Goal: Task Accomplishment & Management: Use online tool/utility

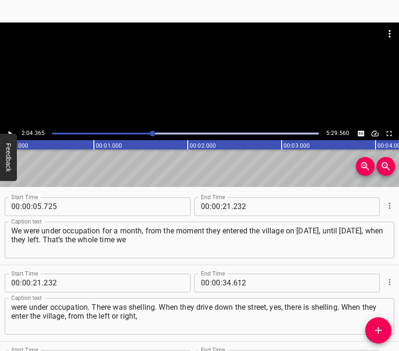
scroll to position [491, 0]
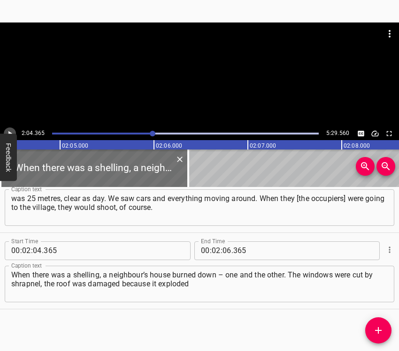
click at [12, 129] on icon "Play/Pause" at bounding box center [10, 133] width 8 height 8
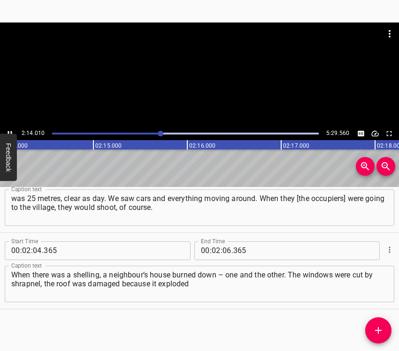
click at [9, 135] on button "Feedback" at bounding box center [8, 157] width 17 height 47
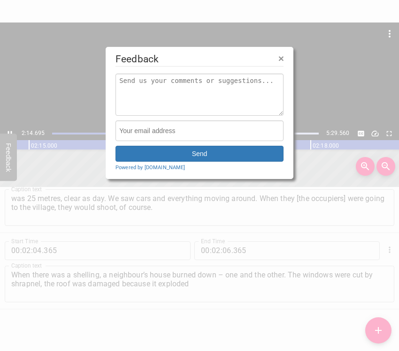
click at [9, 131] on div at bounding box center [199, 175] width 399 height 351
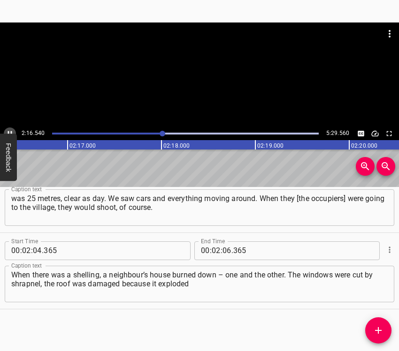
click at [9, 129] on icon "Play/Pause" at bounding box center [10, 133] width 8 height 8
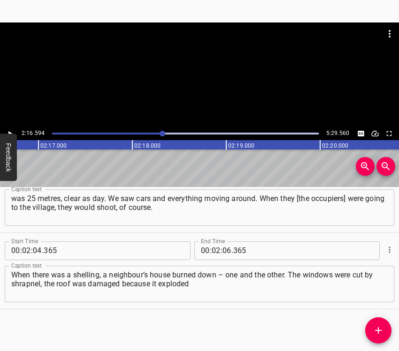
click at [9, 132] on icon "Play/Pause" at bounding box center [10, 133] width 4 height 5
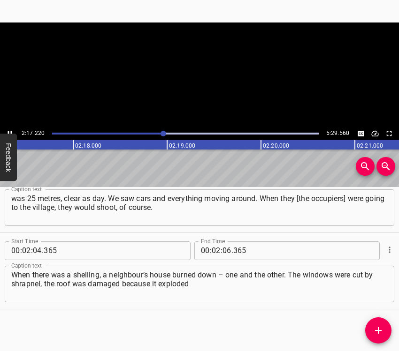
click at [9, 132] on icon "Play/Pause" at bounding box center [10, 133] width 4 height 5
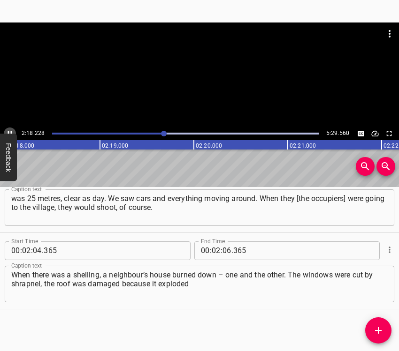
click at [10, 131] on icon "Play/Pause" at bounding box center [10, 133] width 8 height 8
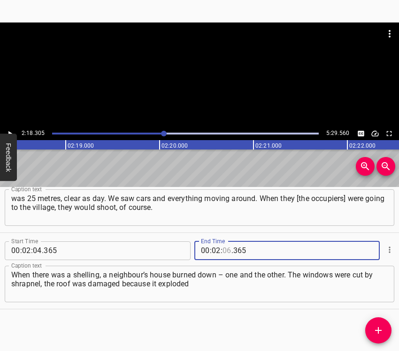
click at [222, 250] on input "number" at bounding box center [226, 251] width 9 height 19
type input "18"
type input "305"
click at [376, 330] on icon "Add Cue" at bounding box center [377, 330] width 11 height 11
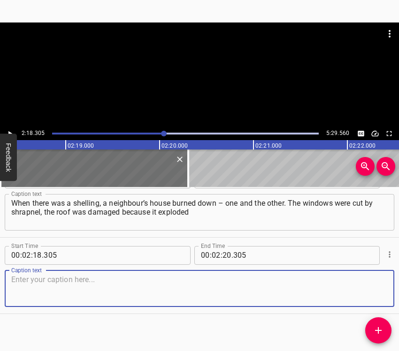
scroll to position [568, 0]
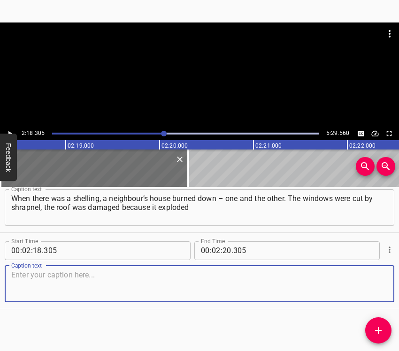
click at [371, 289] on textarea at bounding box center [199, 284] width 376 height 27
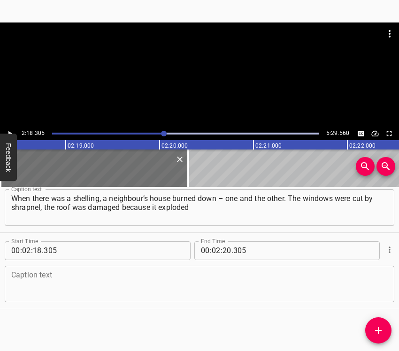
click at [31, 275] on textarea at bounding box center [199, 284] width 376 height 27
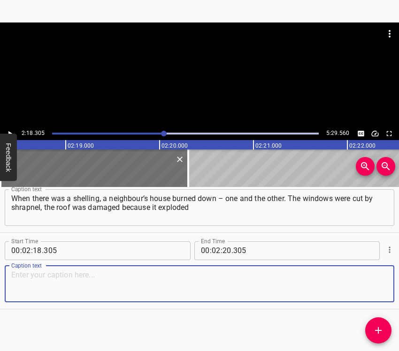
paste textarea "and shrapnel flew to the roof. A person was buried in our yard. Two people. I w…"
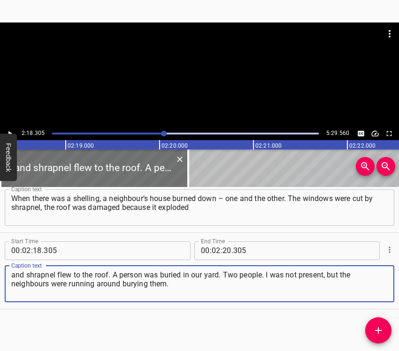
type textarea "and shrapnel flew to the roof. A person was buried in our yard. Two people. I w…"
click at [10, 131] on icon "Play/Pause" at bounding box center [10, 133] width 8 height 8
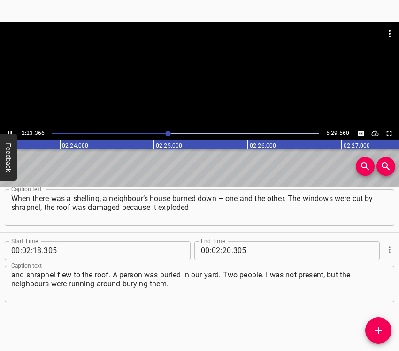
scroll to position [0, 13448]
click at [10, 131] on icon "Play/Pause" at bounding box center [10, 133] width 8 height 8
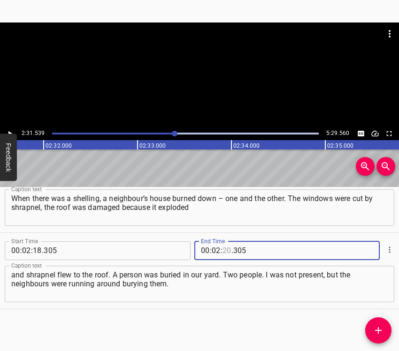
click at [225, 246] on input "number" at bounding box center [226, 251] width 9 height 19
type input "31"
type input "539"
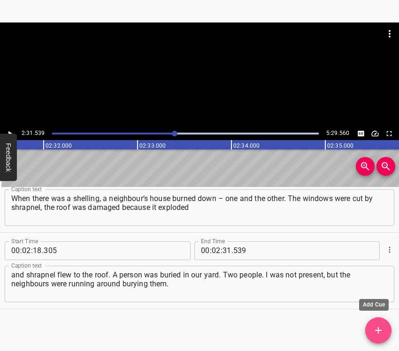
click at [379, 333] on icon "Add Cue" at bounding box center [377, 330] width 11 height 11
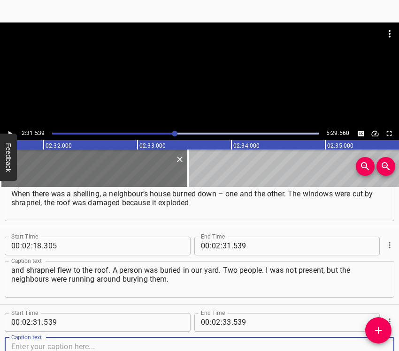
scroll to position [644, 0]
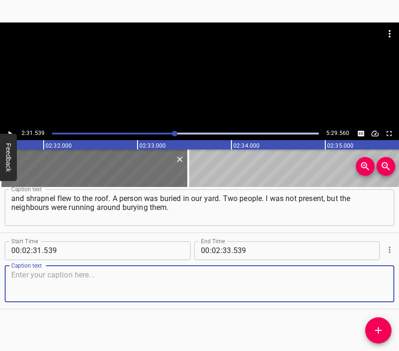
drag, startPoint x: 368, startPoint y: 288, endPoint x: 397, endPoint y: 264, distance: 38.0
click at [369, 288] on textarea at bounding box center [199, 284] width 376 height 27
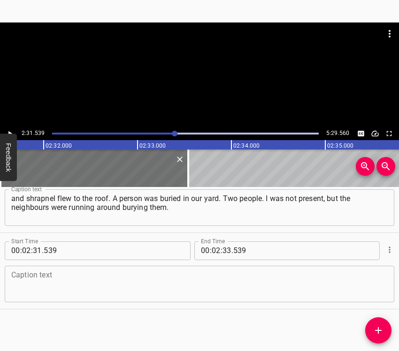
click at [44, 282] on textarea at bounding box center [199, 284] width 376 height 27
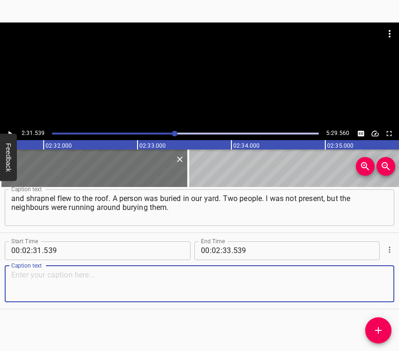
paste textarea "I somehow set myself up that everything would be fine. I was worried about my w…"
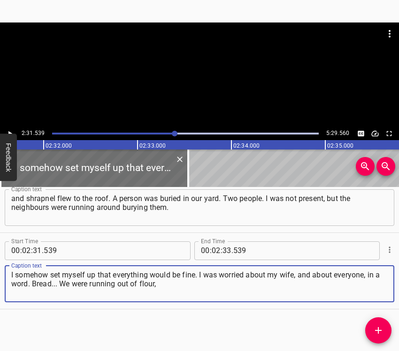
type textarea "I somehow set myself up that everything would be fine. I was worried about my w…"
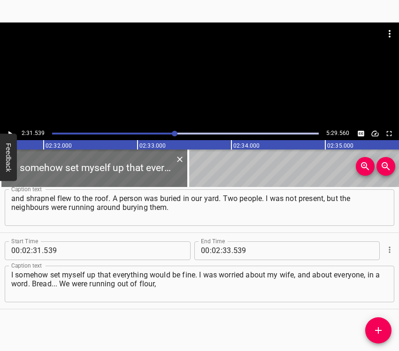
click at [11, 134] on button "Feedback" at bounding box center [8, 157] width 17 height 47
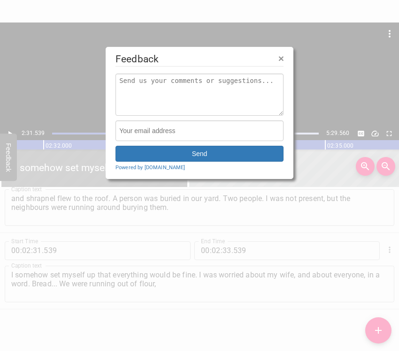
click at [11, 131] on div at bounding box center [199, 175] width 399 height 351
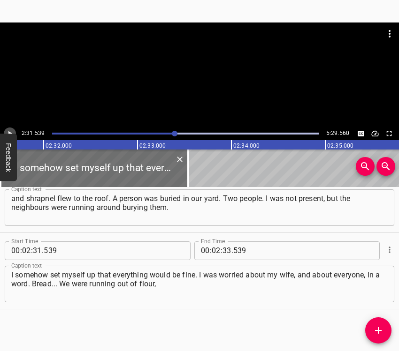
click at [11, 131] on icon "Play/Pause" at bounding box center [10, 133] width 8 height 8
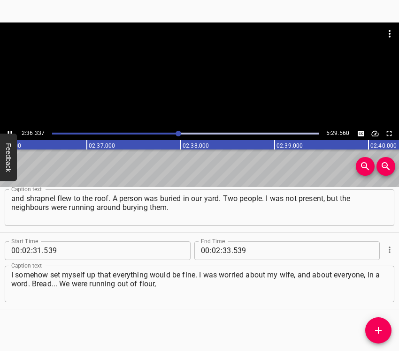
scroll to position [0, 14665]
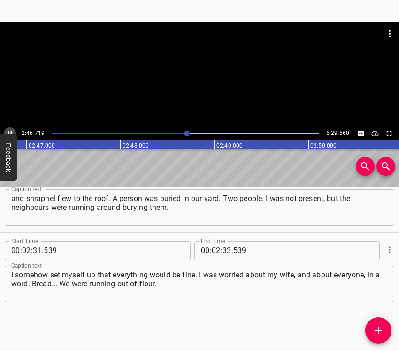
click at [7, 129] on button "Play/Pause" at bounding box center [10, 134] width 12 height 12
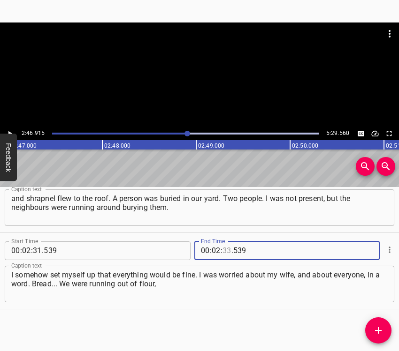
click at [222, 249] on input "number" at bounding box center [226, 251] width 9 height 19
type input "46"
type input "915"
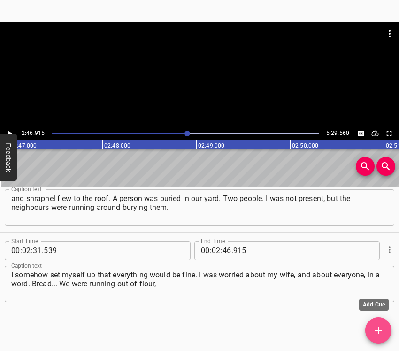
click at [381, 327] on icon "Add Cue" at bounding box center [377, 330] width 11 height 11
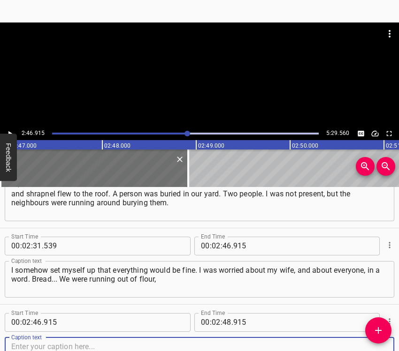
scroll to position [720, 0]
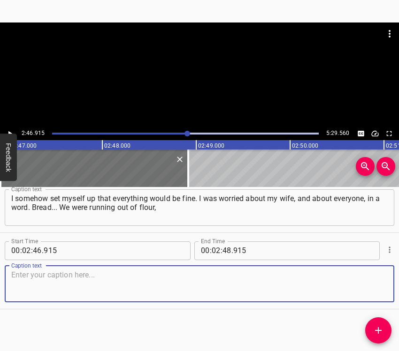
drag, startPoint x: 373, startPoint y: 286, endPoint x: 397, endPoint y: 281, distance: 24.9
click at [374, 286] on textarea at bounding box center [199, 284] width 376 height 27
click at [17, 274] on textarea at bounding box center [199, 284] width 376 height 27
paste textarea "but we wanted to eat. We had wheat, we ground it in a meat grinder, and some of…"
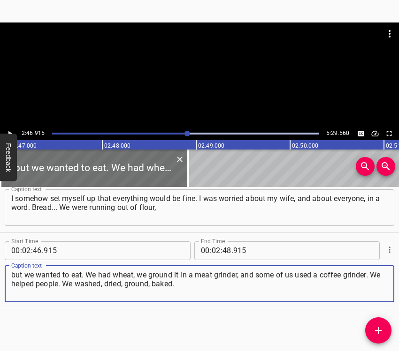
type textarea "but we wanted to eat. We had wheat, we ground it in a meat grinder, and some of…"
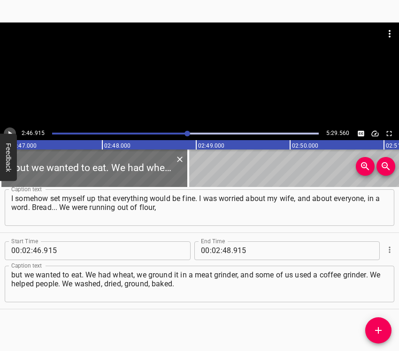
click at [7, 130] on icon "Play/Pause" at bounding box center [10, 133] width 8 height 8
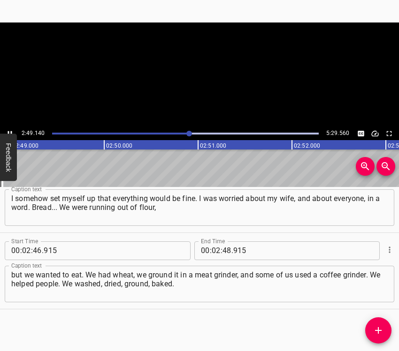
scroll to position [0, 15866]
click at [7, 130] on icon "Play/Pause" at bounding box center [10, 133] width 8 height 8
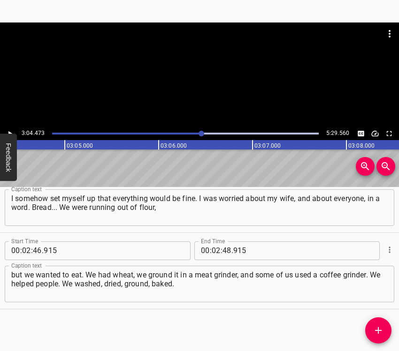
scroll to position [0, 17304]
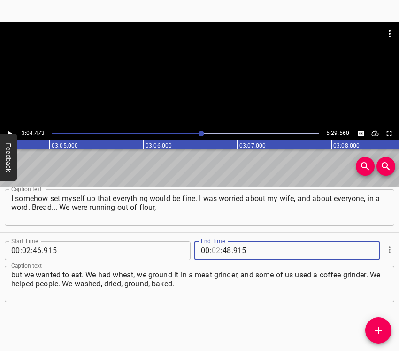
click at [212, 246] on input "number" at bounding box center [216, 251] width 9 height 19
type input "03"
type input "04"
type input "473"
click at [376, 330] on span "Add Cue" at bounding box center [378, 330] width 26 height 11
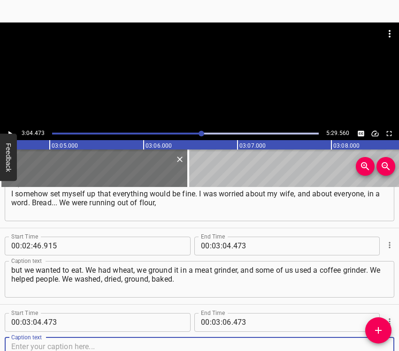
scroll to position [797, 0]
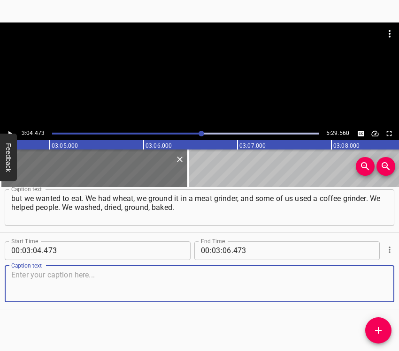
drag, startPoint x: 367, startPoint y: 290, endPoint x: 398, endPoint y: 280, distance: 31.9
click at [375, 287] on textarea at bounding box center [199, 284] width 376 height 27
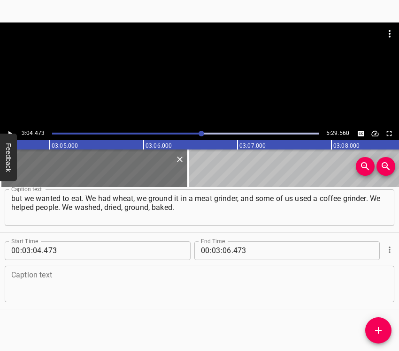
click at [6, 286] on div "Caption text" at bounding box center [199, 284] width 389 height 37
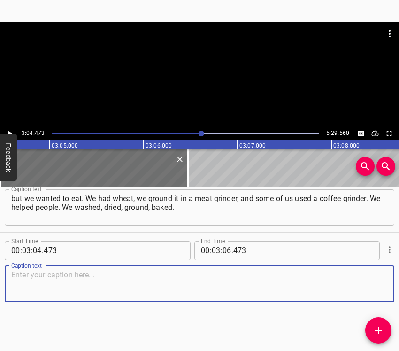
paste textarea "That’s how it was. We have an old man on crutches here, and we also helped him.…"
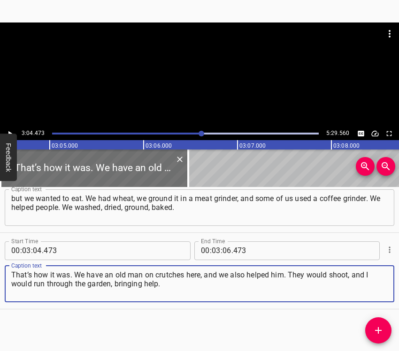
type textarea "That’s how it was. We have an old man on crutches here, and we also helped him.…"
click at [10, 132] on icon "Play/Pause" at bounding box center [10, 133] width 8 height 8
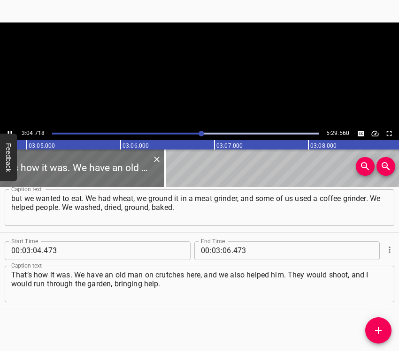
scroll to position [0, 17352]
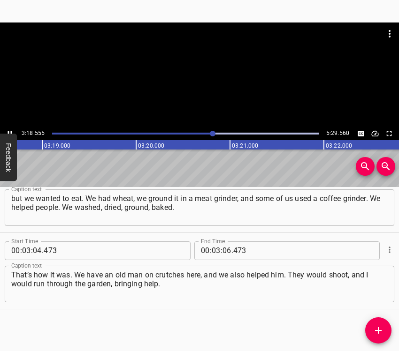
click at [9, 132] on icon "Play/Pause" at bounding box center [10, 133] width 8 height 8
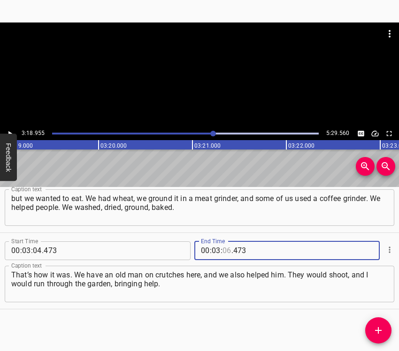
click at [225, 247] on input "number" at bounding box center [226, 251] width 9 height 19
type input "18"
type input "955"
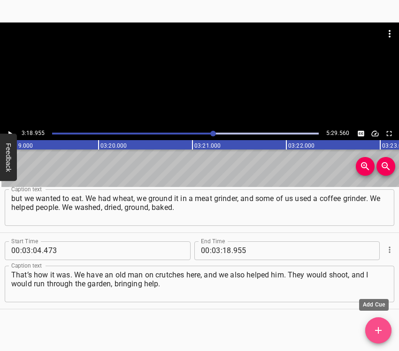
drag, startPoint x: 380, startPoint y: 327, endPoint x: 389, endPoint y: 319, distance: 11.9
click at [380, 327] on icon "Add Cue" at bounding box center [377, 330] width 11 height 11
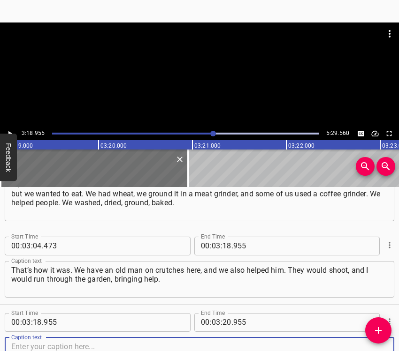
scroll to position [873, 0]
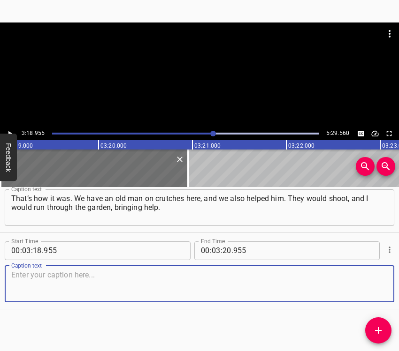
drag, startPoint x: 370, startPoint y: 283, endPoint x: 394, endPoint y: 273, distance: 26.7
click at [377, 283] on textarea at bounding box center [199, 284] width 376 height 27
click at [47, 280] on textarea at bounding box center [199, 284] width 376 height 27
paste textarea "The neighbour across the road was like that too: salt, bread, matches and potat…"
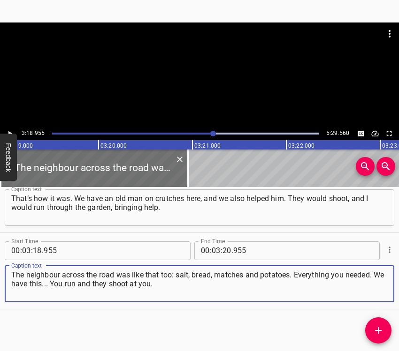
type textarea "The neighbour across the road was like that too: salt, bread, matches and potat…"
click at [11, 130] on icon "Play/Pause" at bounding box center [10, 133] width 8 height 8
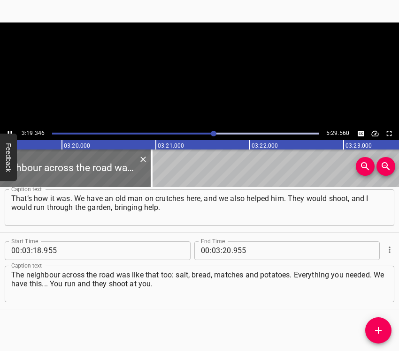
scroll to position [0, 18700]
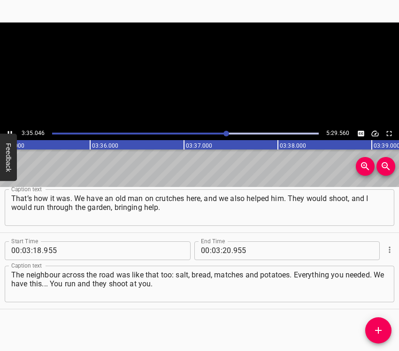
click at [10, 132] on icon "Play/Pause" at bounding box center [10, 133] width 8 height 8
click at [225, 252] on input "number" at bounding box center [226, 251] width 9 height 19
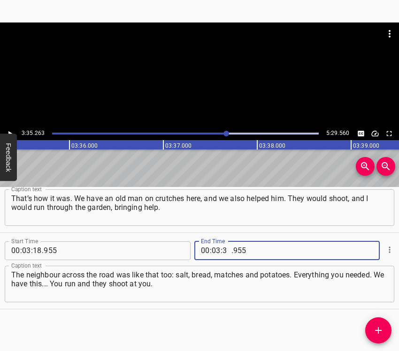
type input "35"
type input "263"
click at [383, 331] on icon "Add Cue" at bounding box center [377, 330] width 11 height 11
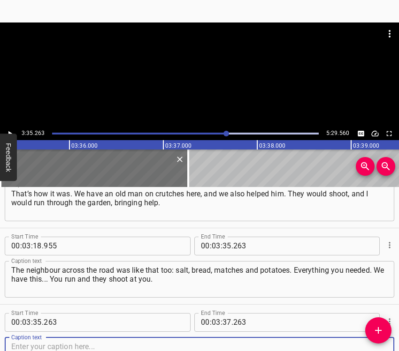
scroll to position [950, 0]
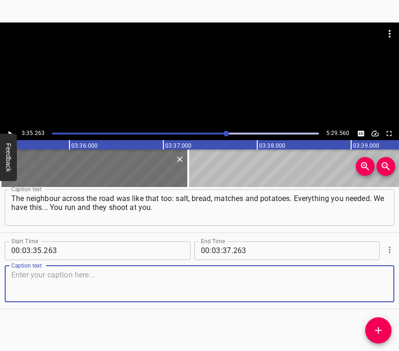
drag, startPoint x: 377, startPoint y: 288, endPoint x: 387, endPoint y: 284, distance: 11.3
click at [377, 288] on textarea at bounding box center [199, 284] width 376 height 27
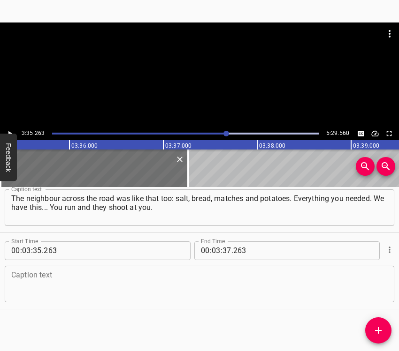
click at [17, 283] on textarea at bounding box center [199, 284] width 376 height 27
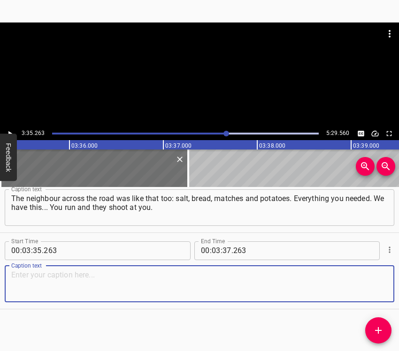
paste textarea "But that’s just the way it was... When they [the occupiers] were leaving – it w…"
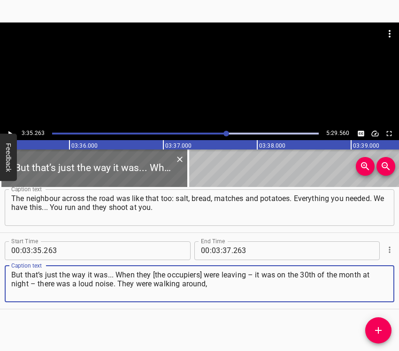
type textarea "But that’s just the way it was... When they [the occupiers] were leaving – it w…"
click at [8, 129] on icon "Play/Pause" at bounding box center [10, 133] width 8 height 8
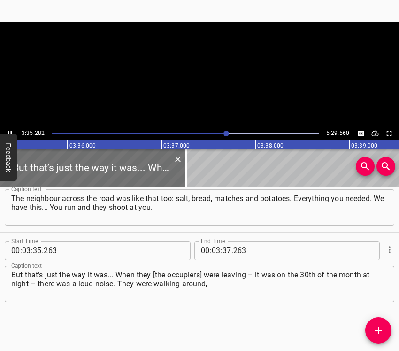
scroll to position [0, 20218]
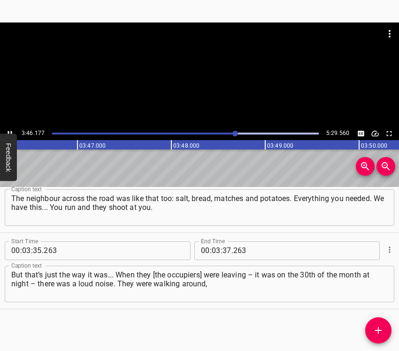
click at [10, 130] on icon "Play/Pause" at bounding box center [10, 133] width 8 height 8
click at [225, 250] on input "number" at bounding box center [226, 251] width 9 height 19
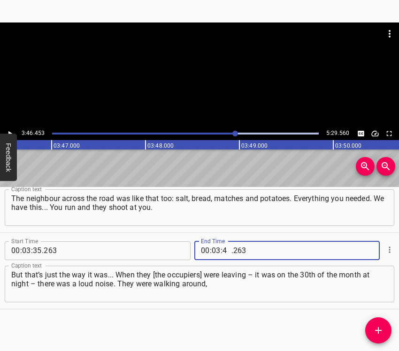
type input "46"
type input "453"
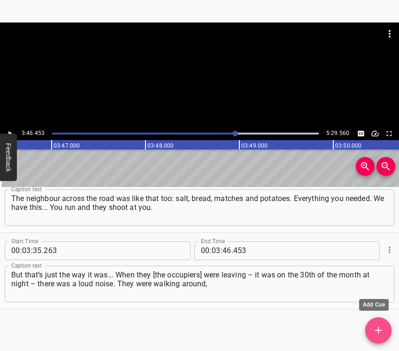
drag, startPoint x: 377, startPoint y: 326, endPoint x: 388, endPoint y: 326, distance: 11.3
click at [377, 326] on icon "Add Cue" at bounding box center [377, 330] width 11 height 11
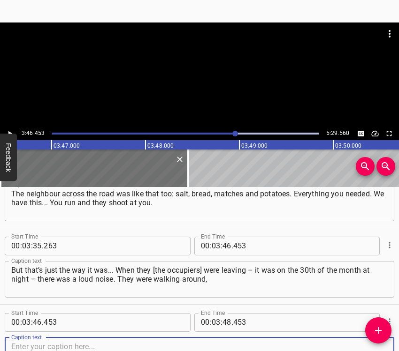
scroll to position [1026, 0]
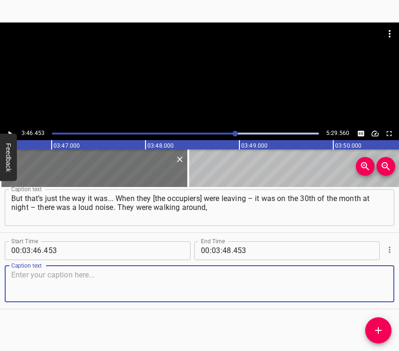
click at [376, 289] on textarea at bounding box center [199, 284] width 376 height 27
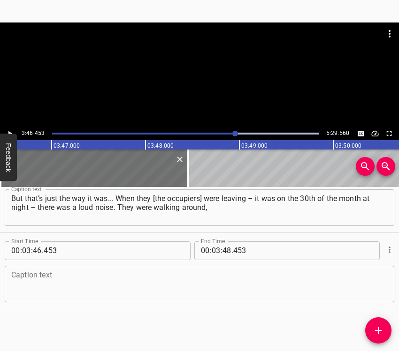
click at [23, 280] on textarea at bounding box center [199, 284] width 376 height 27
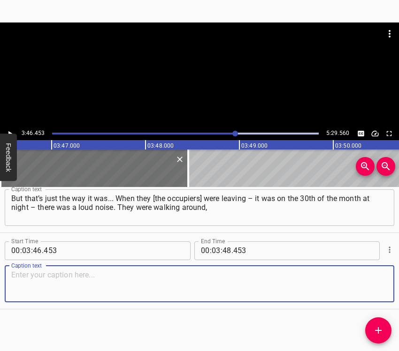
paste textarea "scaring everyone. My wife and I were escorted through the whole village, with a…"
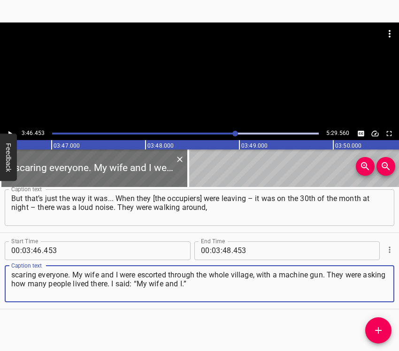
type textarea "scaring everyone. My wife and I were escorted through the whole village, with a…"
click at [11, 129] on icon "Play/Pause" at bounding box center [10, 133] width 8 height 8
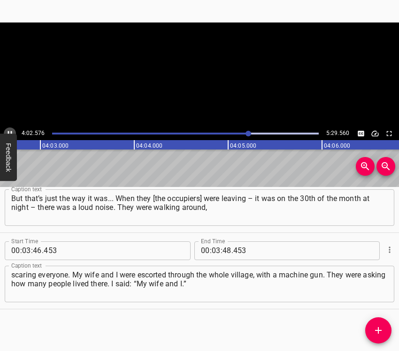
click at [11, 129] on icon "Play/Pause" at bounding box center [10, 133] width 8 height 8
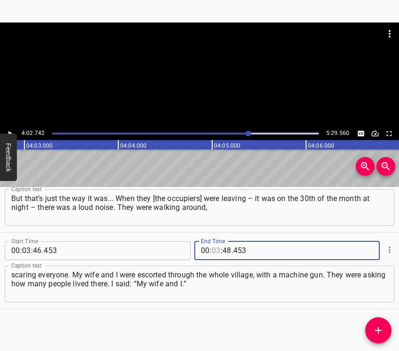
click at [212, 250] on input "number" at bounding box center [216, 251] width 9 height 19
type input "04"
type input "02"
type input "742"
drag, startPoint x: 380, startPoint y: 332, endPoint x: 387, endPoint y: 330, distance: 7.7
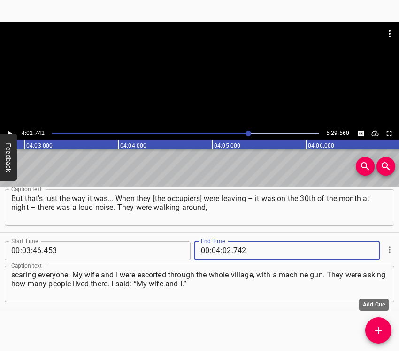
click at [380, 331] on icon "Add Cue" at bounding box center [377, 330] width 11 height 11
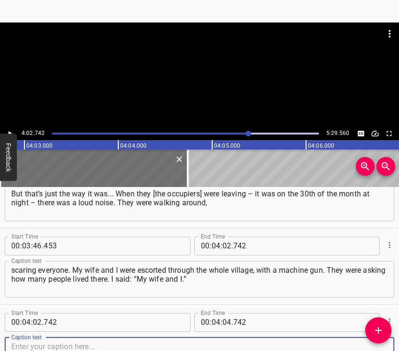
scroll to position [1103, 0]
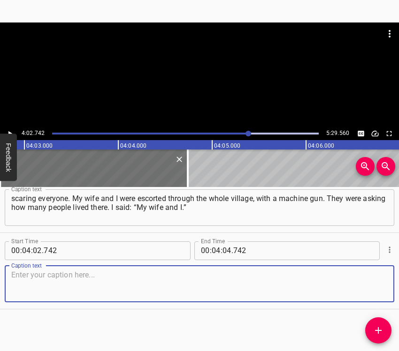
click at [370, 289] on textarea at bounding box center [199, 284] width 376 height 27
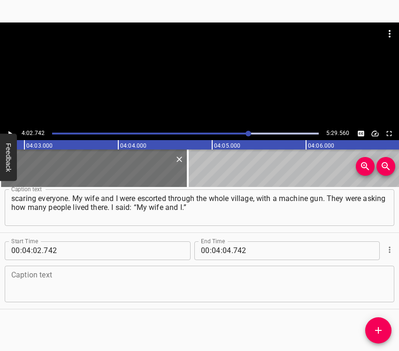
click at [42, 287] on textarea at bounding box center [199, 284] width 376 height 27
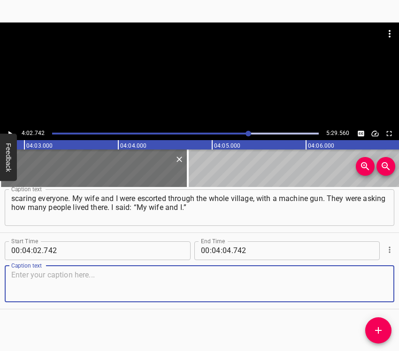
paste textarea "We were together. They asked if we had weapons, if there were military or nazis…"
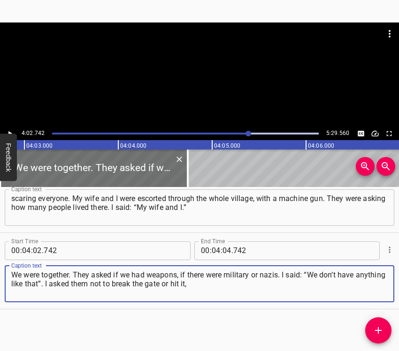
type textarea "We were together. They asked if we had weapons, if there were military or nazis…"
click at [12, 131] on icon "Play/Pause" at bounding box center [10, 133] width 8 height 8
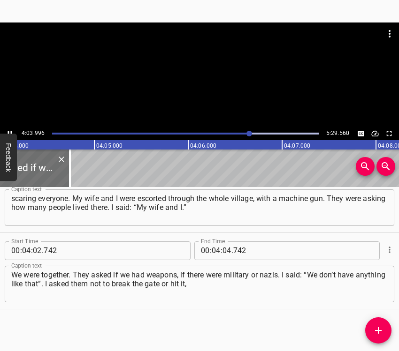
scroll to position [0, 22913]
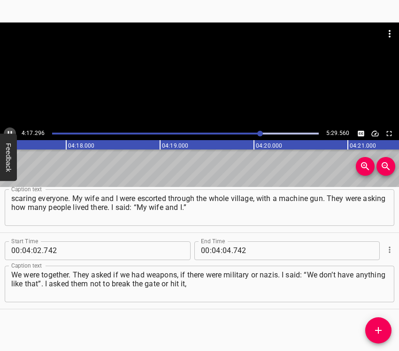
click at [10, 129] on icon "Play/Pause" at bounding box center [10, 133] width 8 height 8
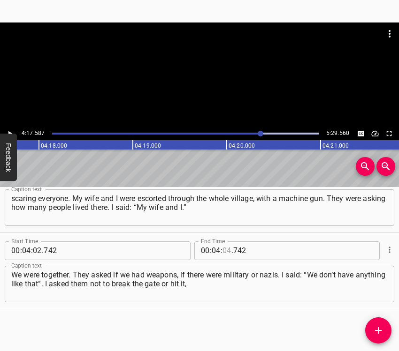
click at [222, 247] on input "number" at bounding box center [226, 251] width 9 height 19
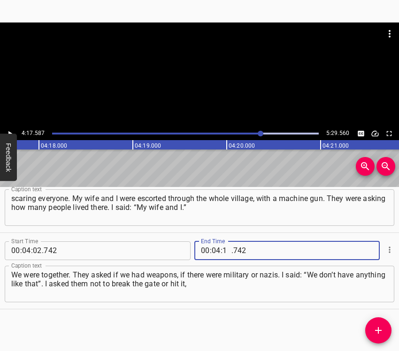
type input "17"
type input "587"
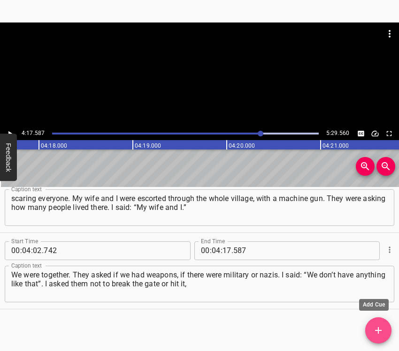
drag, startPoint x: 372, startPoint y: 326, endPoint x: 387, endPoint y: 325, distance: 14.6
click at [373, 326] on icon "Add Cue" at bounding box center [377, 330] width 11 height 11
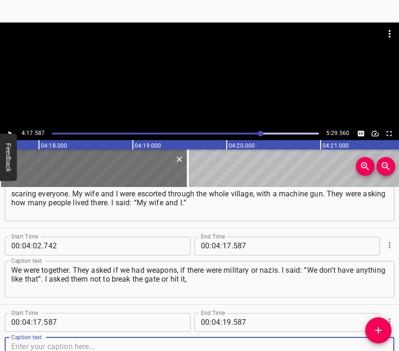
scroll to position [1179, 0]
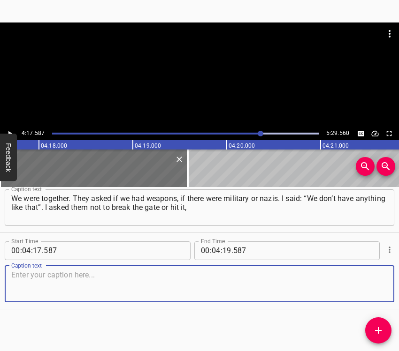
drag, startPoint x: 373, startPoint y: 288, endPoint x: 386, endPoint y: 281, distance: 14.3
click at [373, 288] on textarea at bounding box center [199, 284] width 376 height 27
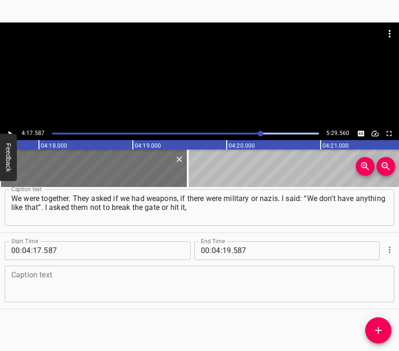
click at [80, 282] on textarea at bounding box center [199, 284] width 376 height 27
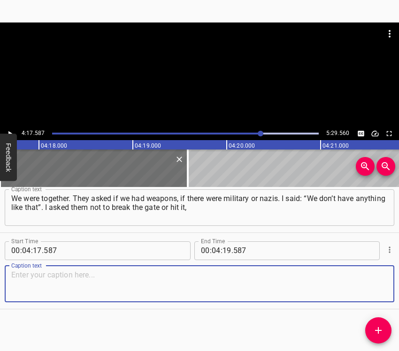
paste textarea "so that there would be less damage. And when the neighbour’s house was burning.…"
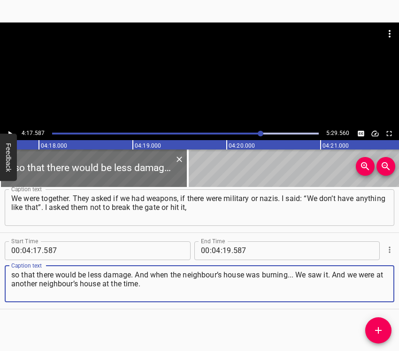
type textarea "so that there would be less damage. And when the neighbour’s house was burning.…"
click at [10, 128] on button "Play/Pause" at bounding box center [10, 134] width 12 height 12
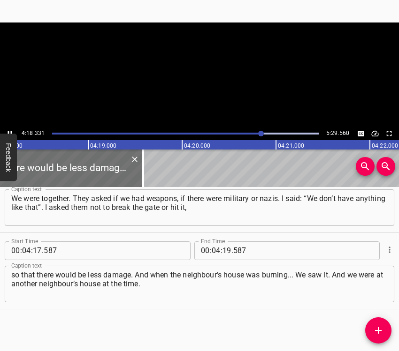
scroll to position [0, 24232]
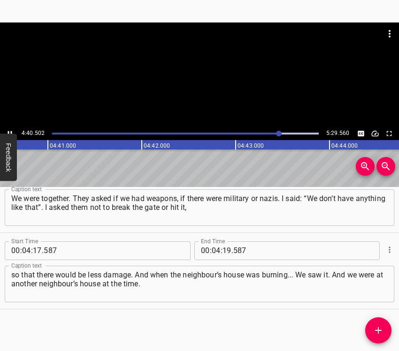
click at [10, 127] on div at bounding box center [199, 75] width 399 height 105
click at [224, 248] on input "number" at bounding box center [226, 251] width 9 height 19
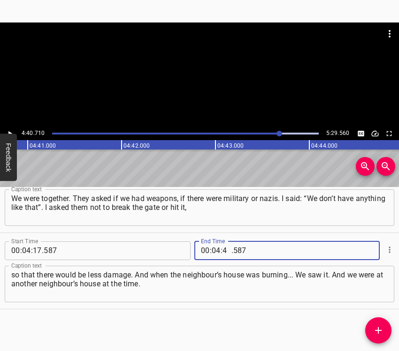
type input "40"
type input "710"
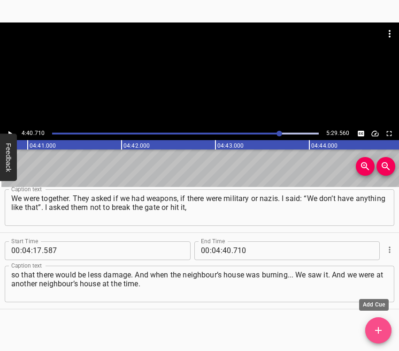
click at [375, 331] on icon "Add Cue" at bounding box center [378, 330] width 7 height 7
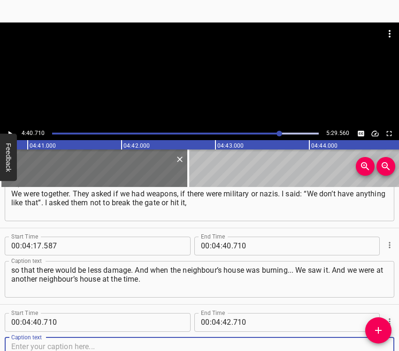
scroll to position [1256, 0]
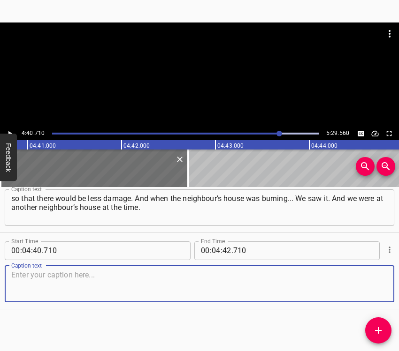
drag, startPoint x: 370, startPoint y: 288, endPoint x: 397, endPoint y: 280, distance: 28.2
click at [370, 286] on textarea at bounding box center [199, 284] width 376 height 27
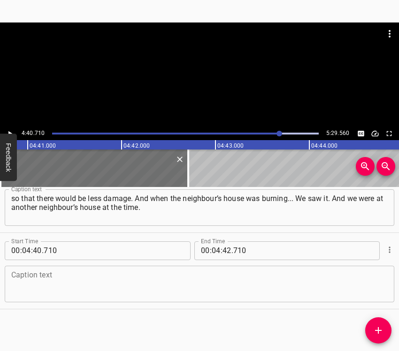
click at [28, 283] on textarea at bounding box center [199, 284] width 376 height 27
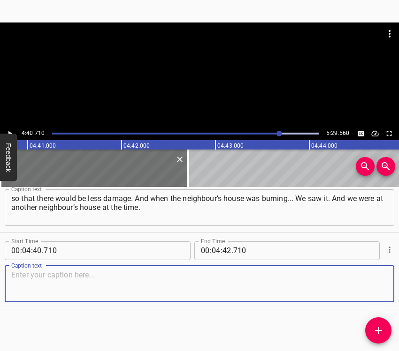
paste textarea "And one of them [[DEMOGRAPHIC_DATA]] came and said that there would be a heavy …"
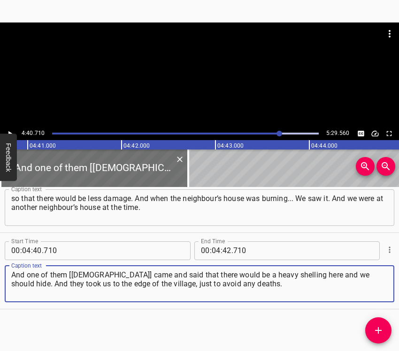
type textarea "And one of them [[DEMOGRAPHIC_DATA]] came and said that there would be a heavy …"
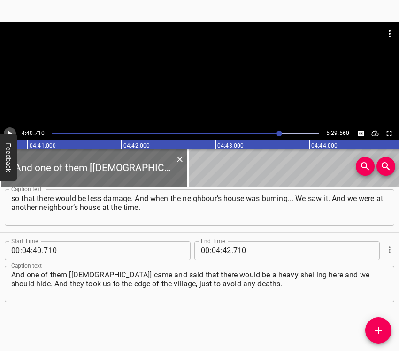
click at [12, 130] on icon "Play/Pause" at bounding box center [10, 133] width 8 height 8
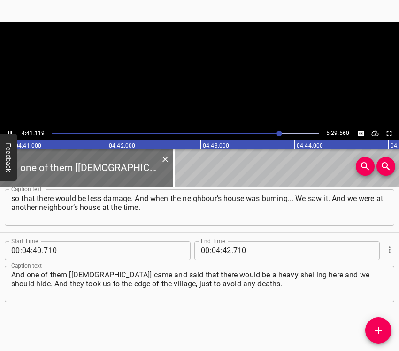
scroll to position [0, 26360]
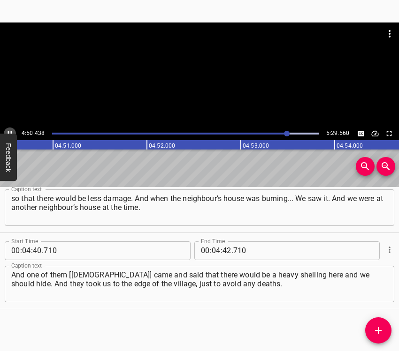
click at [8, 130] on icon "Play/Pause" at bounding box center [10, 133] width 8 height 8
click at [12, 131] on icon "Play/Pause" at bounding box center [10, 133] width 8 height 8
click at [10, 129] on icon "Play/Pause" at bounding box center [10, 133] width 8 height 8
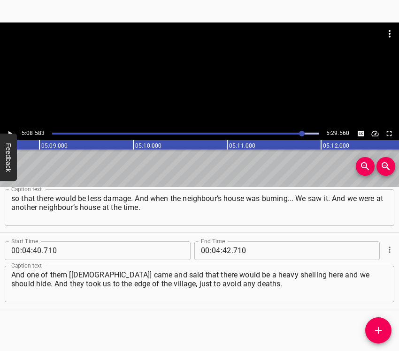
click at [300, 133] on div at bounding box center [302, 134] width 6 height 6
click at [11, 132] on icon "Play/Pause" at bounding box center [10, 133] width 8 height 8
click at [297, 133] on div "Play progress" at bounding box center [169, 134] width 266 height 2
click at [9, 130] on icon "Play/Pause" at bounding box center [10, 133] width 8 height 8
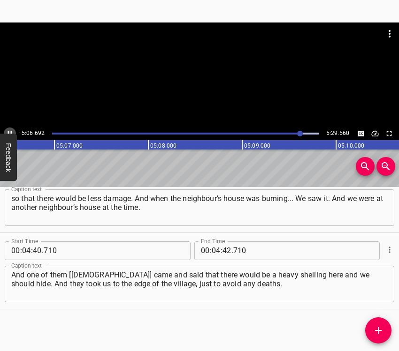
scroll to position [0, 28776]
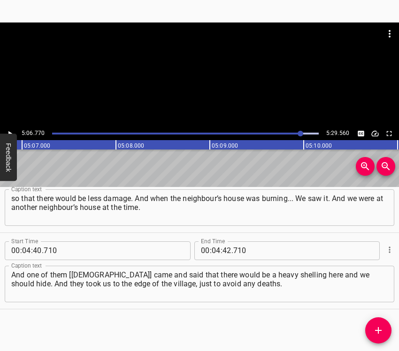
click at [294, 134] on div "Play progress" at bounding box center [167, 134] width 266 height 2
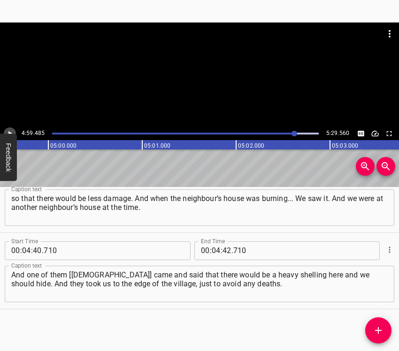
click at [11, 130] on icon "Play/Pause" at bounding box center [10, 133] width 8 height 8
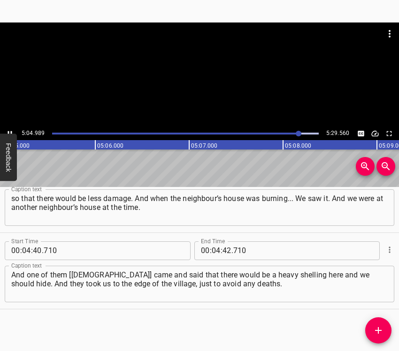
click at [291, 133] on div "Play progress" at bounding box center [165, 134] width 266 height 2
click at [12, 129] on icon "Play/Pause" at bounding box center [10, 133] width 8 height 8
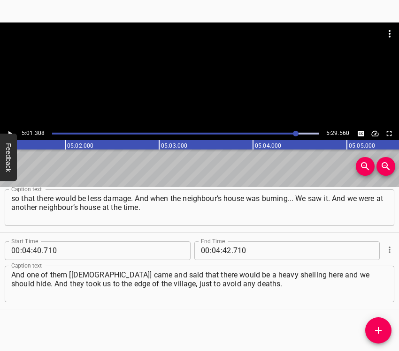
click at [288, 134] on div "Play progress" at bounding box center [163, 134] width 266 height 2
click at [10, 132] on icon "Play/Pause" at bounding box center [10, 133] width 8 height 8
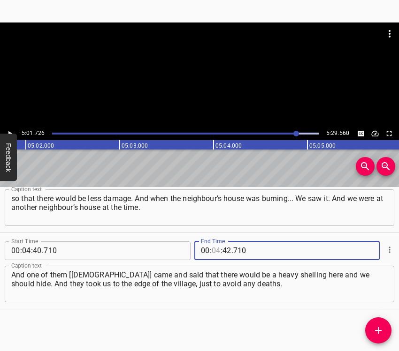
click at [214, 245] on input "number" at bounding box center [216, 251] width 9 height 19
type input "05"
type input "01"
type input "726"
click at [383, 328] on span "Add Cue" at bounding box center [378, 330] width 26 height 11
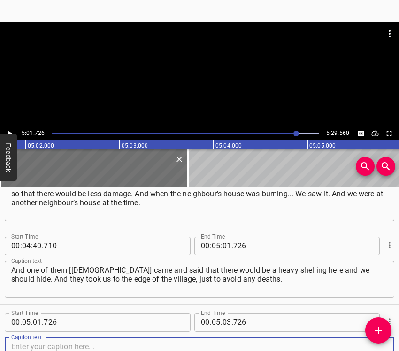
scroll to position [1332, 0]
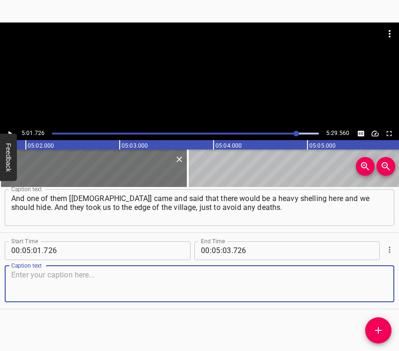
drag, startPoint x: 369, startPoint y: 281, endPoint x: 394, endPoint y: 283, distance: 24.9
click at [372, 281] on textarea at bounding box center [199, 284] width 376 height 27
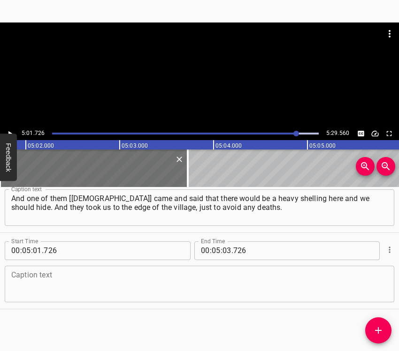
click at [128, 290] on textarea at bounding box center [199, 284] width 376 height 27
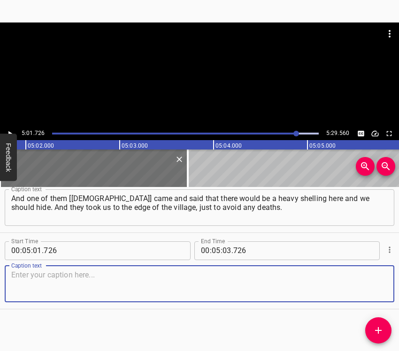
paste textarea "They told us to stay there. That’s how it was. And when they left at night and …"
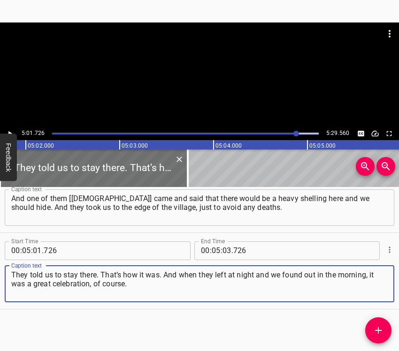
type textarea "They told us to stay there. That’s how it was. And when they left at night and …"
click at [11, 130] on icon "Play/Pause" at bounding box center [10, 133] width 8 height 8
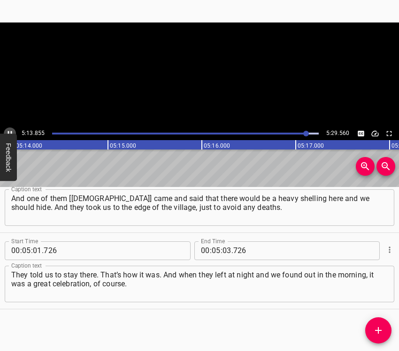
click at [11, 130] on icon "Play/Pause" at bounding box center [10, 133] width 8 height 8
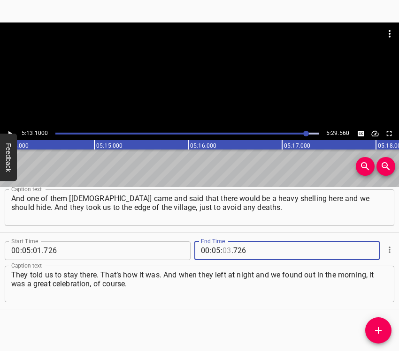
click at [222, 250] on input "number" at bounding box center [226, 251] width 9 height 19
type input "13"
type input "1000"
type input "14"
type input "000"
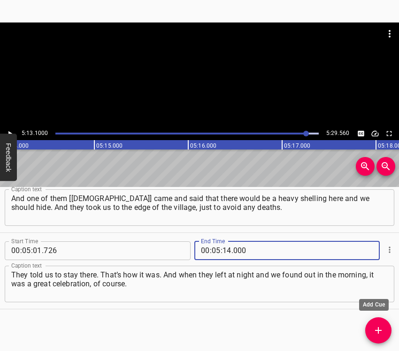
click at [379, 328] on icon "Add Cue" at bounding box center [378, 330] width 7 height 7
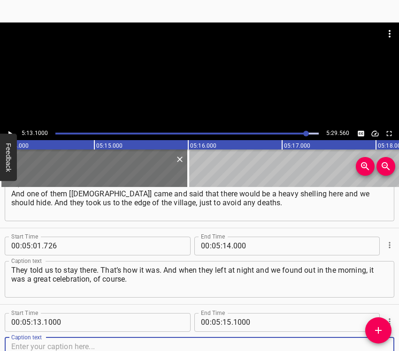
scroll to position [1408, 0]
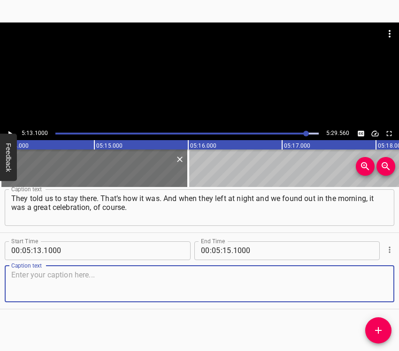
click at [368, 281] on textarea at bounding box center [199, 284] width 376 height 27
click at [124, 280] on textarea at bounding box center [199, 284] width 376 height 27
paste textarea "I could walk freely around the village with my wife."
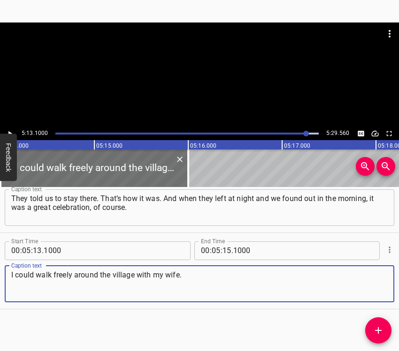
type textarea "I could walk freely around the village with my wife."
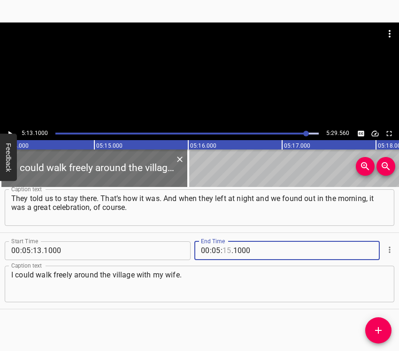
click at [226, 250] on input "number" at bounding box center [226, 251] width 9 height 19
type input "19"
type input "560"
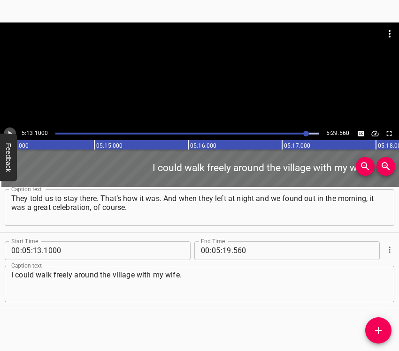
click at [9, 130] on icon "Play/Pause" at bounding box center [10, 133] width 8 height 8
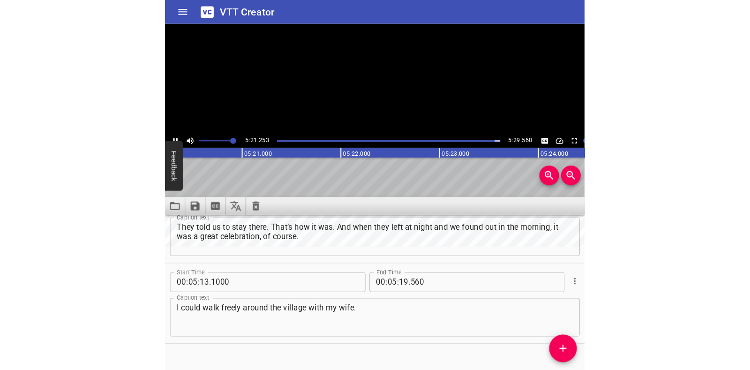
scroll to position [1242, 0]
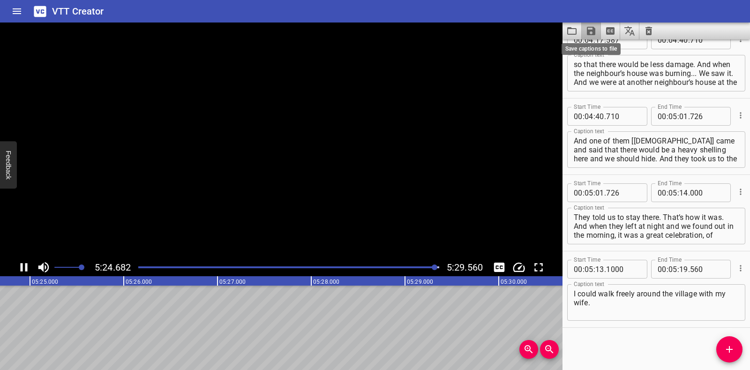
click at [398, 31] on icon "Save captions to file" at bounding box center [591, 31] width 8 height 8
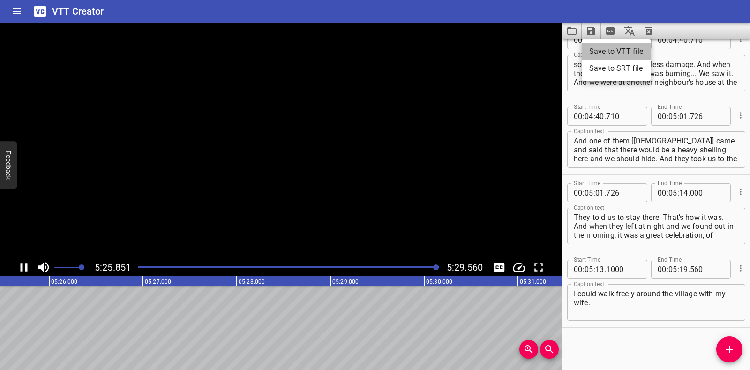
click at [398, 50] on li "Save to VTT file" at bounding box center [616, 51] width 69 height 17
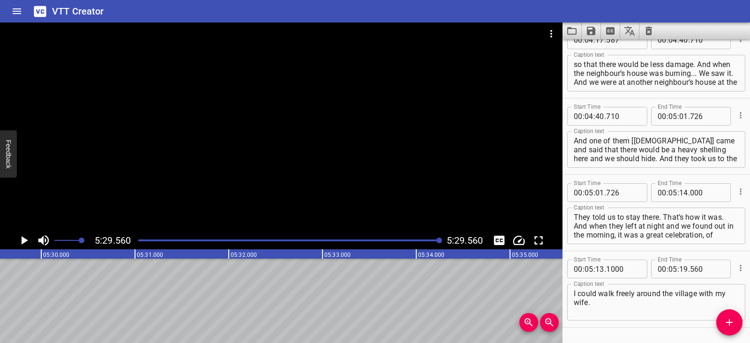
scroll to position [1269, 0]
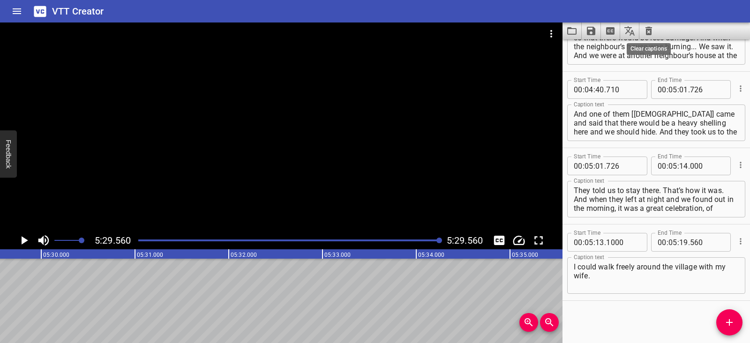
click at [398, 30] on icon "Clear captions" at bounding box center [649, 31] width 7 height 8
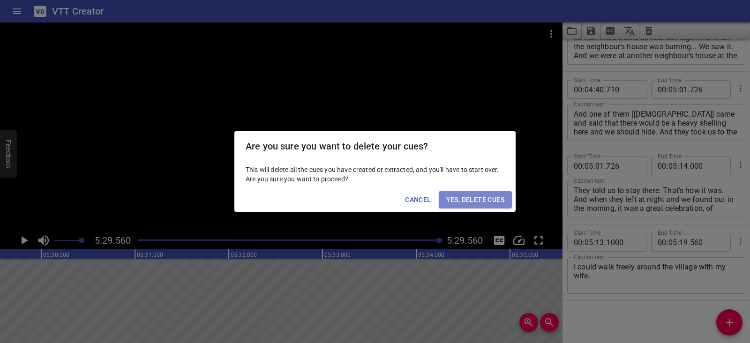
click at [398, 196] on span "Yes, Delete Cues" at bounding box center [476, 200] width 58 height 12
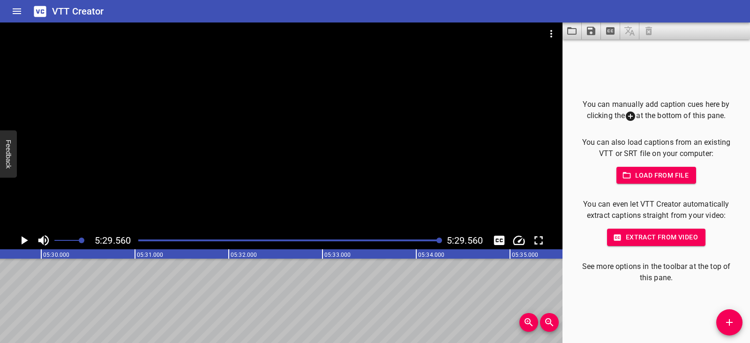
click at [398, 33] on icon "Video Options" at bounding box center [551, 33] width 11 height 11
click at [398, 33] on li "Select New Video File..." at bounding box center [586, 34] width 93 height 17
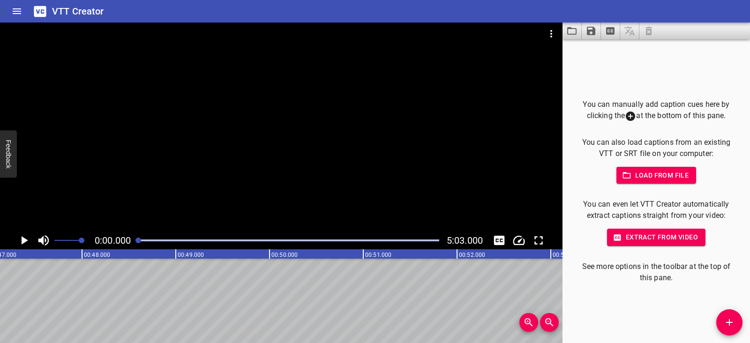
scroll to position [0, 0]
click at [24, 241] on icon "Play/Pause" at bounding box center [25, 240] width 7 height 8
click at [24, 241] on icon "Play/Pause" at bounding box center [24, 241] width 14 height 14
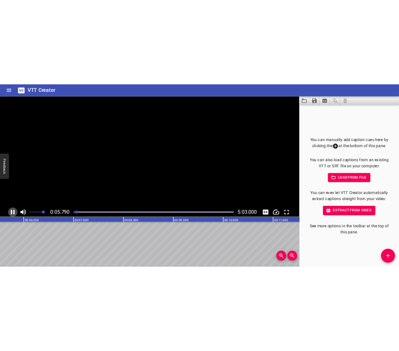
scroll to position [0, 555]
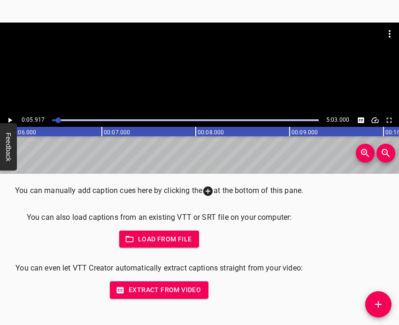
click at [381, 308] on icon "Add Cue" at bounding box center [377, 303] width 11 height 11
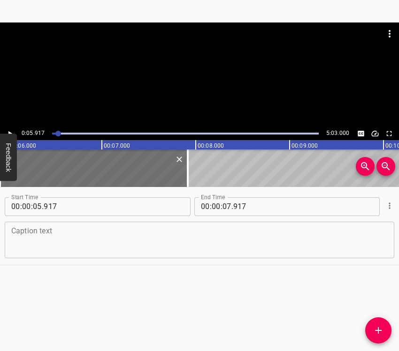
click at [41, 230] on textarea at bounding box center [199, 240] width 376 height 27
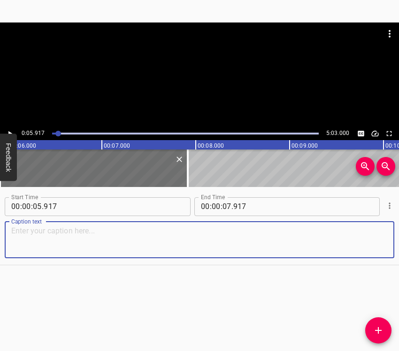
paste textarea "I got a call in the morning, they said on the phone: “The war has started.” The…"
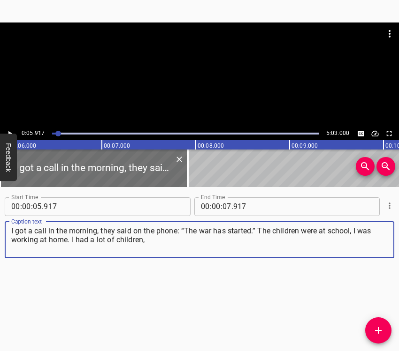
type textarea "I got a call in the morning, they said on the phone: “The war has started.” The…"
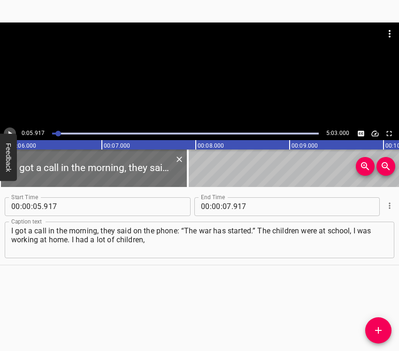
click at [8, 131] on icon "Play/Pause" at bounding box center [10, 133] width 8 height 8
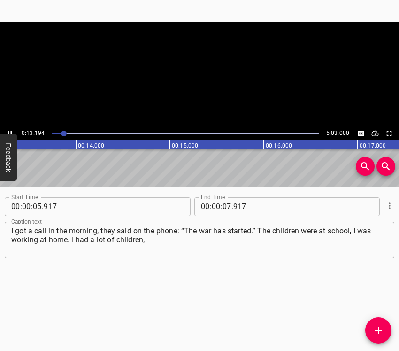
click at [8, 131] on icon "Play/Pause" at bounding box center [10, 133] width 8 height 8
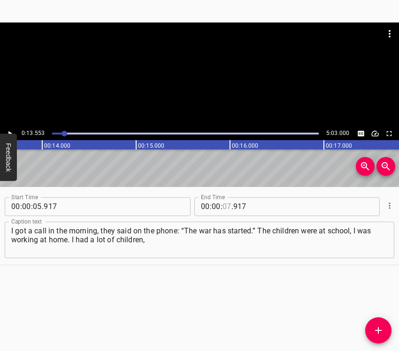
click at [222, 206] on input "number" at bounding box center [226, 206] width 9 height 19
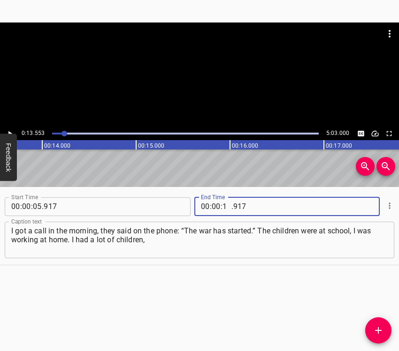
type input "13"
type input "553"
click at [381, 328] on icon "Add Cue" at bounding box center [377, 330] width 11 height 11
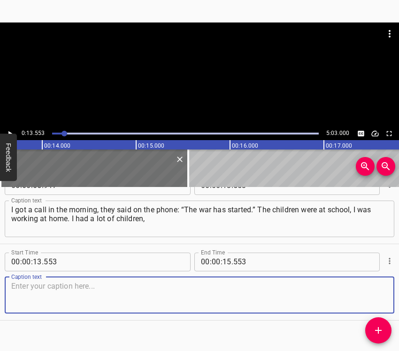
scroll to position [32, 0]
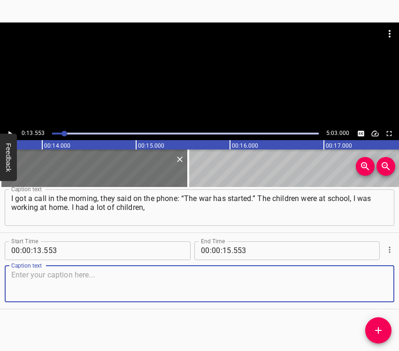
drag, startPoint x: 382, startPoint y: 283, endPoint x: 397, endPoint y: 280, distance: 15.2
click at [385, 283] on div "Caption text" at bounding box center [199, 284] width 389 height 37
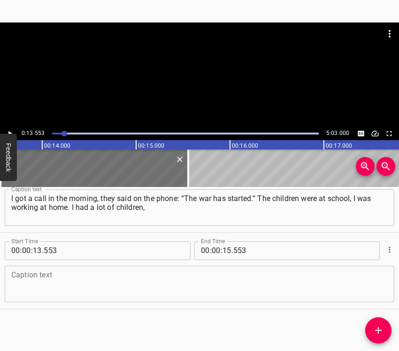
click at [53, 283] on textarea at bounding box center [199, 284] width 376 height 27
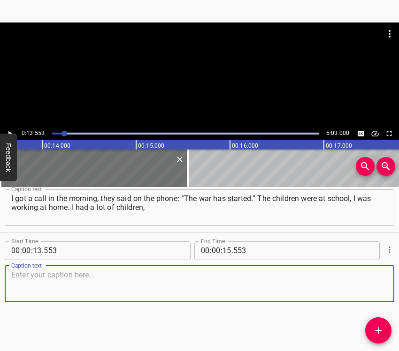
paste textarea "I did the household chores. The children were studying, everything was stable. …"
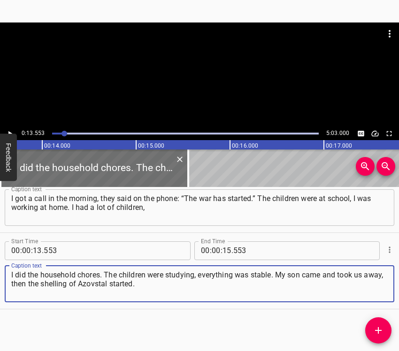
type textarea "I did the household chores. The children were studying, everything was stable. …"
click at [12, 131] on icon "Play/Pause" at bounding box center [10, 133] width 8 height 8
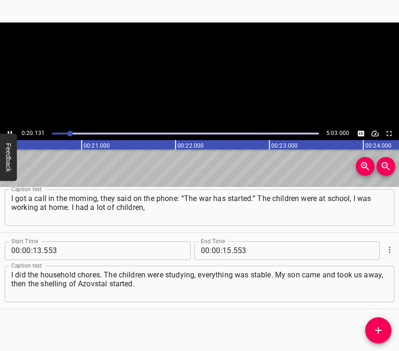
click at [12, 131] on icon "Play/Pause" at bounding box center [10, 133] width 8 height 8
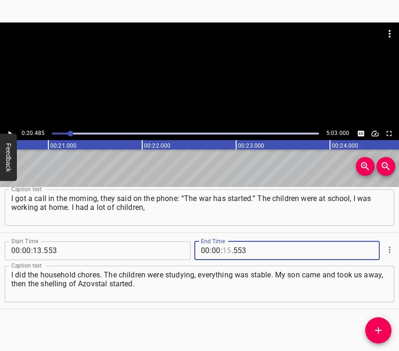
click at [226, 255] on input "number" at bounding box center [226, 251] width 9 height 19
type input "20"
type input "485"
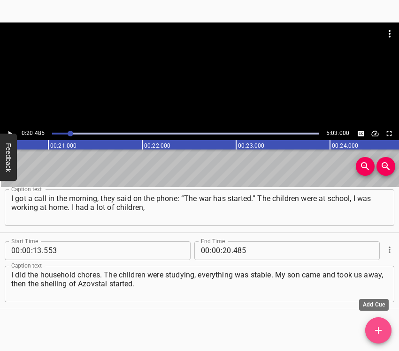
drag, startPoint x: 377, startPoint y: 325, endPoint x: 393, endPoint y: 294, distance: 35.0
click at [377, 325] on button "Add Cue" at bounding box center [378, 331] width 26 height 26
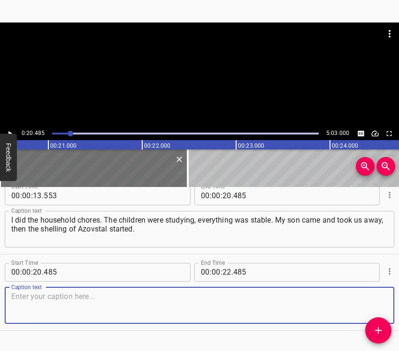
scroll to position [109, 0]
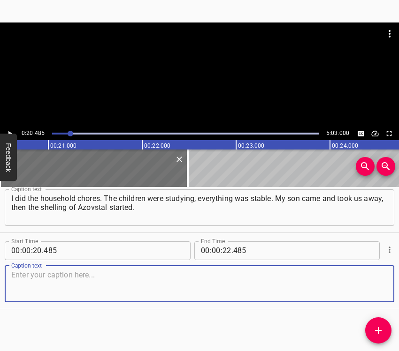
click at [373, 289] on textarea at bounding box center [199, 284] width 376 height 27
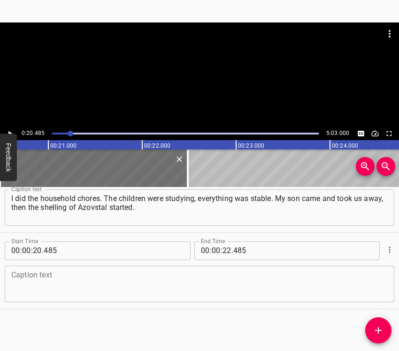
click at [84, 274] on textarea at bounding box center [199, 284] width 376 height 27
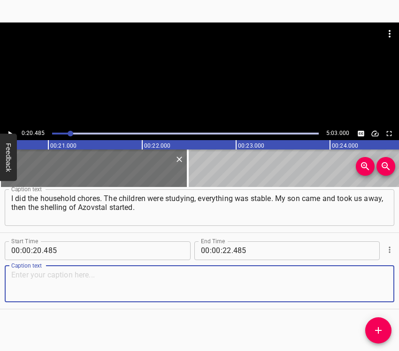
paste textarea "The shelling and attacks started, and my son took us to [GEOGRAPHIC_DATA], not …"
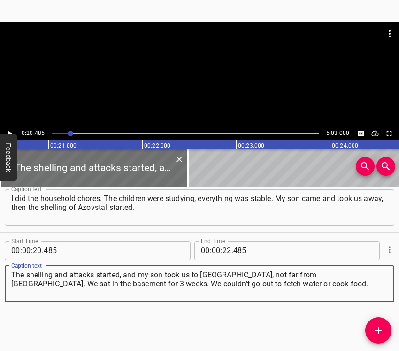
type textarea "The shelling and attacks started, and my son took us to [GEOGRAPHIC_DATA], not …"
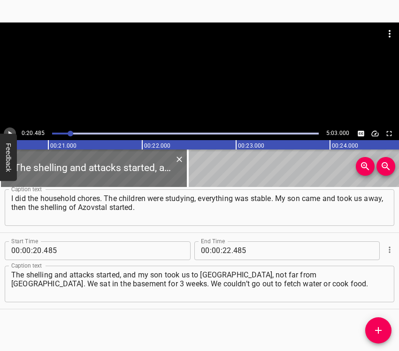
click at [10, 129] on icon "Play/Pause" at bounding box center [10, 133] width 8 height 8
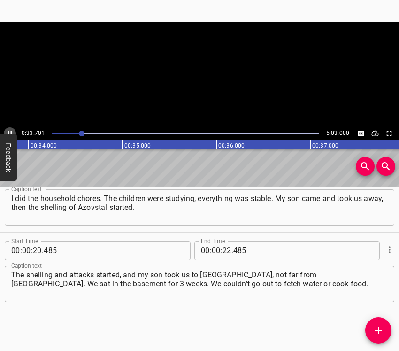
click at [8, 132] on icon "Play/Pause" at bounding box center [10, 133] width 4 height 5
click at [224, 251] on input "number" at bounding box center [226, 251] width 9 height 19
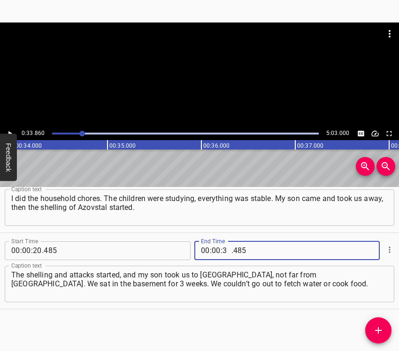
type input "33"
type input "860"
click at [377, 334] on icon "Add Cue" at bounding box center [377, 330] width 11 height 11
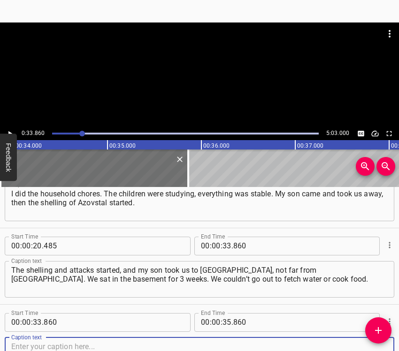
scroll to position [185, 0]
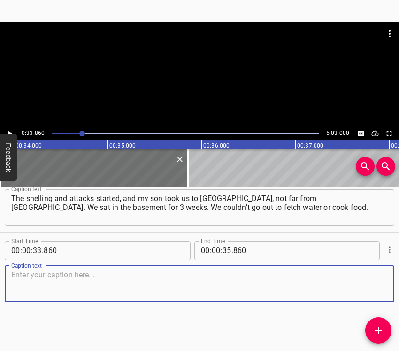
drag, startPoint x: 378, startPoint y: 288, endPoint x: 396, endPoint y: 281, distance: 19.4
click at [379, 288] on textarea at bounding box center [199, 284] width 376 height 27
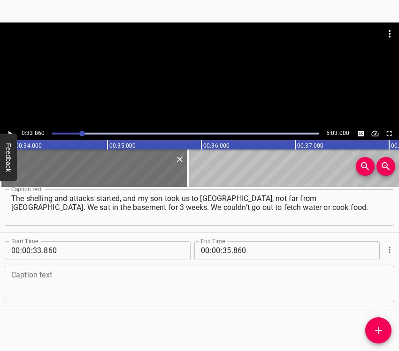
click at [40, 276] on textarea at bounding box center [199, 284] width 376 height 27
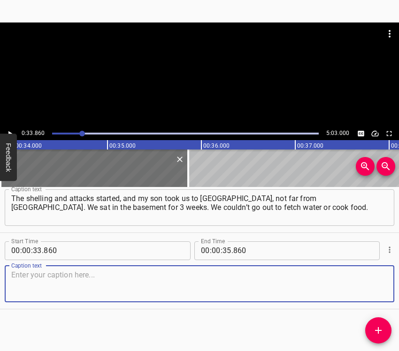
paste textarea "Snipers were working there. Surviving in the basement is a cruel thing. When fl…"
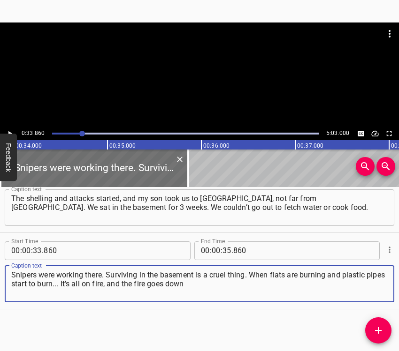
type textarea "Snipers were working there. Surviving in the basement is a cruel thing. When fl…"
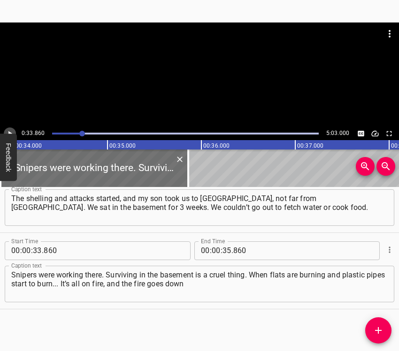
click at [9, 130] on icon "Play/Pause" at bounding box center [10, 133] width 8 height 8
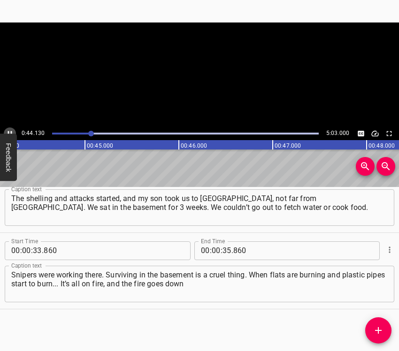
click at [9, 130] on icon "Play/Pause" at bounding box center [10, 133] width 8 height 8
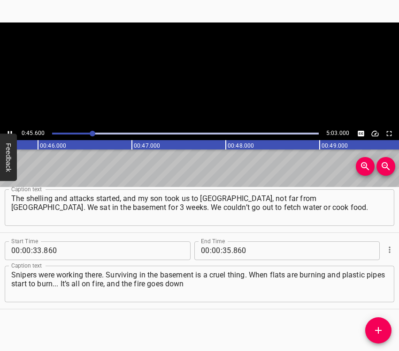
click at [9, 130] on icon "Play/Pause" at bounding box center [10, 133] width 8 height 8
click at [222, 249] on input "number" at bounding box center [226, 251] width 9 height 19
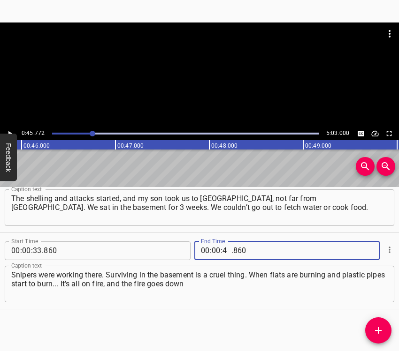
type input "45"
type input "772"
click at [378, 324] on button "Add Cue" at bounding box center [378, 331] width 26 height 26
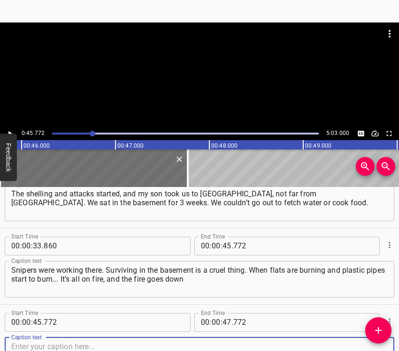
scroll to position [262, 0]
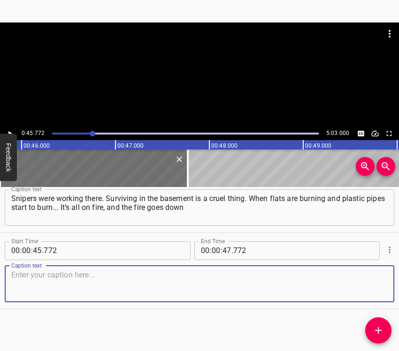
drag, startPoint x: 377, startPoint y: 287, endPoint x: 395, endPoint y: 270, distance: 24.9
click at [379, 281] on div "Caption text" at bounding box center [199, 284] width 389 height 37
click at [44, 284] on textarea at bounding box center [199, 284] width 376 height 27
paste textarea "into your basement. And you don’t know what’s going to happen. And we can’t go …"
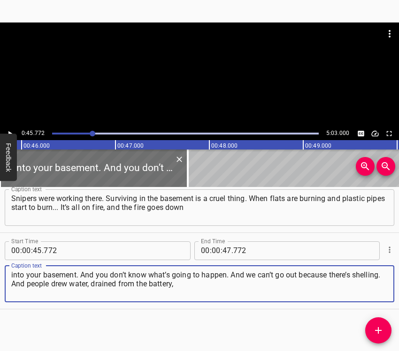
type textarea "into your basement. And you don’t know what’s going to happen. And we can’t go …"
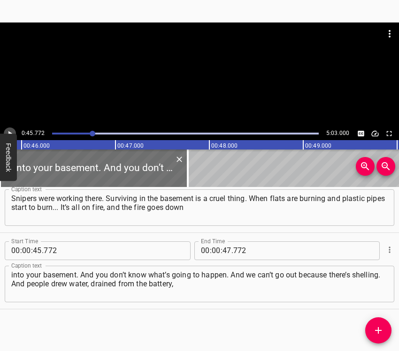
click at [5, 129] on button "Play/Pause" at bounding box center [10, 134] width 12 height 12
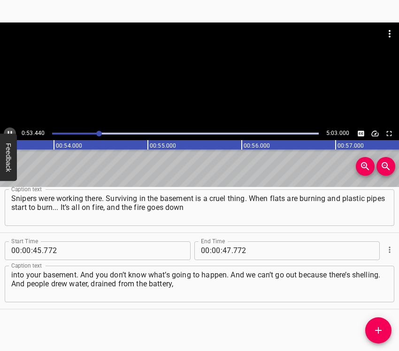
click at [7, 129] on icon "Play/Pause" at bounding box center [10, 133] width 8 height 8
click at [223, 250] on input "number" at bounding box center [226, 251] width 9 height 19
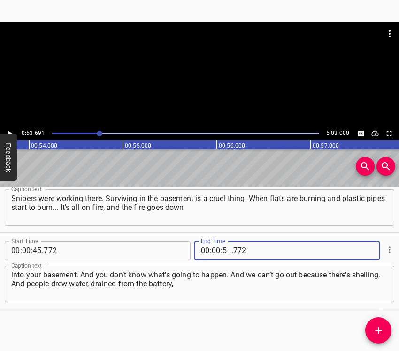
type input "53"
type input "691"
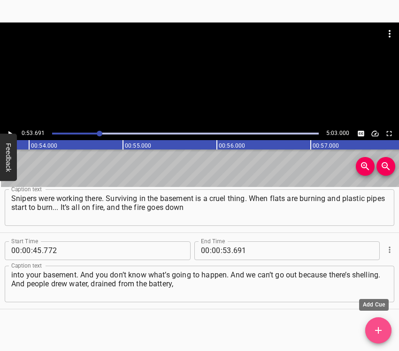
click at [370, 338] on button "Add Cue" at bounding box center [378, 331] width 26 height 26
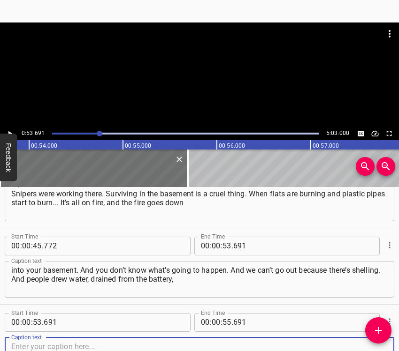
scroll to position [338, 0]
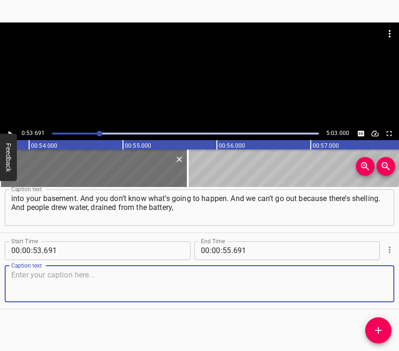
drag, startPoint x: 377, startPoint y: 280, endPoint x: 387, endPoint y: 279, distance: 10.9
click at [385, 279] on div "Caption text" at bounding box center [199, 284] width 389 height 37
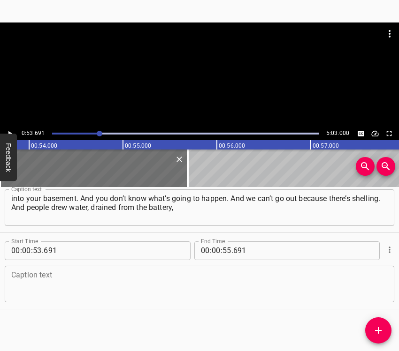
click at [100, 280] on textarea at bounding box center [199, 284] width 376 height 27
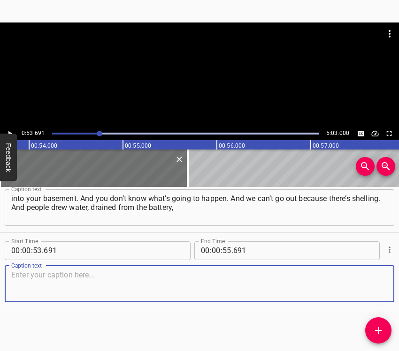
paste textarea "put buckets, containers – and put out the fire so that we would not burn in the…"
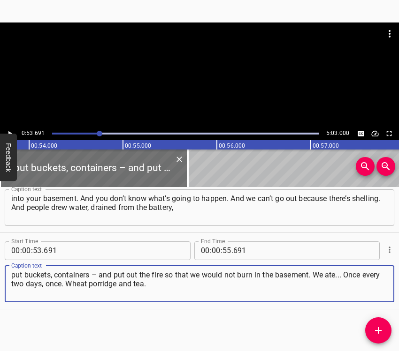
type textarea "put buckets, containers – and put out the fire so that we would not burn in the…"
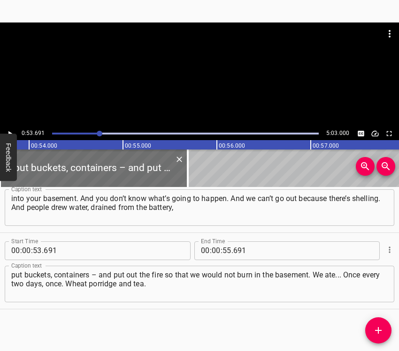
click at [7, 127] on div at bounding box center [199, 75] width 399 height 105
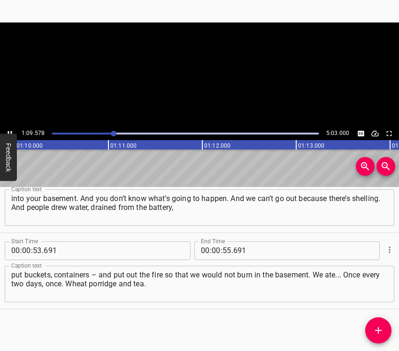
click at [9, 131] on icon "Play/Pause" at bounding box center [10, 133] width 4 height 5
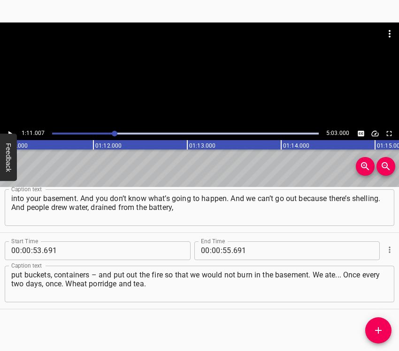
click at [9, 131] on icon "Play/Pause" at bounding box center [10, 133] width 4 height 5
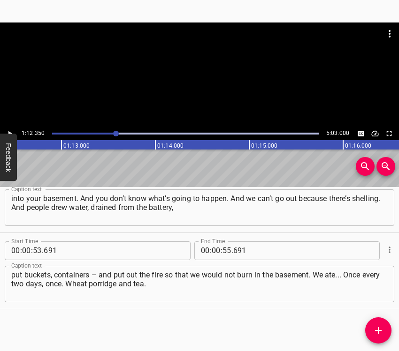
scroll to position [0, 6787]
click at [212, 248] on input "number" at bounding box center [216, 251] width 9 height 19
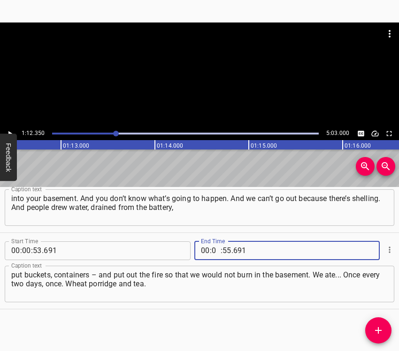
type input "01"
type input "12"
type input "350"
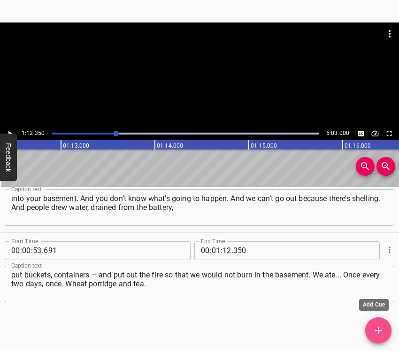
click at [381, 328] on icon "Add Cue" at bounding box center [377, 330] width 11 height 11
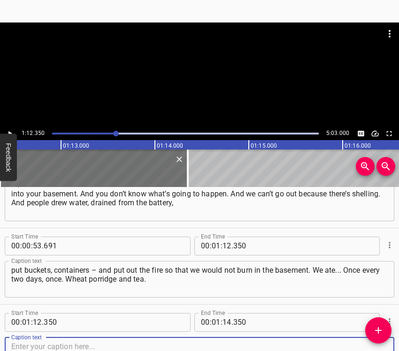
scroll to position [415, 0]
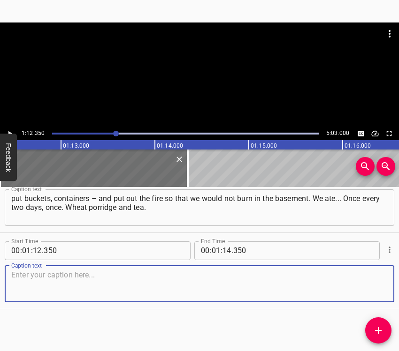
click at [369, 277] on textarea at bounding box center [199, 284] width 376 height 27
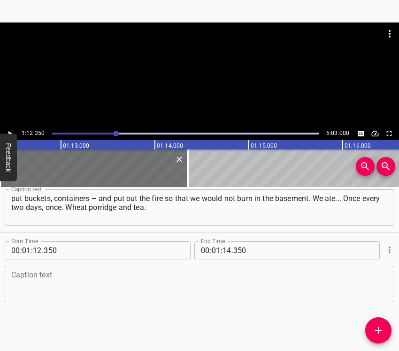
click at [66, 291] on textarea at bounding box center [199, 284] width 376 height 27
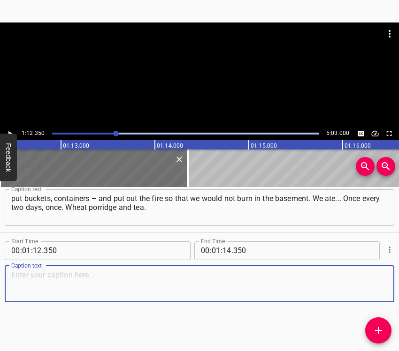
paste textarea "To cook, you had to go out. We had to gather wood, we had to make a fire. And w…"
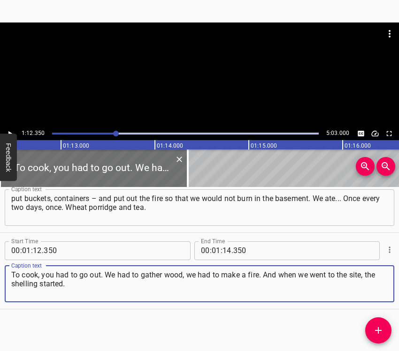
type textarea "To cook, you had to go out. We had to gather wood, we had to make a fire. And w…"
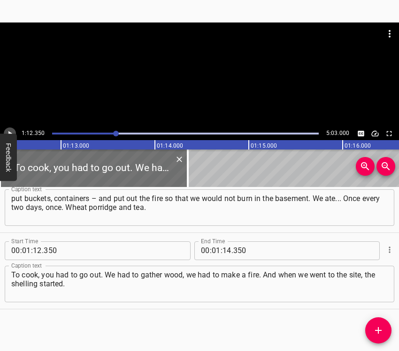
click at [8, 132] on icon "Play/Pause" at bounding box center [10, 133] width 8 height 8
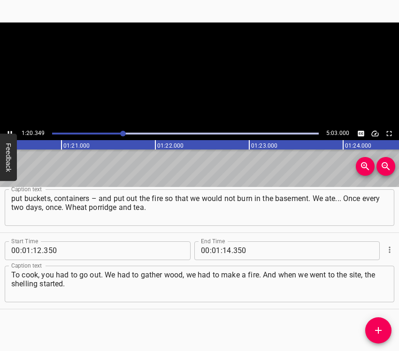
click at [8, 132] on icon "Play/Pause" at bounding box center [10, 133] width 8 height 8
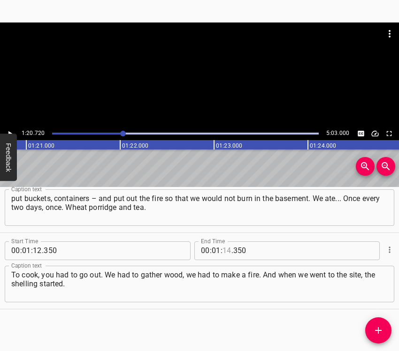
click at [225, 250] on input "number" at bounding box center [226, 251] width 9 height 19
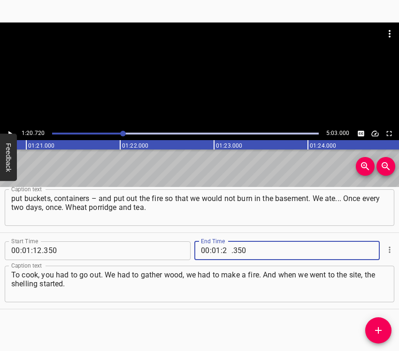
type input "20"
type input "720"
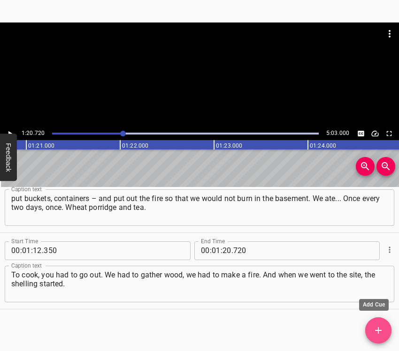
click at [380, 326] on icon "Add Cue" at bounding box center [377, 330] width 11 height 11
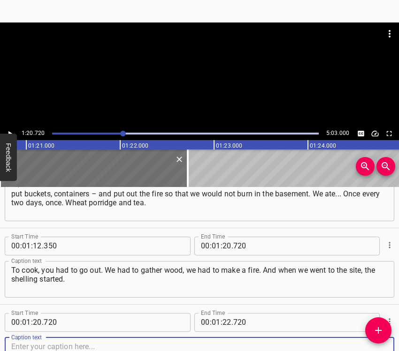
scroll to position [491, 0]
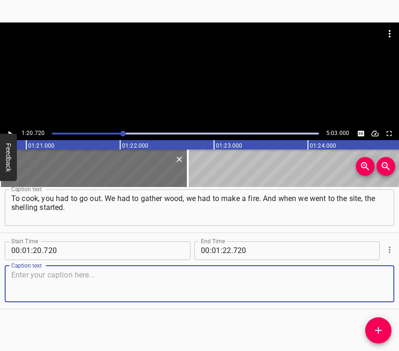
drag, startPoint x: 377, startPoint y: 284, endPoint x: 394, endPoint y: 279, distance: 18.7
click at [377, 284] on textarea at bounding box center [199, 284] width 376 height 27
click at [65, 276] on textarea at bounding box center [199, 284] width 376 height 27
paste textarea "As soon as the smoke came out on the site, the shelling started. When there was…"
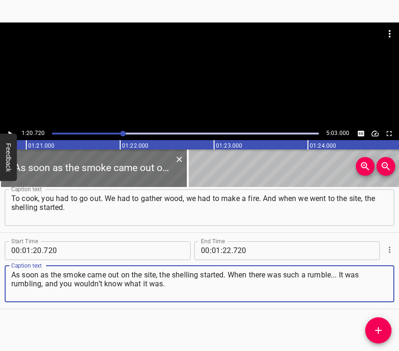
type textarea "As soon as the smoke came out on the site, the shelling started. When there was…"
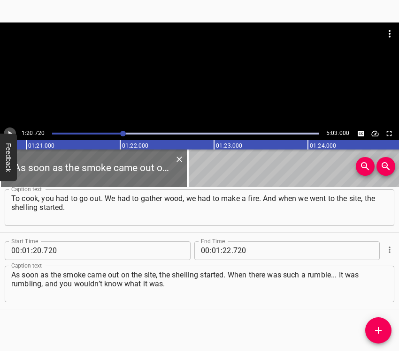
click at [10, 129] on icon "Play/Pause" at bounding box center [10, 133] width 8 height 8
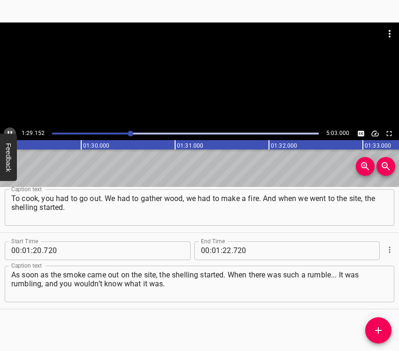
click at [8, 128] on button "Play/Pause" at bounding box center [10, 134] width 12 height 12
click at [222, 250] on input "number" at bounding box center [226, 251] width 9 height 19
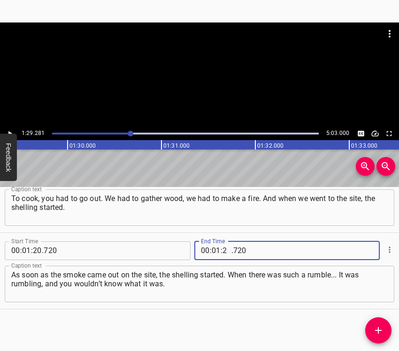
type input "29"
type input "281"
click at [377, 329] on icon "Add Cue" at bounding box center [377, 330] width 11 height 11
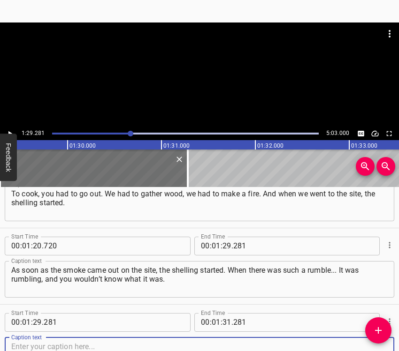
scroll to position [568, 0]
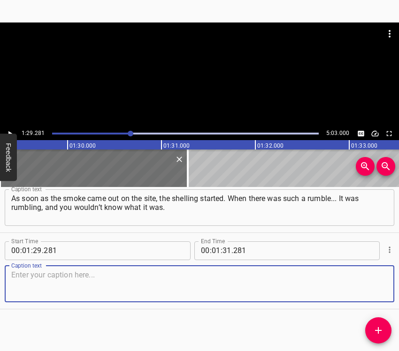
drag, startPoint x: 374, startPoint y: 285, endPoint x: 385, endPoint y: 279, distance: 12.2
click at [376, 283] on textarea at bounding box center [199, 284] width 376 height 27
click at [54, 283] on textarea at bounding box center [199, 284] width 376 height 27
paste textarea "Where it’s going to fall, where it’s going to land? And when you’re sitting in …"
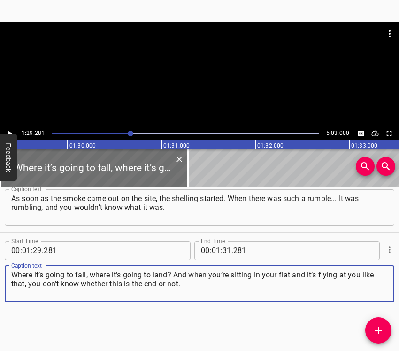
type textarea "Where it’s going to fall, where it’s going to land? And when you’re sitting in …"
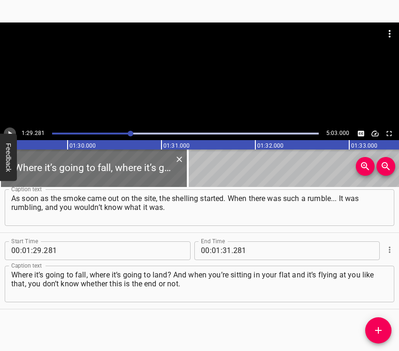
click at [12, 130] on icon "Play/Pause" at bounding box center [10, 133] width 8 height 8
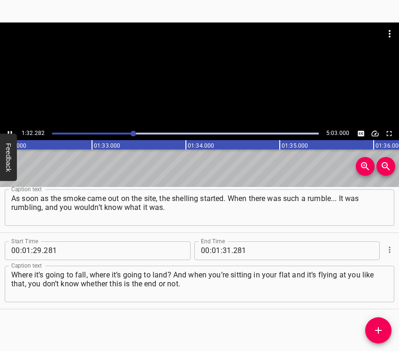
scroll to position [0, 8656]
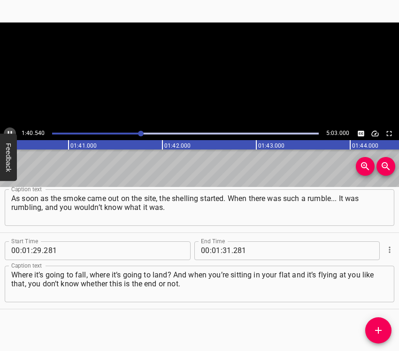
click at [9, 130] on icon "Play/Pause" at bounding box center [10, 133] width 8 height 8
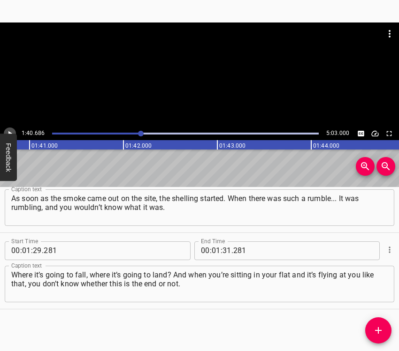
click at [9, 130] on icon "Play/Pause" at bounding box center [10, 133] width 8 height 8
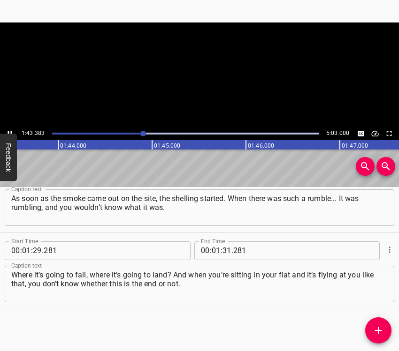
click at [9, 130] on icon "Play/Pause" at bounding box center [10, 133] width 8 height 8
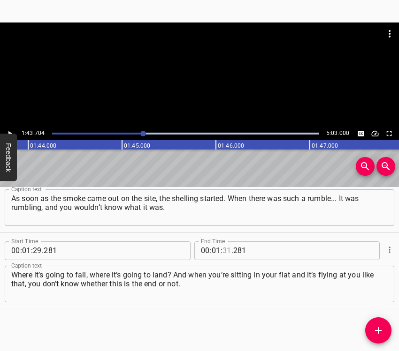
click at [223, 248] on input "number" at bounding box center [226, 251] width 9 height 19
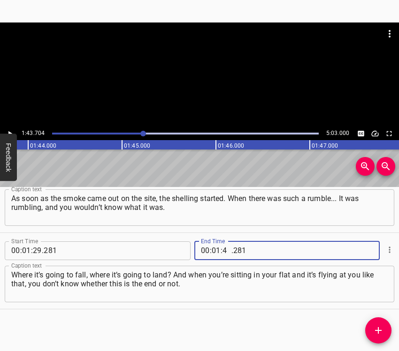
type input "43"
type input "704"
drag, startPoint x: 381, startPoint y: 328, endPoint x: 383, endPoint y: 321, distance: 7.3
click at [380, 327] on icon "Add Cue" at bounding box center [377, 330] width 11 height 11
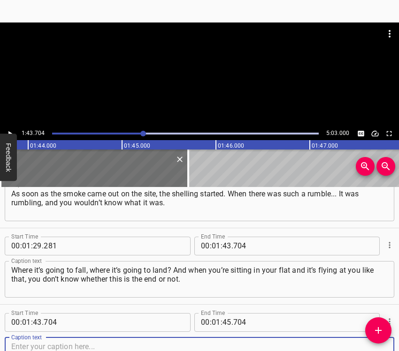
scroll to position [644, 0]
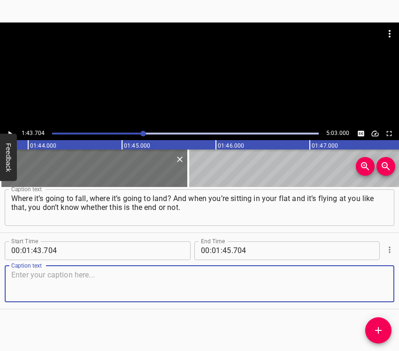
drag, startPoint x: 367, startPoint y: 289, endPoint x: 398, endPoint y: 272, distance: 36.1
click at [369, 287] on textarea at bounding box center [199, 284] width 376 height 27
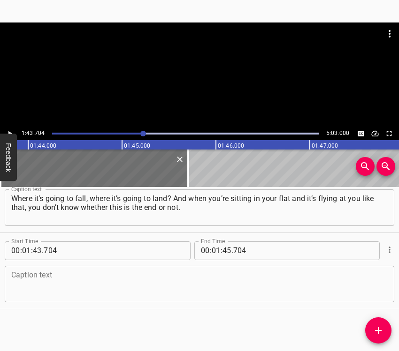
click at [40, 274] on textarea at bounding box center [199, 284] width 376 height 27
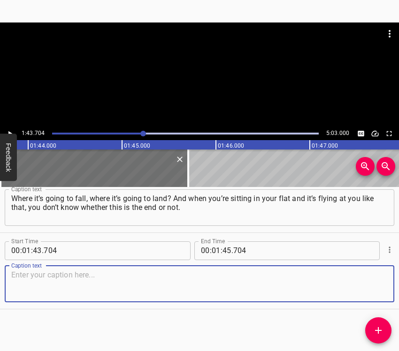
paste textarea "We came down in March. And on [DATE], we crawled out of the basement and went t…"
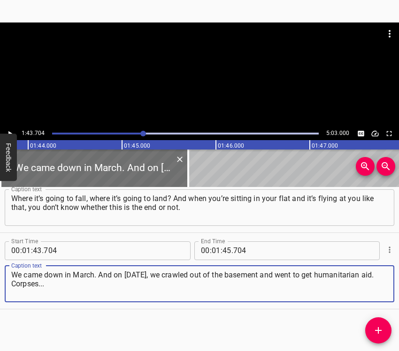
type textarea "We came down in March. And on [DATE], we crawled out of the basement and went t…"
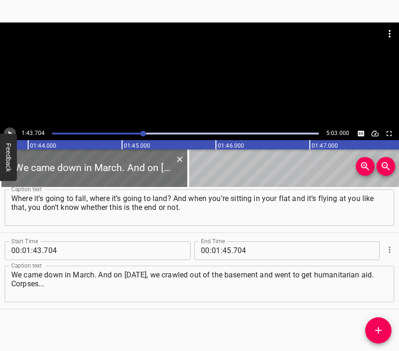
click at [12, 128] on button "Play/Pause" at bounding box center [10, 134] width 12 height 12
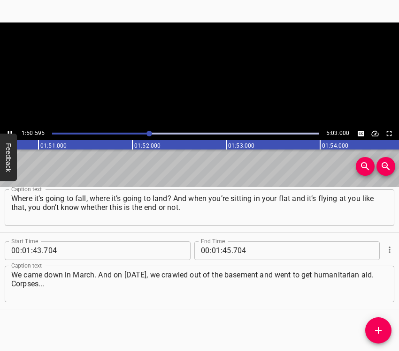
click at [12, 128] on button "Play/Pause" at bounding box center [10, 134] width 12 height 12
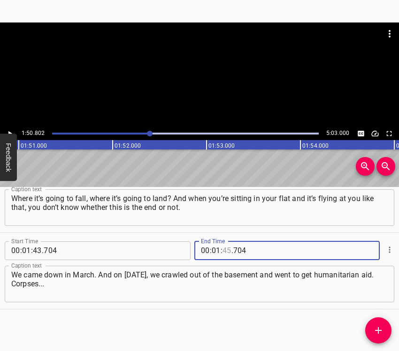
click at [222, 253] on input "number" at bounding box center [226, 251] width 9 height 19
type input "50"
type input "802"
click at [383, 323] on button "Add Cue" at bounding box center [378, 331] width 26 height 26
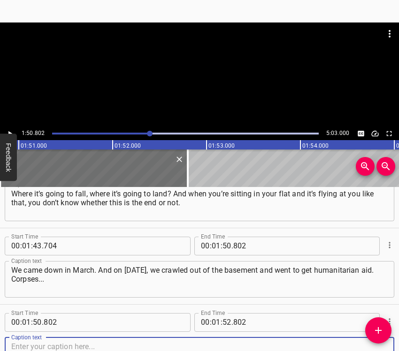
scroll to position [720, 0]
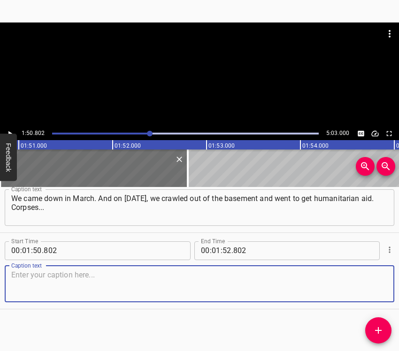
click at [376, 284] on textarea at bounding box center [199, 284] width 376 height 27
click at [37, 277] on textarea at bounding box center [199, 284] width 376 height 27
paste textarea "There were [PERSON_NAME] right next to the kindergarten, near the houses, and j…"
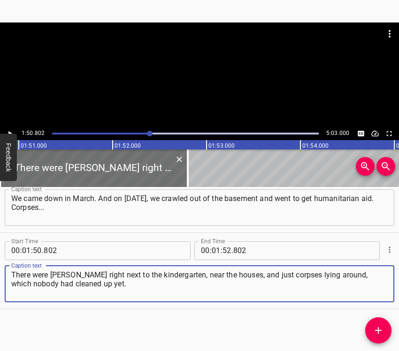
type textarea "There were [PERSON_NAME] right next to the kindergarten, near the houses, and j…"
click at [11, 132] on icon "Play/Pause" at bounding box center [10, 133] width 8 height 8
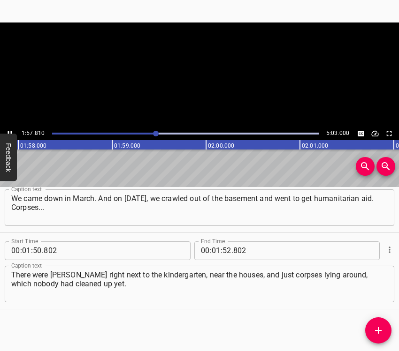
click at [11, 132] on icon "Play/Pause" at bounding box center [10, 133] width 4 height 5
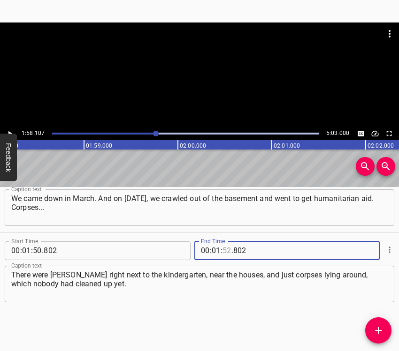
click at [227, 250] on input "number" at bounding box center [226, 251] width 9 height 19
type input "58"
type input "107"
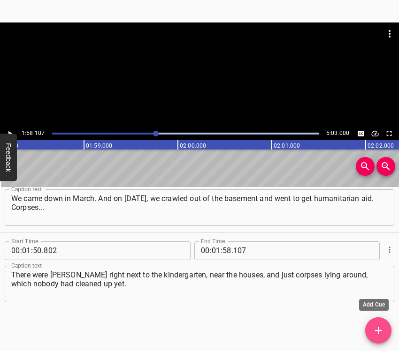
click at [378, 330] on icon "Add Cue" at bounding box center [378, 330] width 7 height 7
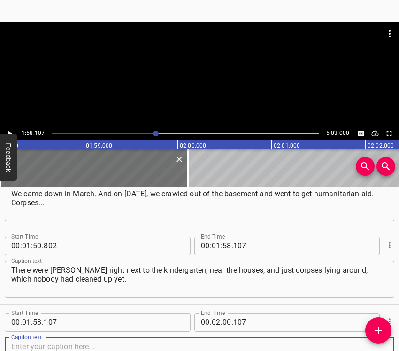
scroll to position [797, 0]
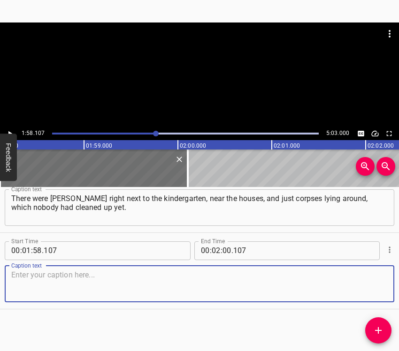
click at [375, 288] on textarea at bounding box center [199, 284] width 376 height 27
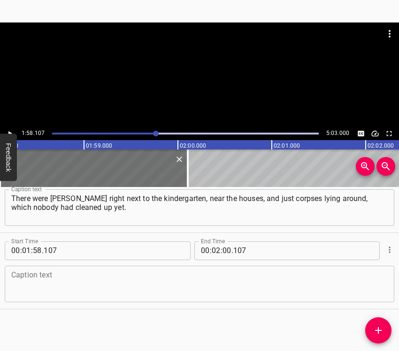
click at [34, 289] on textarea at bounding box center [199, 284] width 376 height 27
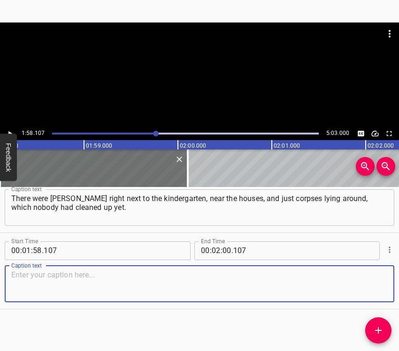
paste textarea "Then they started to clean up the corpses, to restore order. We survived. It’s …"
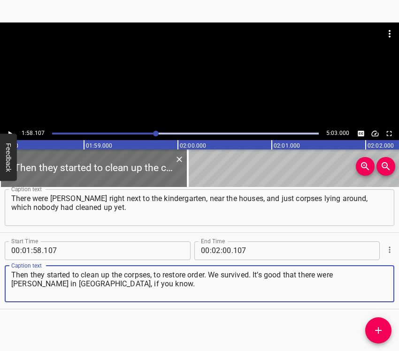
type textarea "Then they started to clean up the corpses, to restore order. We survived. It’s …"
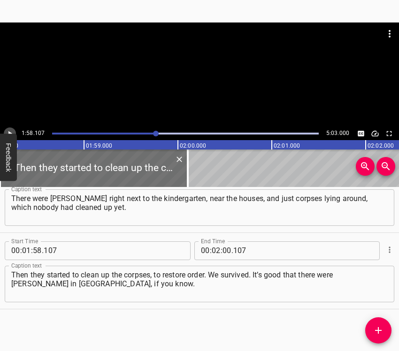
click at [13, 130] on icon "Play/Pause" at bounding box center [10, 133] width 8 height 8
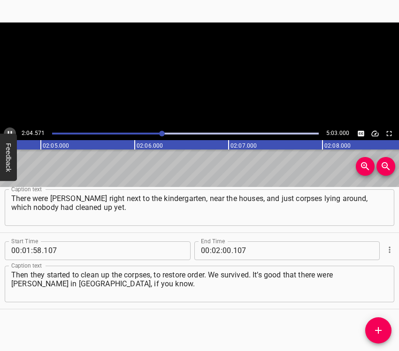
click at [12, 130] on icon "Play/Pause" at bounding box center [10, 133] width 8 height 8
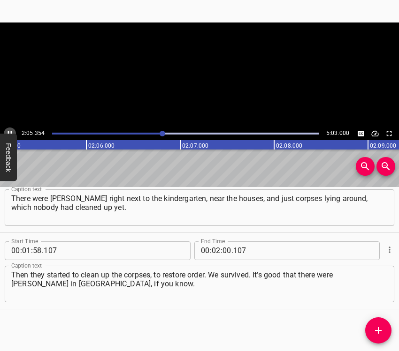
click at [12, 130] on icon "Play/Pause" at bounding box center [10, 133] width 8 height 8
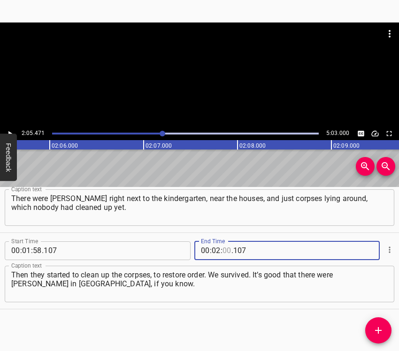
click at [223, 247] on input "number" at bounding box center [226, 251] width 9 height 19
type input "05"
type input "471"
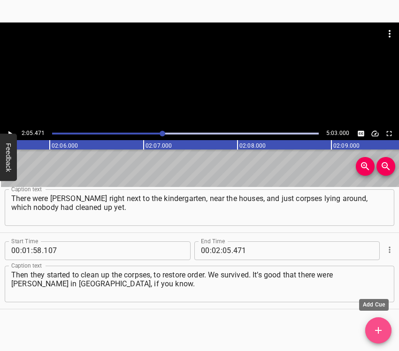
click at [380, 327] on icon "Add Cue" at bounding box center [377, 330] width 11 height 11
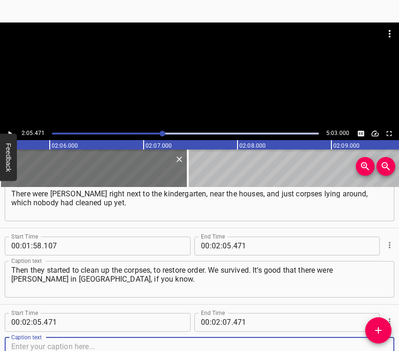
scroll to position [873, 0]
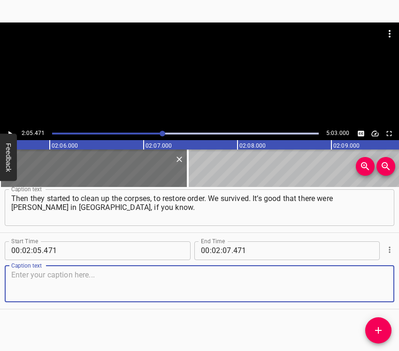
drag, startPoint x: 373, startPoint y: 295, endPoint x: 397, endPoint y: 291, distance: 23.7
click at [380, 295] on div "Caption text" at bounding box center [199, 284] width 389 height 37
click at [55, 288] on textarea at bounding box center [199, 284] width 376 height 27
paste textarea "They drew water from the [PERSON_NAME] there. Because those people who lived in…"
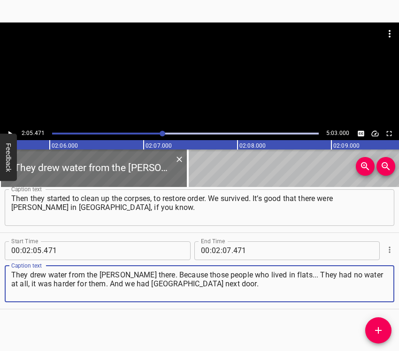
type textarea "They drew water from the [PERSON_NAME] there. Because those people who lived in…"
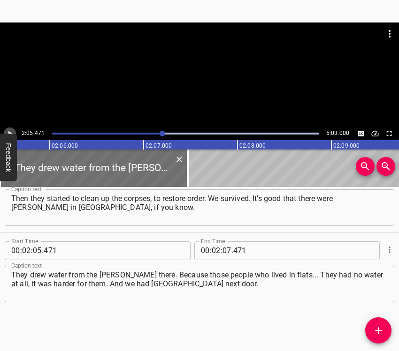
click at [9, 130] on icon "Play/Pause" at bounding box center [10, 133] width 8 height 8
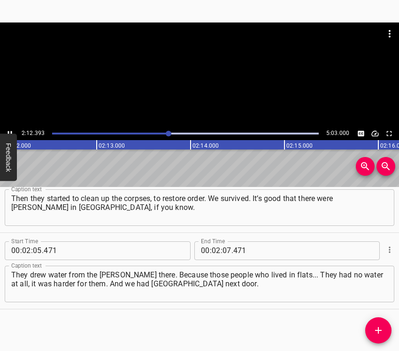
click at [9, 130] on icon "Play/Pause" at bounding box center [10, 133] width 8 height 8
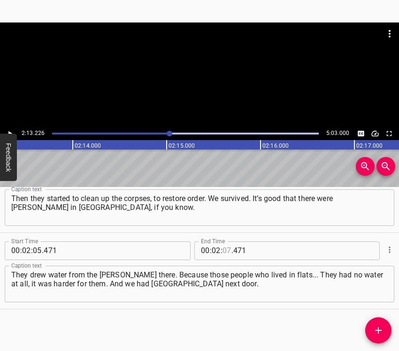
click at [222, 249] on input "number" at bounding box center [226, 251] width 9 height 19
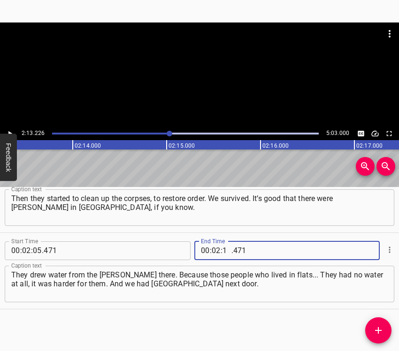
type input "13"
type input "226"
click at [379, 327] on icon "Add Cue" at bounding box center [377, 330] width 11 height 11
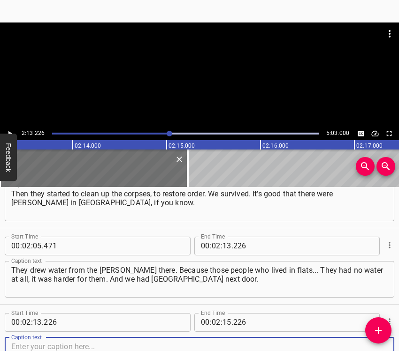
scroll to position [950, 0]
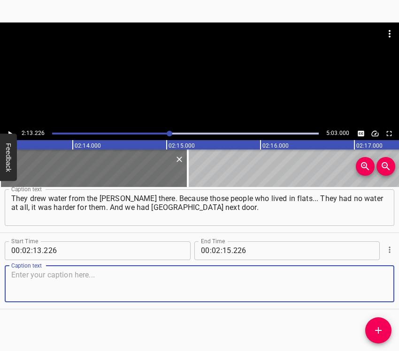
click at [368, 282] on textarea at bounding box center [199, 284] width 376 height 27
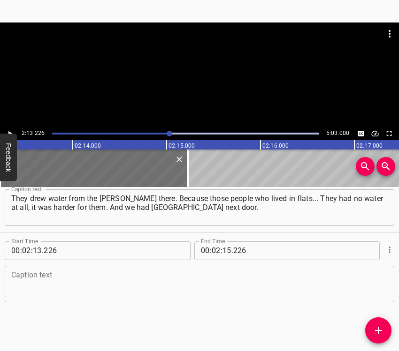
click at [55, 283] on textarea at bounding box center [199, 284] width 376 height 27
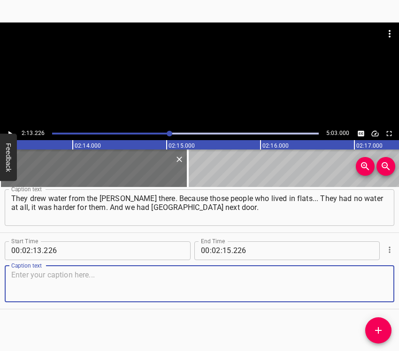
paste textarea "There were [PERSON_NAME] there. We could get water, collect firewood. We went t…"
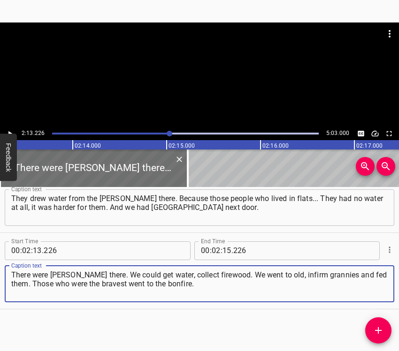
type textarea "There were [PERSON_NAME] there. We could get water, collect firewood. We went t…"
click at [12, 129] on icon "Play/Pause" at bounding box center [10, 133] width 8 height 8
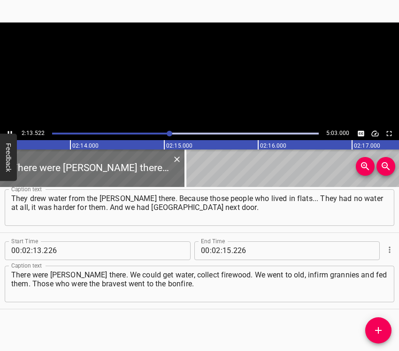
scroll to position [0, 12525]
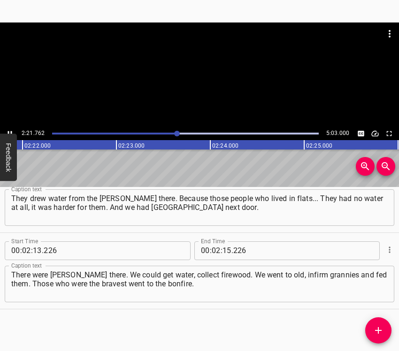
click at [10, 131] on icon "Play/Pause" at bounding box center [10, 133] width 8 height 8
click at [223, 246] on input "number" at bounding box center [226, 251] width 9 height 19
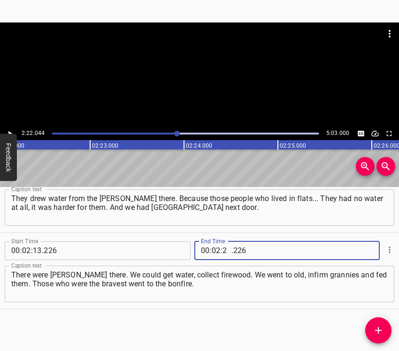
type input "22"
type input "044"
click at [381, 325] on button "Add Cue" at bounding box center [378, 331] width 26 height 26
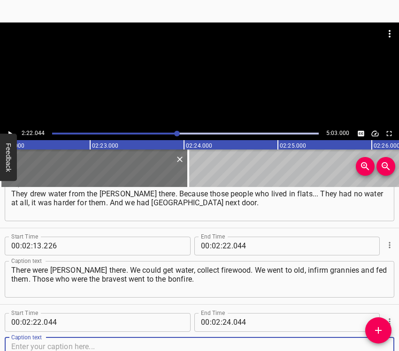
scroll to position [1026, 0]
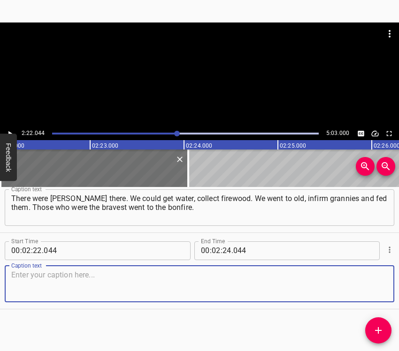
drag, startPoint x: 372, startPoint y: 287, endPoint x: 398, endPoint y: 278, distance: 27.7
click at [380, 283] on div "Caption text" at bounding box center [199, 284] width 389 height 37
click at [57, 290] on textarea at bounding box center [199, 284] width 376 height 27
paste textarea "Because snipers were working there. We also had an orphanage in our courtyard, …"
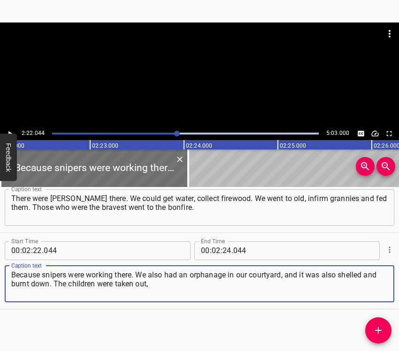
type textarea "Because snipers were working there. We also had an orphanage in our courtyard, …"
click at [12, 130] on icon "Play/Pause" at bounding box center [10, 133] width 8 height 8
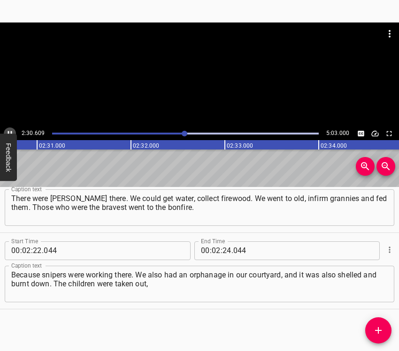
click at [9, 129] on icon "Play/Pause" at bounding box center [10, 133] width 8 height 8
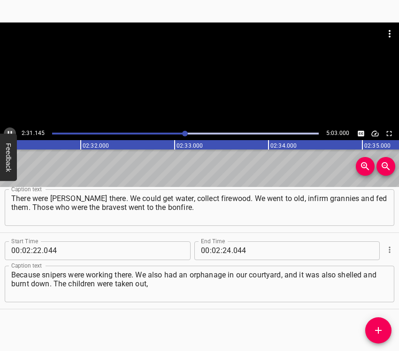
click at [9, 129] on icon "Play/Pause" at bounding box center [10, 133] width 8 height 8
click at [222, 250] on input "number" at bounding box center [226, 251] width 9 height 19
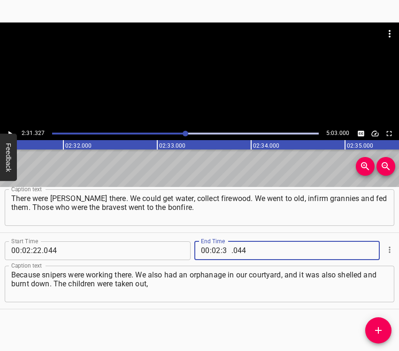
type input "31"
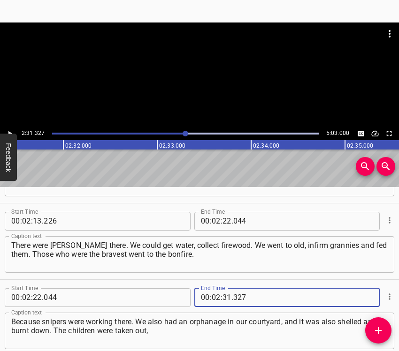
type input "327"
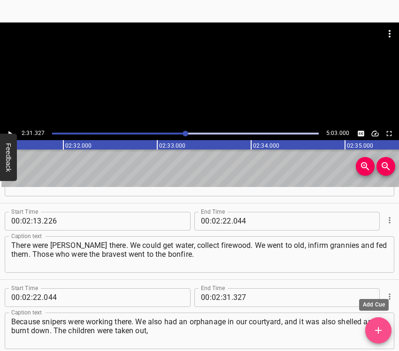
drag, startPoint x: 378, startPoint y: 329, endPoint x: 384, endPoint y: 318, distance: 13.0
click at [376, 327] on icon "Add Cue" at bounding box center [377, 330] width 11 height 11
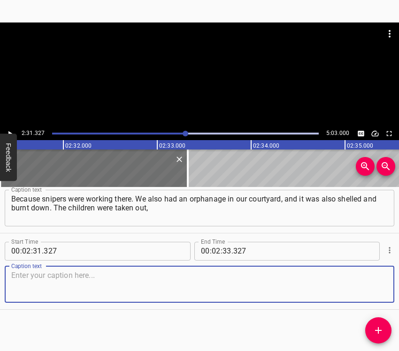
scroll to position [1103, 0]
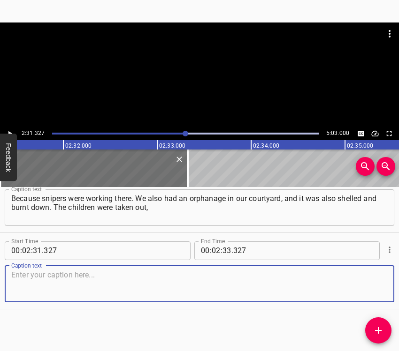
drag, startPoint x: 371, startPoint y: 284, endPoint x: 398, endPoint y: 271, distance: 30.4
click at [371, 283] on textarea at bounding box center [199, 284] width 376 height 27
click at [71, 282] on textarea at bounding box center [199, 284] width 376 height 27
paste textarea "no one was hurt there. We left with evacuation buses through [GEOGRAPHIC_DATA],…"
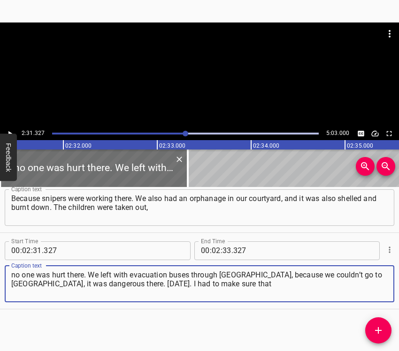
type textarea "no one was hurt there. We left with evacuation buses through [GEOGRAPHIC_DATA],…"
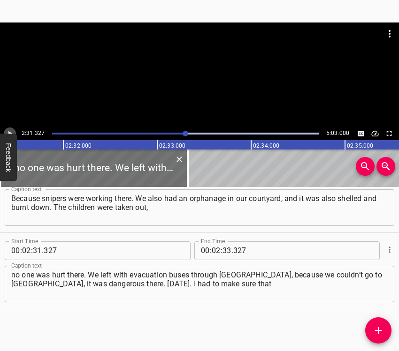
click at [7, 129] on button "Play/Pause" at bounding box center [10, 134] width 12 height 12
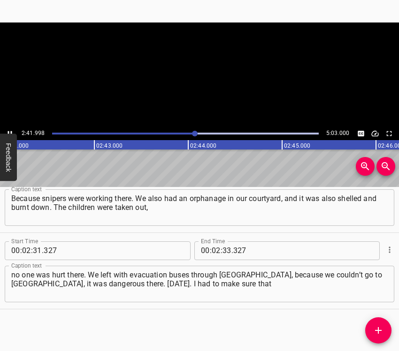
click at [7, 131] on icon "Play/Pause" at bounding box center [10, 133] width 8 height 8
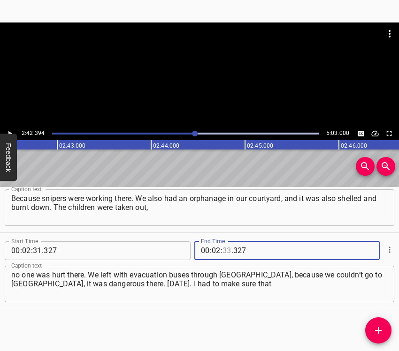
click at [222, 245] on input "number" at bounding box center [226, 251] width 9 height 19
type input "42"
type input "394"
click at [382, 325] on icon "Add Cue" at bounding box center [377, 330] width 11 height 11
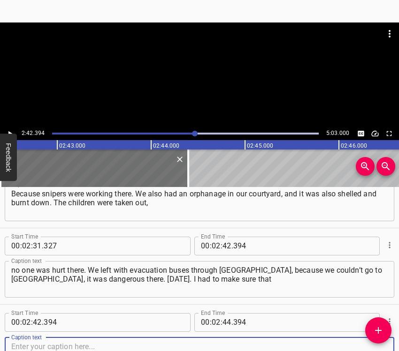
scroll to position [1179, 0]
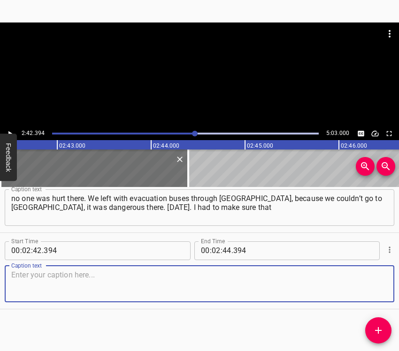
drag, startPoint x: 375, startPoint y: 286, endPoint x: 397, endPoint y: 282, distance: 22.4
click at [393, 283] on div "Start Time 00 : 00 : 05 . 917 Start Time End Time 00 : 00 : 13 . 553 End Time C…" at bounding box center [199, 269] width 399 height 165
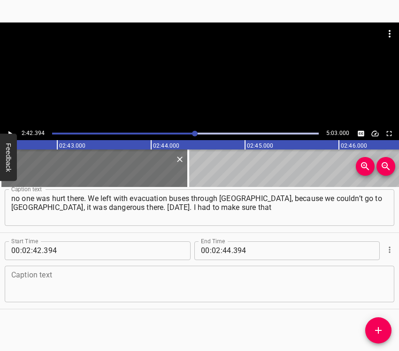
click at [182, 282] on textarea at bounding box center [199, 284] width 376 height 27
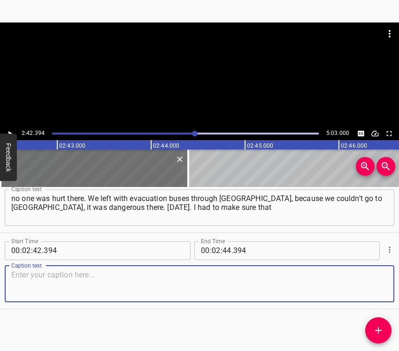
paste textarea "the children finished school. We left because we had to arrange somewhere for t…"
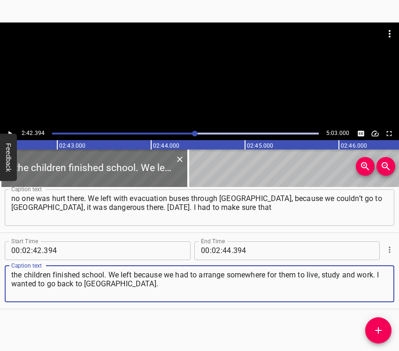
type textarea "the children finished school. We left because we had to arrange somewhere for t…"
click at [11, 131] on icon "Play/Pause" at bounding box center [10, 133] width 8 height 8
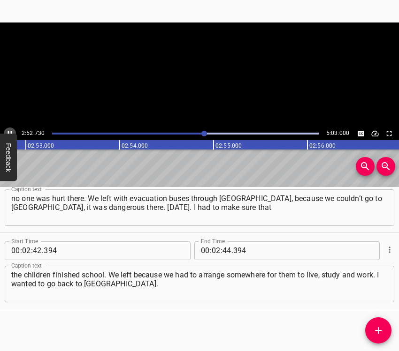
click at [11, 131] on icon "Play/Pause" at bounding box center [10, 133] width 8 height 8
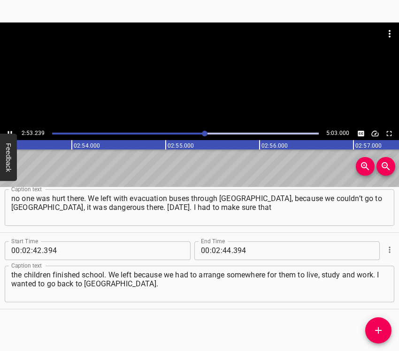
click at [11, 131] on icon "Play/Pause" at bounding box center [10, 133] width 8 height 8
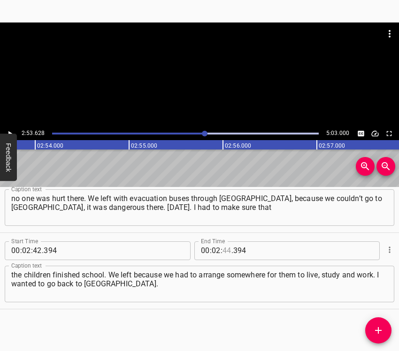
click at [222, 250] on input "number" at bounding box center [226, 251] width 9 height 19
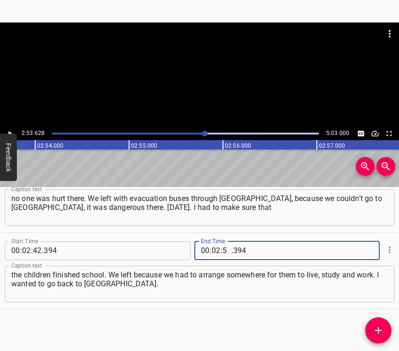
type input "53"
type input "628"
click at [382, 331] on icon "Add Cue" at bounding box center [377, 330] width 11 height 11
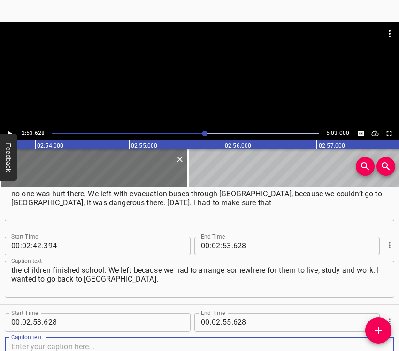
scroll to position [1256, 0]
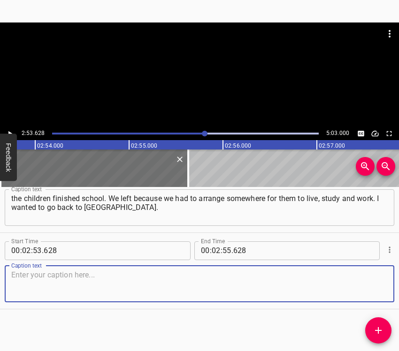
drag, startPoint x: 363, startPoint y: 284, endPoint x: 386, endPoint y: 278, distance: 23.2
click at [370, 282] on textarea at bounding box center [199, 284] width 376 height 27
click at [95, 279] on textarea at bounding box center [199, 284] width 376 height 27
paste textarea "I went so that my younger daughter could study further. I wanted to return to […"
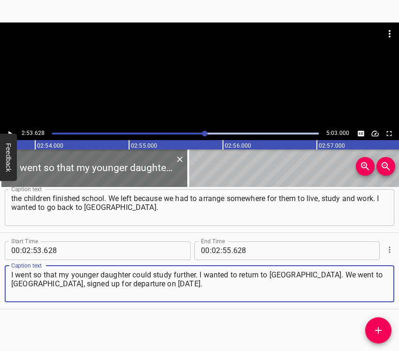
type textarea "I went so that my younger daughter could study further. I wanted to return to […"
click at [12, 130] on icon "Play/Pause" at bounding box center [10, 133] width 8 height 8
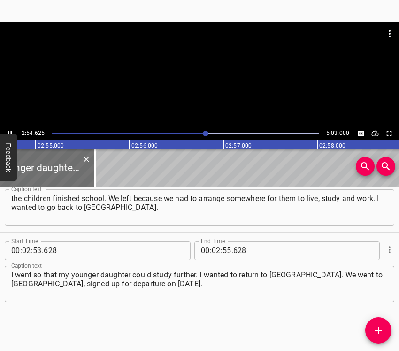
scroll to position [0, 16406]
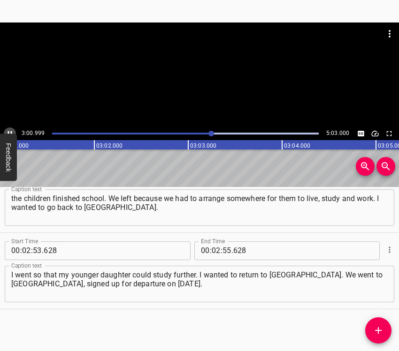
click at [10, 130] on icon "Play/Pause" at bounding box center [10, 133] width 8 height 8
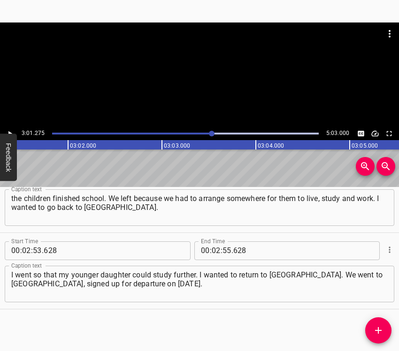
click at [10, 130] on icon "Play/Pause" at bounding box center [10, 133] width 8 height 8
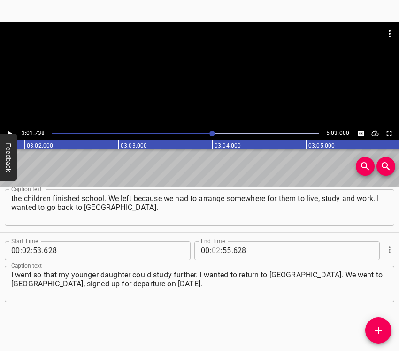
click at [212, 251] on input "number" at bounding box center [216, 251] width 9 height 19
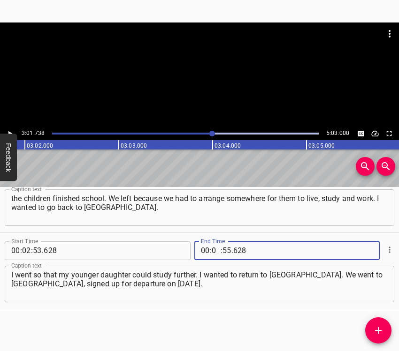
type input "03"
type input "01"
type input "3"
type input "628"
type input "01"
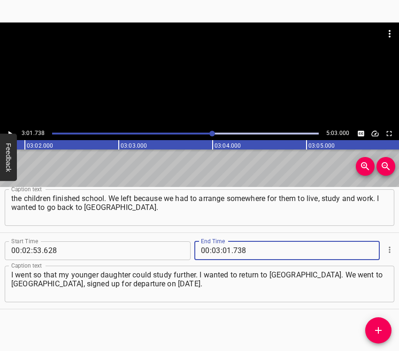
type input "738"
click at [379, 327] on icon "Add Cue" at bounding box center [377, 330] width 11 height 11
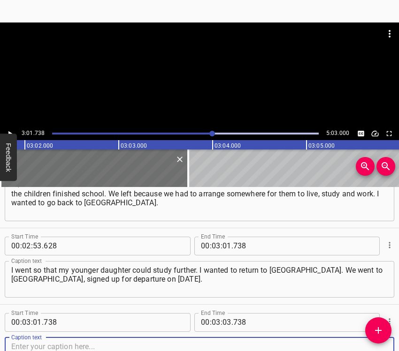
scroll to position [1332, 0]
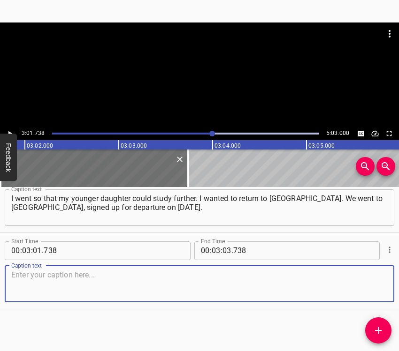
drag, startPoint x: 371, startPoint y: 287, endPoint x: 395, endPoint y: 278, distance: 25.8
click at [375, 285] on textarea at bounding box center [199, 284] width 376 height 27
click at [106, 285] on textarea at bounding box center [199, 284] width 376 height 27
paste textarea "And when we left, the shelling started. And all the columns that went first wer…"
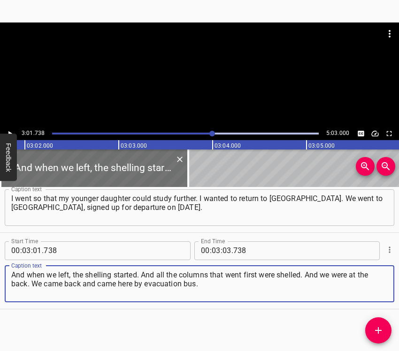
type textarea "And when we left, the shelling started. And all the columns that went first wer…"
click at [10, 131] on icon "Play/Pause" at bounding box center [10, 133] width 8 height 8
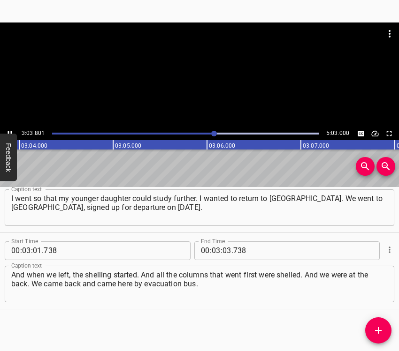
scroll to position [0, 17241]
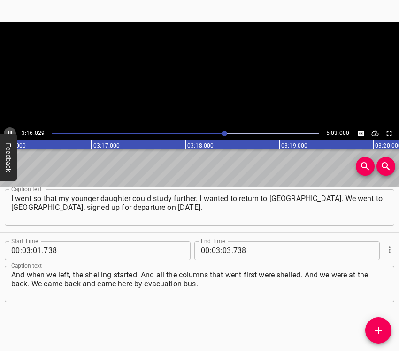
click at [9, 130] on icon "Play/Pause" at bounding box center [10, 133] width 8 height 8
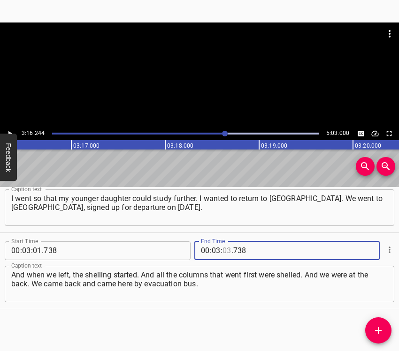
drag, startPoint x: 220, startPoint y: 249, endPoint x: 228, endPoint y: 242, distance: 10.3
click at [222, 249] on input "number" at bounding box center [226, 251] width 9 height 19
type input "16"
type input "244"
drag, startPoint x: 372, startPoint y: 333, endPoint x: 389, endPoint y: 333, distance: 16.9
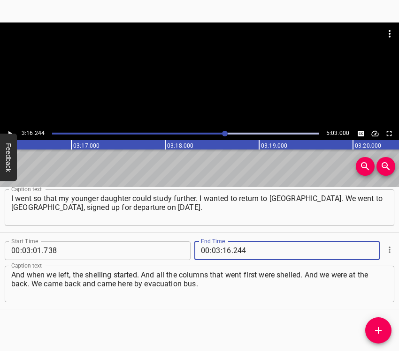
click at [372, 333] on span "Add Cue" at bounding box center [378, 330] width 26 height 11
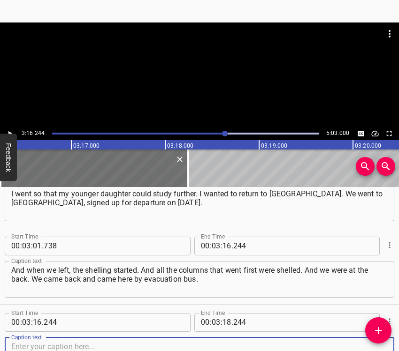
scroll to position [1408, 0]
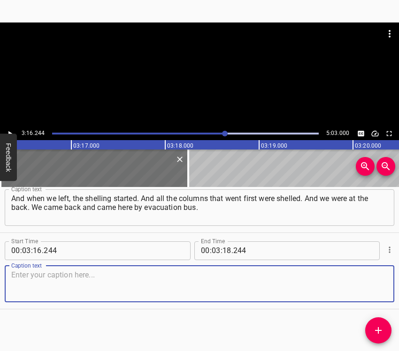
drag, startPoint x: 371, startPoint y: 283, endPoint x: 394, endPoint y: 270, distance: 27.5
click at [380, 277] on div "Caption text" at bounding box center [199, 284] width 389 height 37
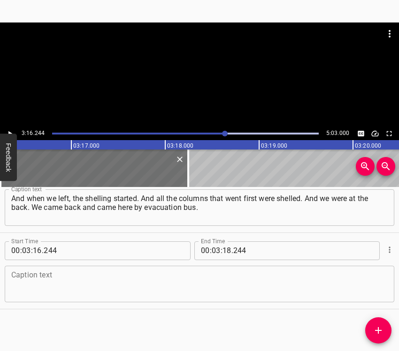
click at [116, 295] on textarea at bounding box center [199, 284] width 376 height 27
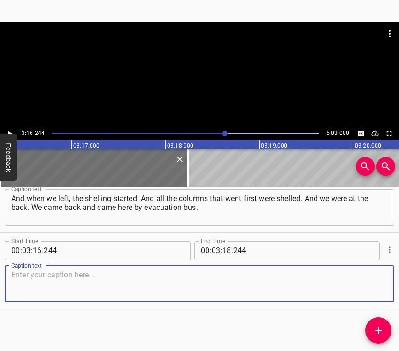
paste textarea "When you come here and you don’t even have anyone nearby... You don’t have a st…"
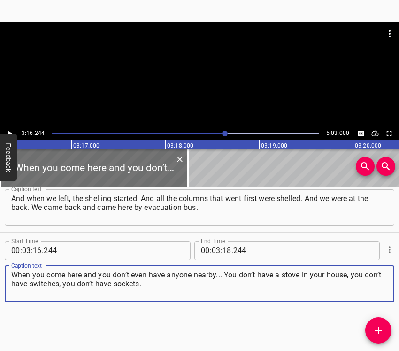
type textarea "When you come here and you don’t even have anyone nearby... You don’t have a st…"
click at [8, 129] on icon "Play/Pause" at bounding box center [10, 133] width 8 height 8
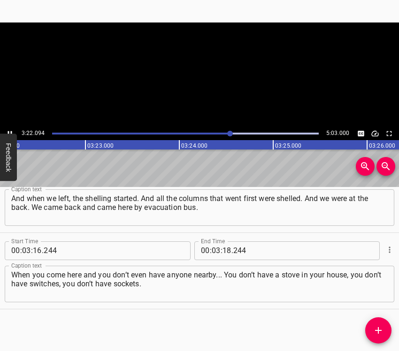
click at [8, 129] on icon "Play/Pause" at bounding box center [10, 133] width 8 height 8
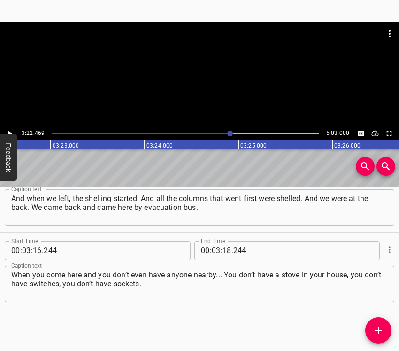
scroll to position [0, 18992]
click at [8, 129] on icon "Play/Pause" at bounding box center [10, 133] width 8 height 8
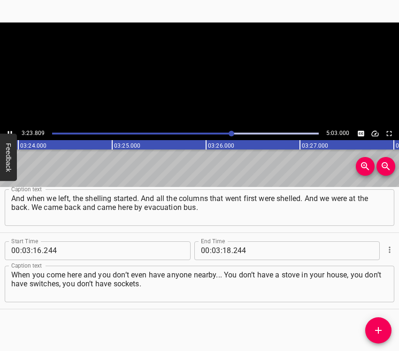
click at [8, 129] on icon "Play/Pause" at bounding box center [10, 133] width 8 height 8
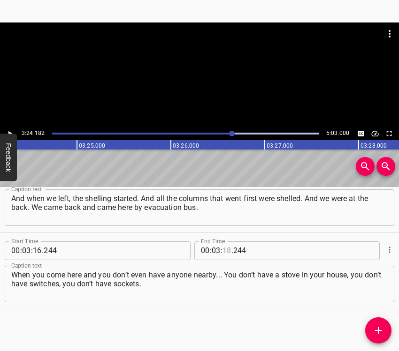
click at [224, 250] on input "number" at bounding box center [226, 251] width 9 height 19
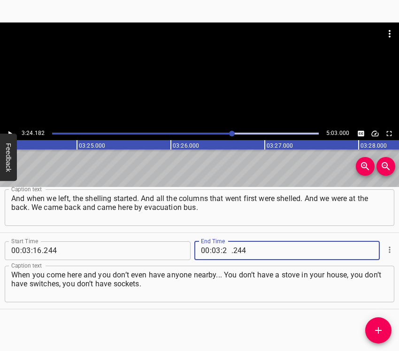
type input "24"
type input "182"
click at [378, 327] on icon "Add Cue" at bounding box center [378, 330] width 7 height 7
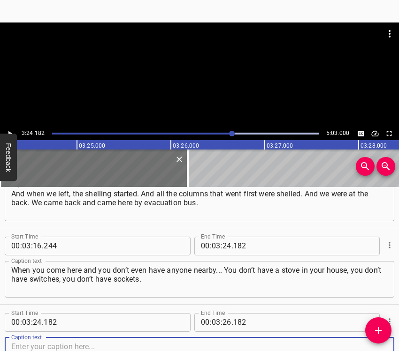
scroll to position [1485, 0]
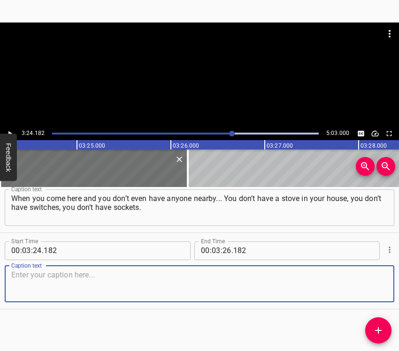
click at [374, 286] on textarea at bounding box center [199, 284] width 376 height 27
click at [27, 274] on textarea at bounding box center [199, 284] width 376 height 27
paste textarea "Those who live closer [to you] came to you, took off the top of the stove, tore…"
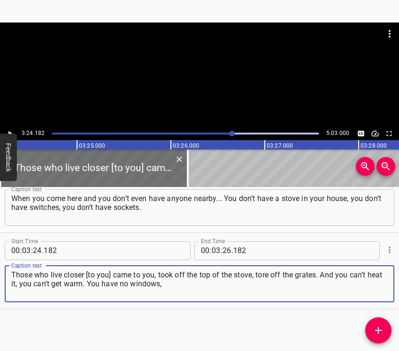
type textarea "Those who live closer [to you] came to you, took off the top of the stove, tore…"
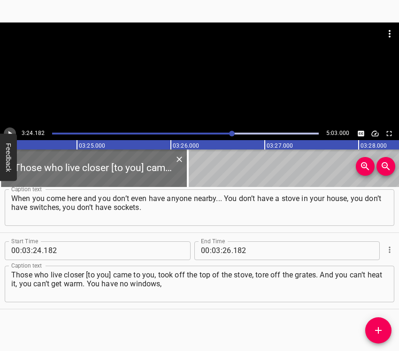
click at [8, 132] on icon "Play/Pause" at bounding box center [10, 133] width 4 height 5
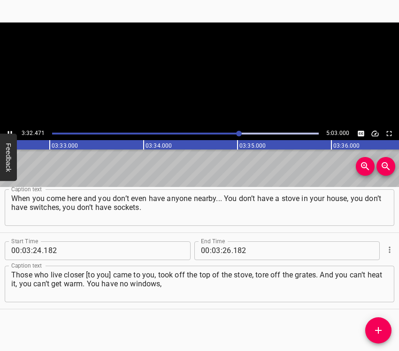
click at [8, 132] on icon "Play/Pause" at bounding box center [10, 133] width 4 height 5
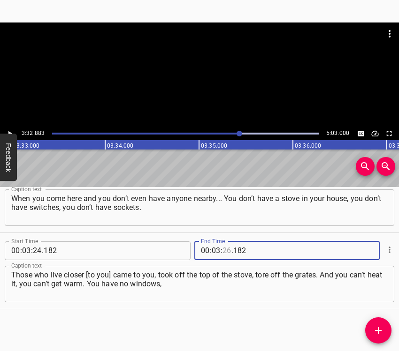
click at [226, 251] on input "number" at bounding box center [226, 251] width 9 height 19
type input "32"
type input "883"
click at [380, 326] on icon "Add Cue" at bounding box center [377, 330] width 11 height 11
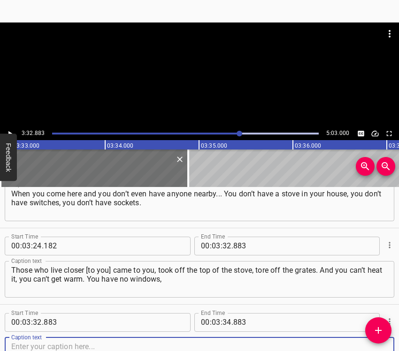
scroll to position [1561, 0]
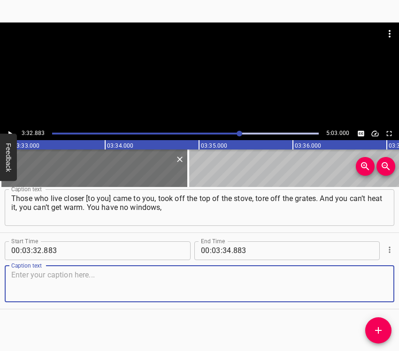
click at [373, 288] on textarea at bounding box center [199, 284] width 376 height 27
click at [126, 287] on textarea at bounding box center [199, 284] width 376 height 27
paste textarea "the doors are jammed. People came at night. The keys were in the door, and they…"
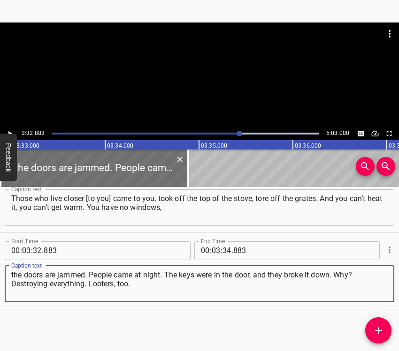
type textarea "the doors are jammed. People came at night. The keys were in the door, and they…"
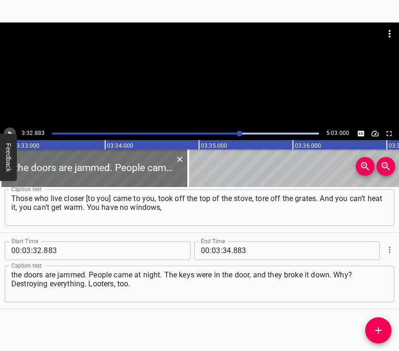
click at [13, 129] on button "Play/Pause" at bounding box center [10, 134] width 12 height 12
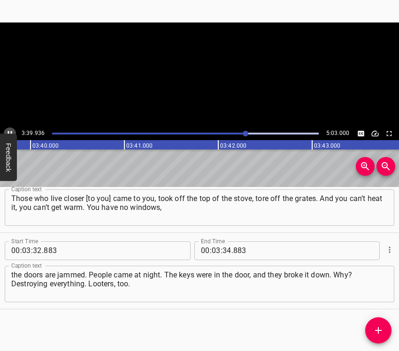
click at [14, 129] on button "Play/Pause" at bounding box center [10, 134] width 12 height 12
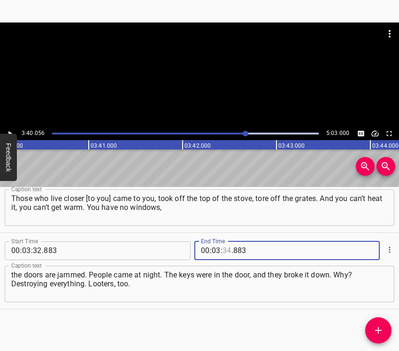
click at [225, 250] on input "number" at bounding box center [226, 251] width 9 height 19
type input "40"
type input "056"
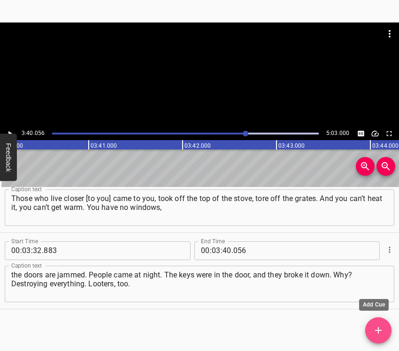
drag, startPoint x: 379, startPoint y: 329, endPoint x: 393, endPoint y: 329, distance: 13.6
click at [379, 328] on icon "Add Cue" at bounding box center [377, 330] width 11 height 11
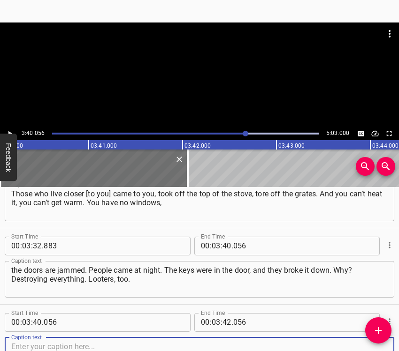
scroll to position [1638, 0]
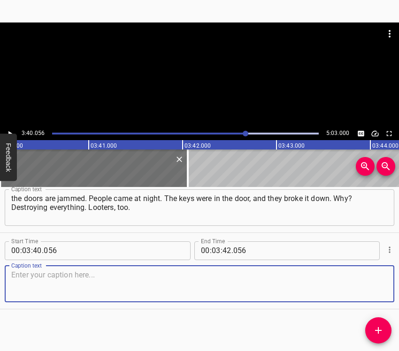
drag, startPoint x: 375, startPoint y: 280, endPoint x: 397, endPoint y: 268, distance: 24.6
click at [378, 278] on textarea at bounding box center [199, 284] width 376 height 27
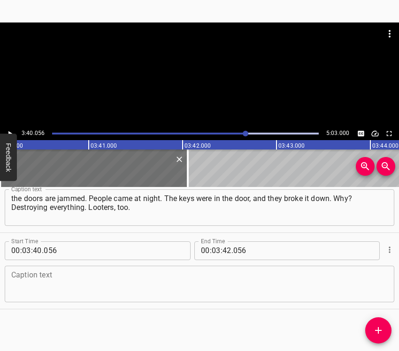
click at [38, 279] on textarea at bounding box center [199, 284] width 376 height 27
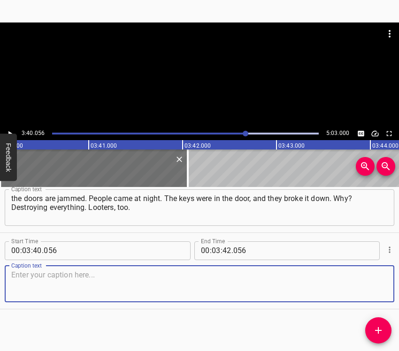
paste textarea "And looters were everywhere. Everyone was looting everything. They took whateve…"
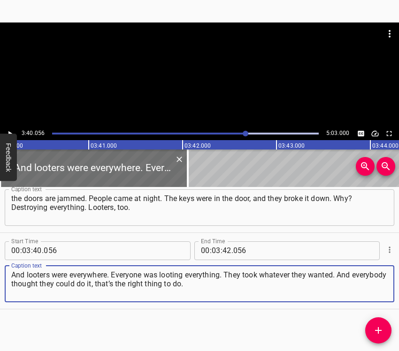
type textarea "And looters were everywhere. Everyone was looting everything. They took whateve…"
click at [11, 132] on icon "Play/Pause" at bounding box center [10, 133] width 8 height 8
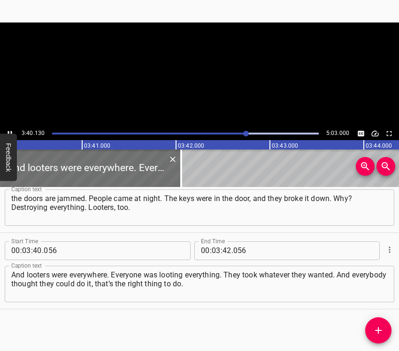
scroll to position [0, 20680]
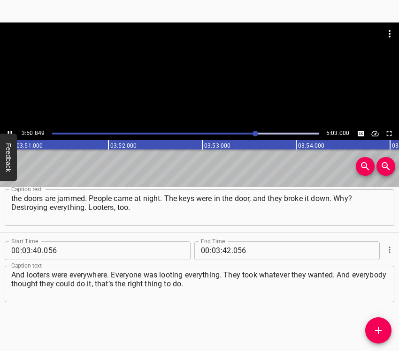
click at [8, 128] on button "Play/Pause" at bounding box center [10, 134] width 12 height 12
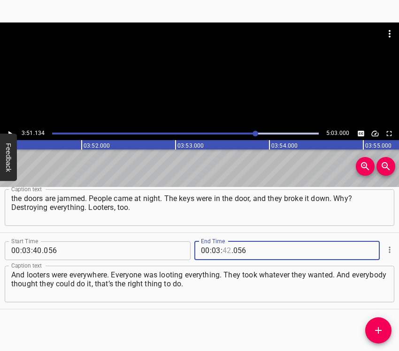
click at [225, 251] on input "number" at bounding box center [226, 251] width 9 height 19
type input "51"
type input "134"
click at [382, 331] on icon "Add Cue" at bounding box center [377, 330] width 11 height 11
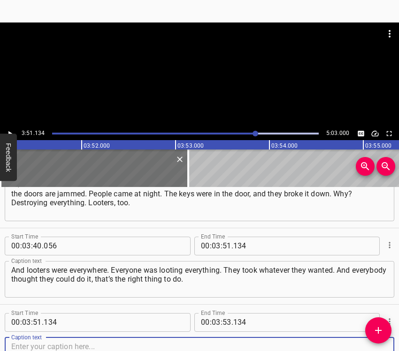
scroll to position [1714, 0]
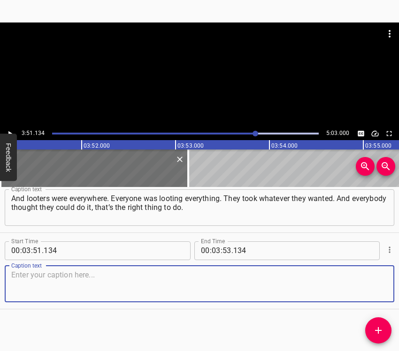
drag, startPoint x: 372, startPoint y: 282, endPoint x: 394, endPoint y: 273, distance: 23.1
click at [381, 277] on div "Caption text" at bounding box center [199, 284] width 389 height 37
click at [121, 284] on textarea at bounding box center [199, 284] width 376 height 27
paste textarea "And nobody cared how you lived with it. I want to go home. I want to go home. E…"
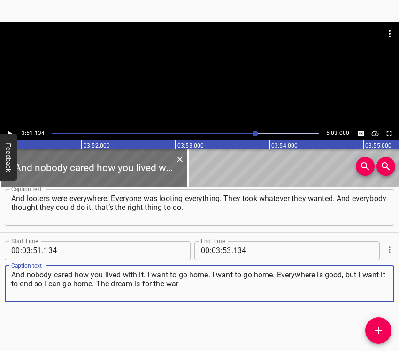
type textarea "And nobody cared how you lived with it. I want to go home. I want to go home. E…"
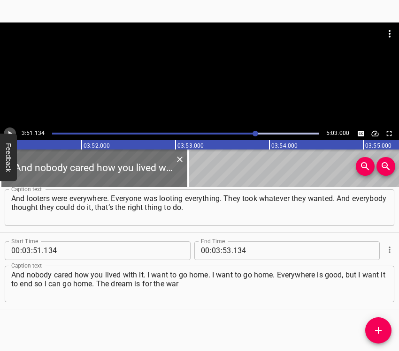
click at [10, 132] on icon "Play/Pause" at bounding box center [10, 133] width 4 height 5
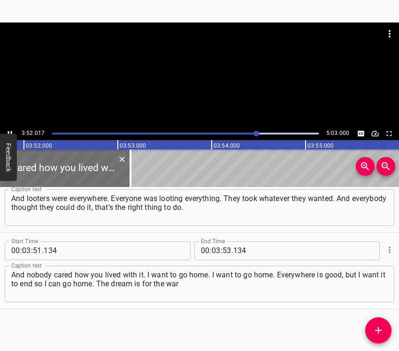
scroll to position [0, 21764]
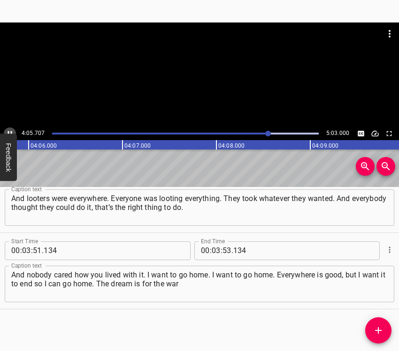
click at [11, 131] on icon "Play/Pause" at bounding box center [10, 133] width 4 height 5
click at [11, 131] on icon "Play/Pause" at bounding box center [10, 133] width 8 height 8
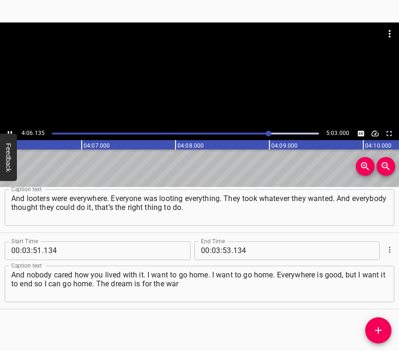
click at [11, 131] on icon "Play/Pause" at bounding box center [10, 133] width 4 height 5
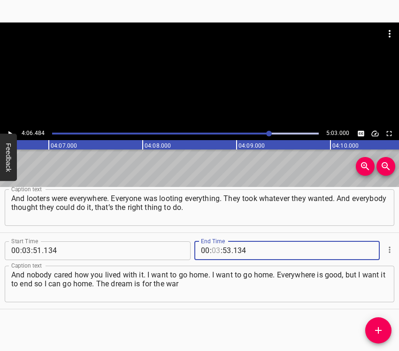
click at [212, 251] on input "number" at bounding box center [216, 251] width 9 height 19
type input "04"
type input "06"
type input "6"
type input "134"
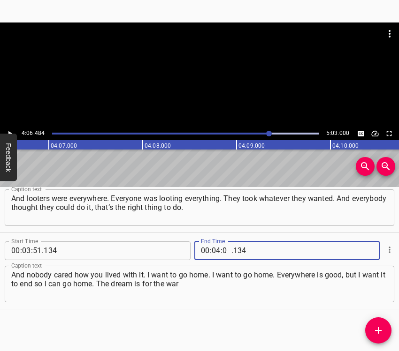
type input "06"
type input "484"
click at [385, 328] on span "Add Cue" at bounding box center [378, 330] width 26 height 11
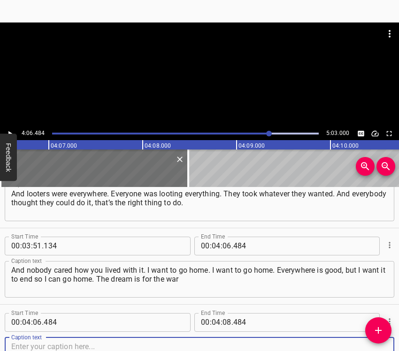
scroll to position [1791, 0]
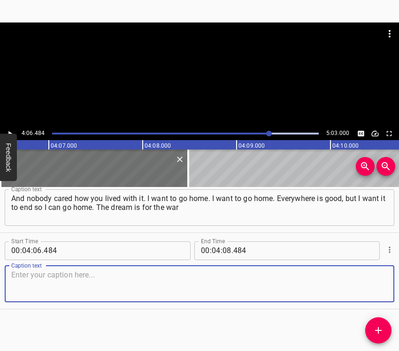
click at [359, 288] on textarea at bounding box center [199, 284] width 376 height 27
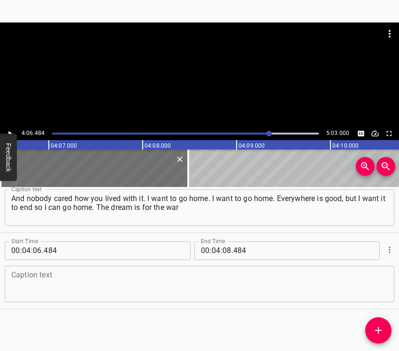
click at [38, 269] on div "Caption text" at bounding box center [199, 284] width 389 height 37
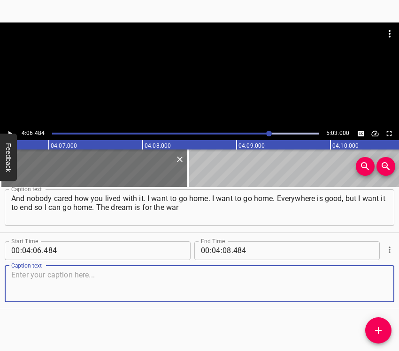
paste textarea "to end and for people to never know such grief when you don’t realise what’s in…"
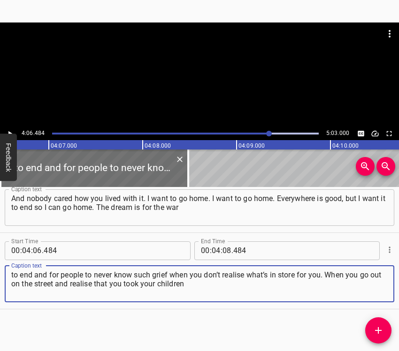
type textarea "to end and for people to never know such grief when you don’t realise what’s in…"
click at [8, 129] on button "Play/Pause" at bounding box center [10, 134] width 12 height 12
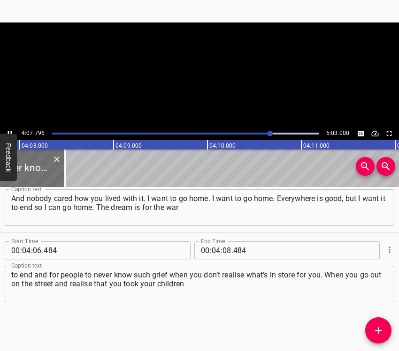
scroll to position [0, 23244]
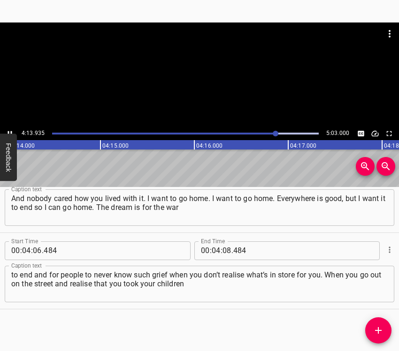
click at [8, 129] on icon "Play/Pause" at bounding box center [10, 133] width 8 height 8
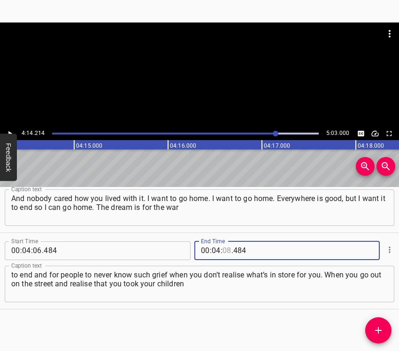
click at [225, 250] on input "number" at bounding box center [226, 251] width 9 height 19
type input "14"
type input "214"
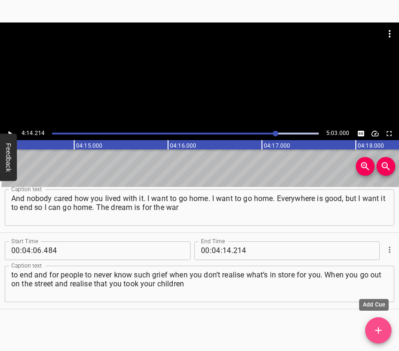
drag, startPoint x: 374, startPoint y: 327, endPoint x: 384, endPoint y: 327, distance: 9.8
click at [375, 327] on icon "Add Cue" at bounding box center [377, 330] width 11 height 11
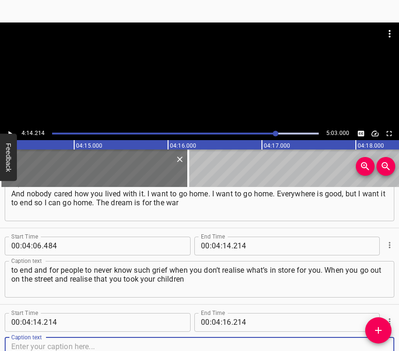
scroll to position [1867, 0]
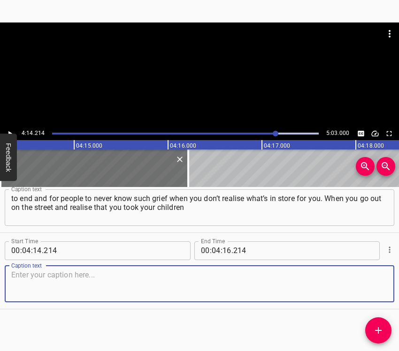
drag, startPoint x: 376, startPoint y: 285, endPoint x: 394, endPoint y: 277, distance: 20.4
click at [376, 285] on textarea at bounding box center [199, 284] width 376 height 27
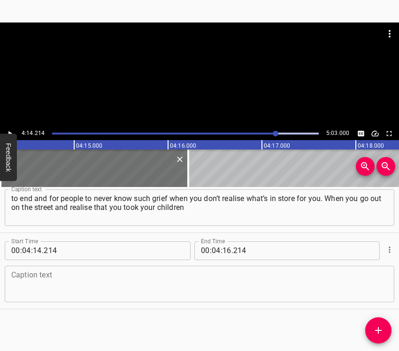
click at [71, 276] on textarea at bounding box center [199, 284] width 376 height 27
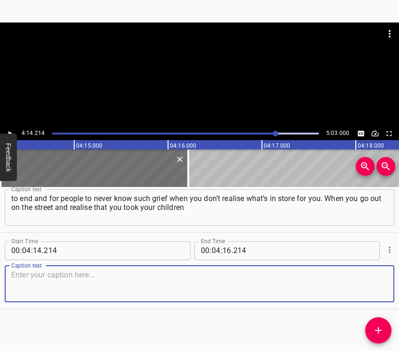
paste textarea "to kindergarten here, and everything is covered with [PERSON_NAME] – both in th…"
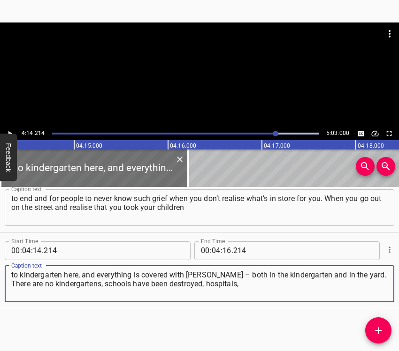
type textarea "to kindergarten here, and everything is covered with [PERSON_NAME] – both in th…"
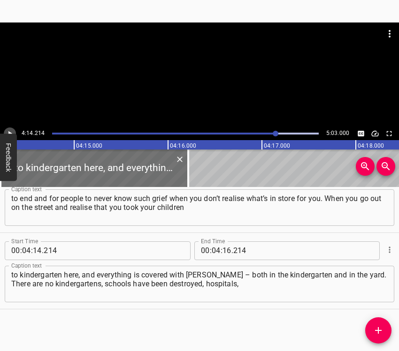
click at [10, 131] on icon "Play/Pause" at bounding box center [10, 133] width 8 height 8
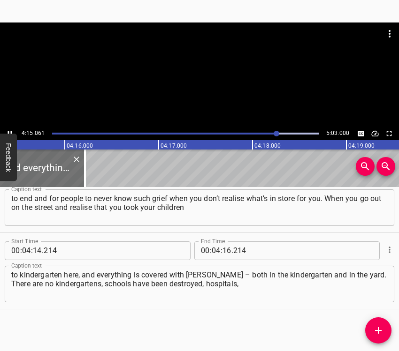
scroll to position [0, 23951]
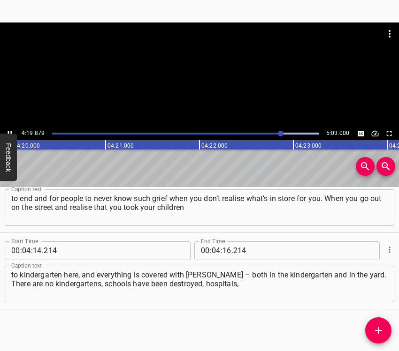
click at [9, 132] on icon "Play/Pause" at bounding box center [10, 133] width 4 height 5
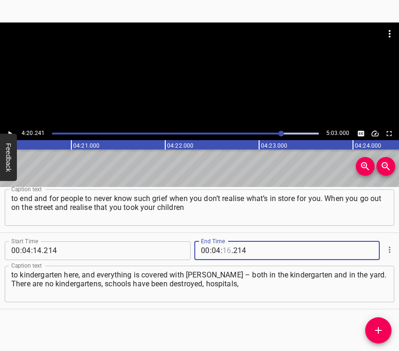
click at [226, 250] on input "number" at bounding box center [226, 251] width 9 height 19
type input "20"
type input "241"
click at [378, 332] on icon "Add Cue" at bounding box center [378, 330] width 7 height 7
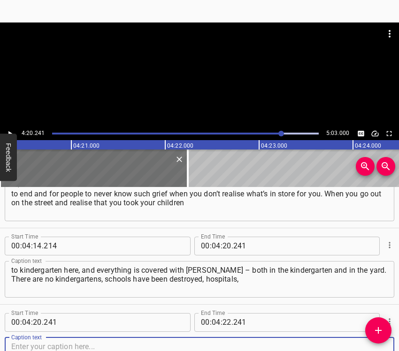
scroll to position [1944, 0]
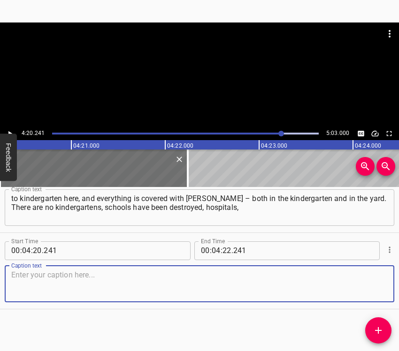
click at [378, 283] on textarea at bounding box center [199, 284] width 376 height 27
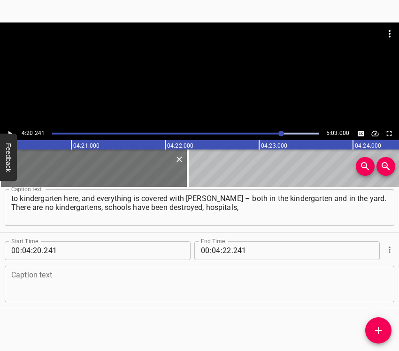
click at [128, 286] on textarea at bounding box center [199, 284] width 376 height 27
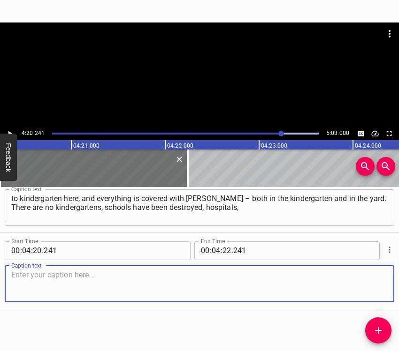
paste textarea "everything has been burnt down. No pension funds, nothing left. I just want pea…"
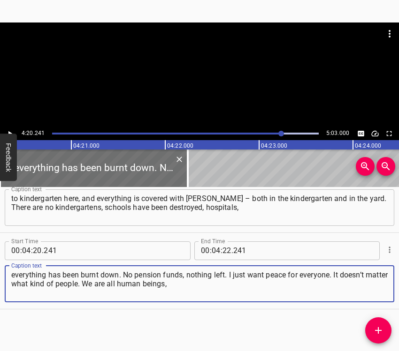
type textarea "everything has been burnt down. No pension funds, nothing left. I just want pea…"
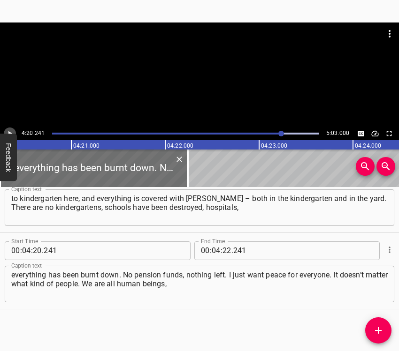
click at [10, 129] on icon "Play/Pause" at bounding box center [10, 133] width 8 height 8
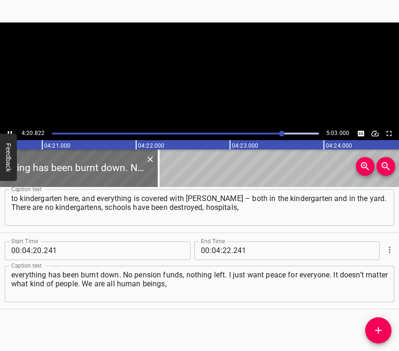
scroll to position [0, 24466]
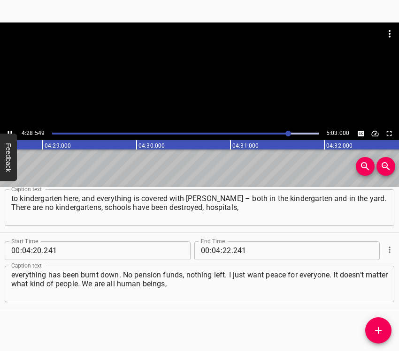
click at [12, 129] on icon "Play/Pause" at bounding box center [10, 133] width 8 height 8
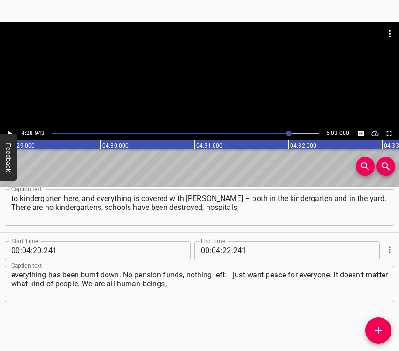
scroll to position [0, 25228]
click at [12, 130] on icon "Play/Pause" at bounding box center [10, 133] width 8 height 8
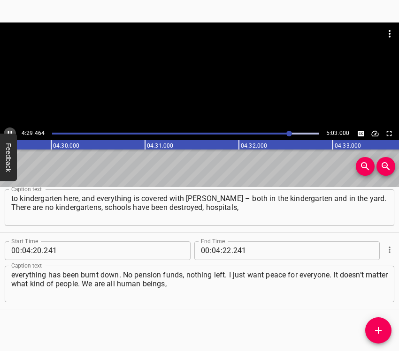
click at [13, 131] on icon "Play/Pause" at bounding box center [10, 133] width 8 height 8
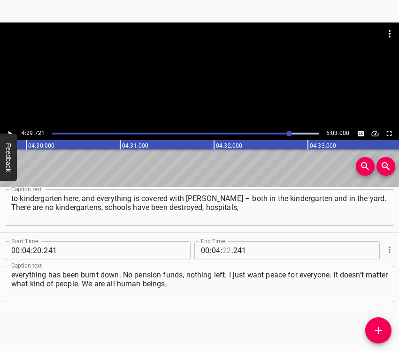
click at [222, 250] on input "number" at bounding box center [226, 251] width 9 height 19
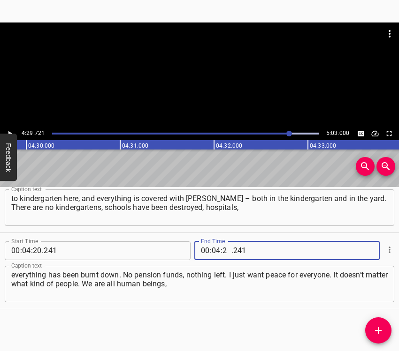
type input "29"
type input "721"
drag, startPoint x: 380, startPoint y: 328, endPoint x: 386, endPoint y: 329, distance: 6.3
click at [380, 328] on icon "Add Cue" at bounding box center [377, 330] width 11 height 11
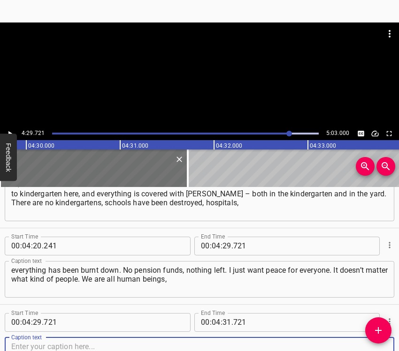
scroll to position [2020, 0]
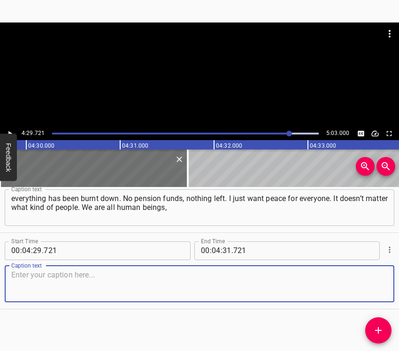
click at [367, 280] on textarea at bounding box center [199, 284] width 376 height 27
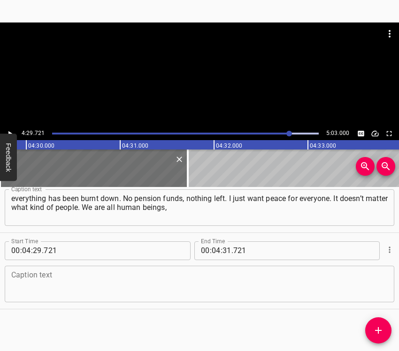
click at [105, 288] on textarea at bounding box center [199, 284] width 376 height 27
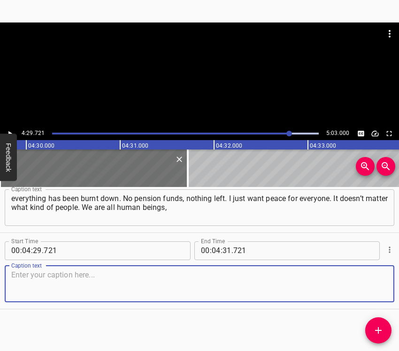
paste textarea "and we all have to live somehow. I feel sorry for the children. How will they s…"
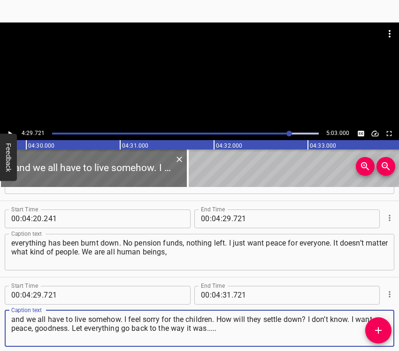
scroll to position [1973, 0]
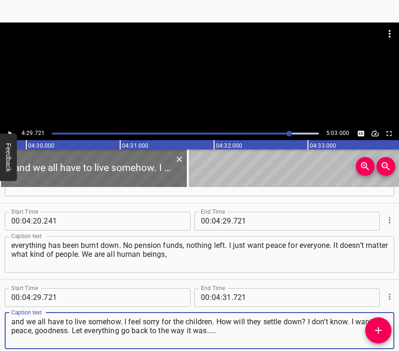
type textarea "and we all have to live somehow. I feel sorry for the children. How will they s…"
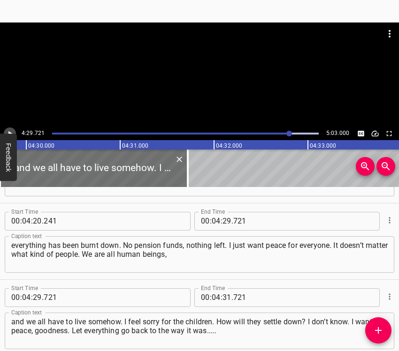
click at [9, 130] on icon "Play/Pause" at bounding box center [10, 133] width 8 height 8
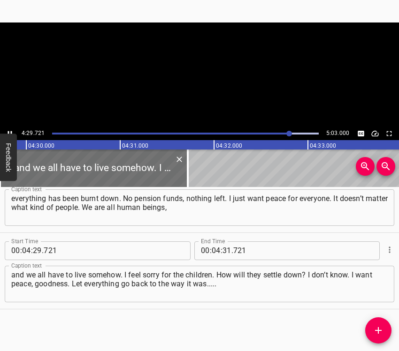
scroll to position [0, 25318]
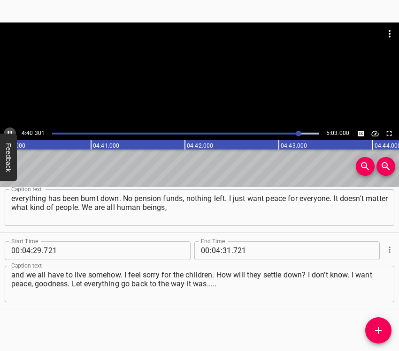
click at [10, 130] on icon "Play/Pause" at bounding box center [10, 133] width 8 height 8
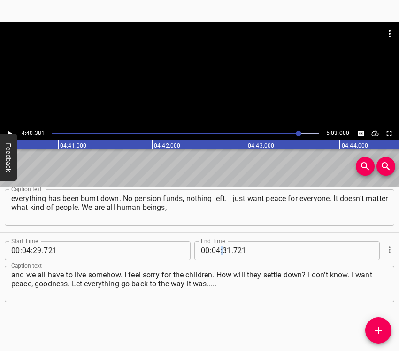
click at [220, 252] on span ":" at bounding box center [221, 251] width 2 height 19
click at [222, 249] on input "number" at bounding box center [226, 251] width 9 height 19
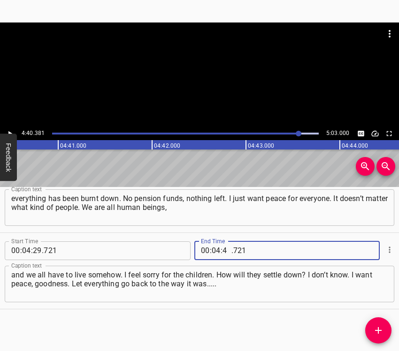
type input "40"
type input "381"
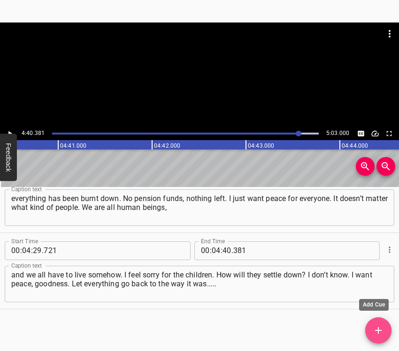
click at [381, 327] on icon "Add Cue" at bounding box center [377, 330] width 11 height 11
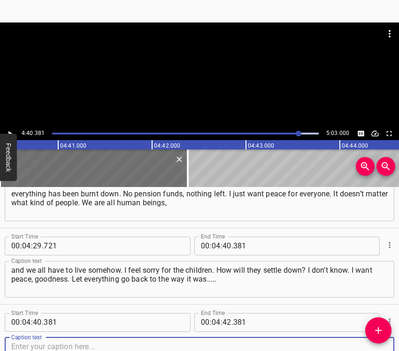
scroll to position [2097, 0]
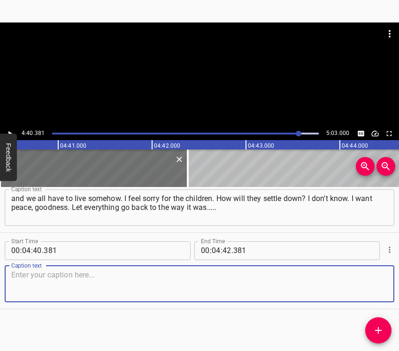
drag, startPoint x: 370, startPoint y: 291, endPoint x: 394, endPoint y: 287, distance: 24.8
click at [374, 288] on textarea at bounding box center [199, 284] width 376 height 27
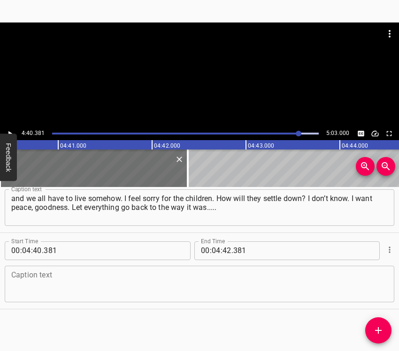
click at [108, 276] on textarea at bounding box center [199, 284] width 376 height 27
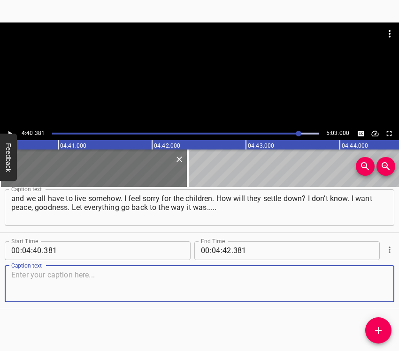
paste textarea "You realise that you have a house. You live in this house. You get up, make bor…"
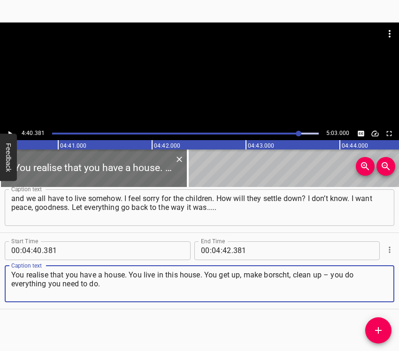
type textarea "You realise that you have a house. You live in this house. You get up, make bor…"
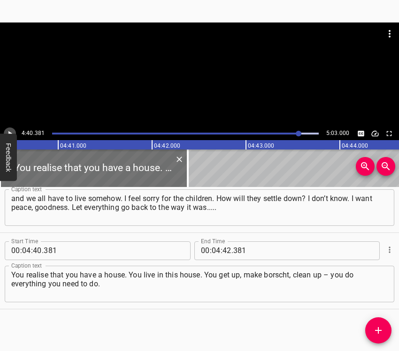
click at [12, 128] on button "Play/Pause" at bounding box center [10, 134] width 12 height 12
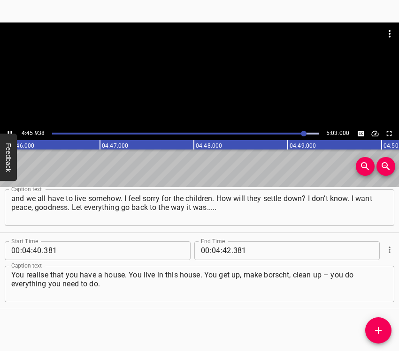
click at [6, 129] on icon "Play/Pause" at bounding box center [10, 133] width 8 height 8
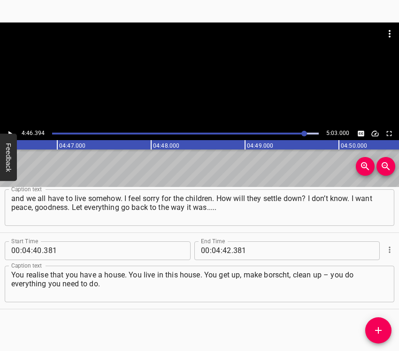
click at [6, 128] on div "4:46.394 5:03.000" at bounding box center [199, 133] width 399 height 13
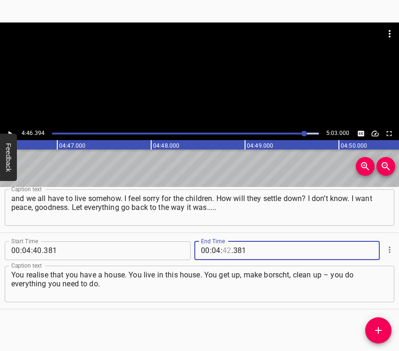
click at [227, 247] on input "number" at bounding box center [226, 251] width 9 height 19
type input "46"
type input "394"
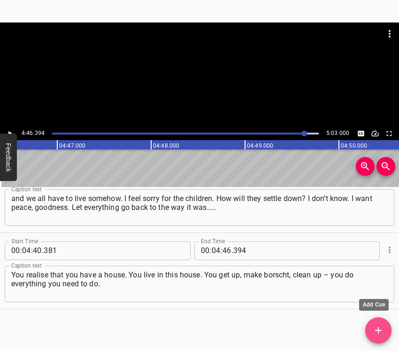
click at [373, 327] on icon "Add Cue" at bounding box center [377, 330] width 11 height 11
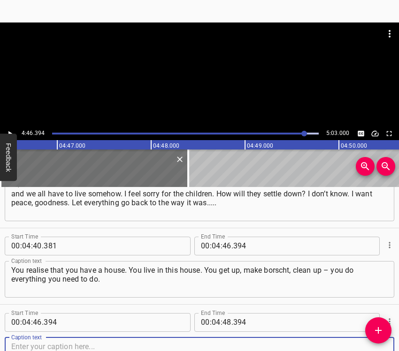
scroll to position [2173, 0]
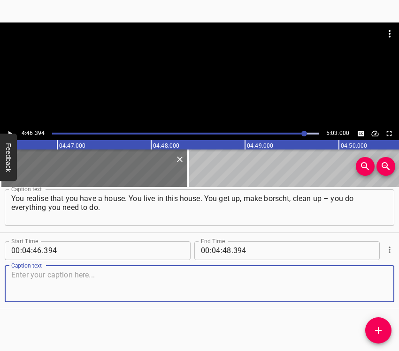
click at [366, 280] on textarea at bounding box center [199, 284] width 376 height 27
click at [116, 283] on textarea at bounding box center [199, 284] width 376 height 27
paste textarea "Because that’s how all people live. I guess it can’t be any other way. I don’t …"
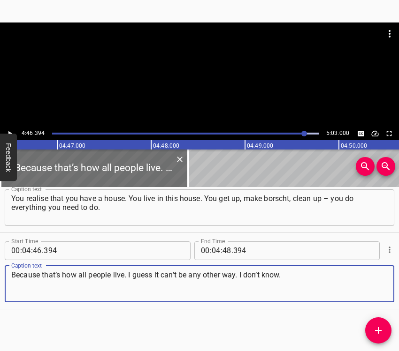
type textarea "Because that’s how all people live. I guess it can’t be any other way. I don’t …"
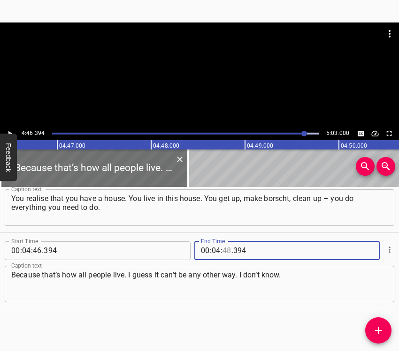
click at [224, 255] on input "number" at bounding box center [226, 251] width 9 height 19
type input "53"
type input "000"
click at [8, 129] on button "Play/Pause" at bounding box center [10, 134] width 12 height 12
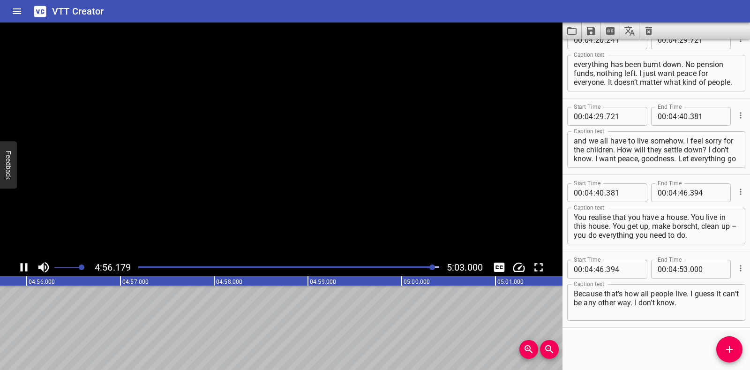
scroll to position [2007, 0]
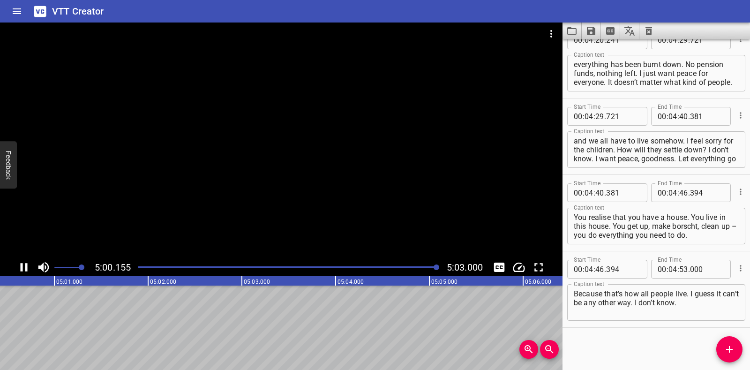
click at [398, 30] on icon "Save captions to file" at bounding box center [591, 31] width 8 height 8
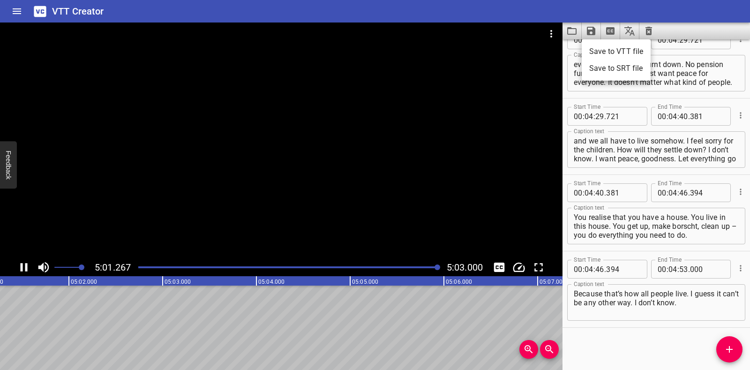
click at [398, 53] on li "Save to VTT file" at bounding box center [616, 51] width 69 height 17
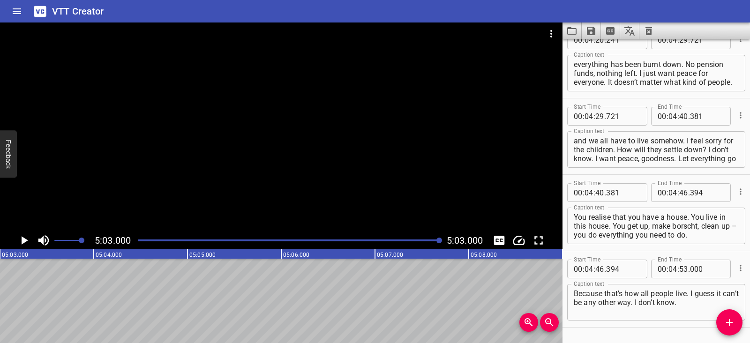
scroll to position [2034, 0]
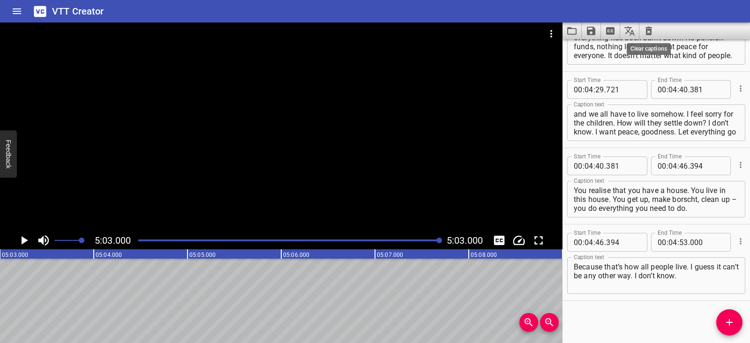
click at [398, 31] on icon "Clear captions" at bounding box center [649, 31] width 7 height 8
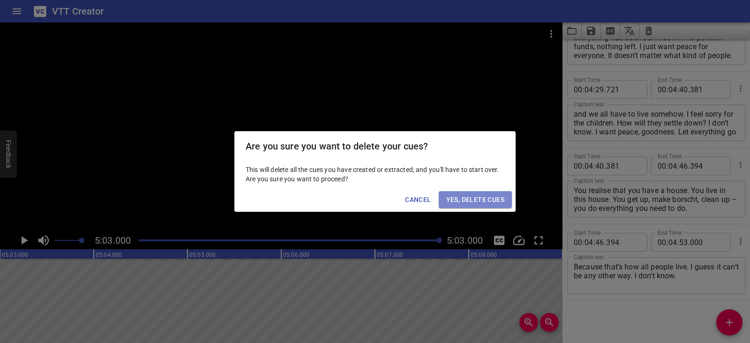
click at [398, 198] on span "Yes, Delete Cues" at bounding box center [476, 200] width 58 height 12
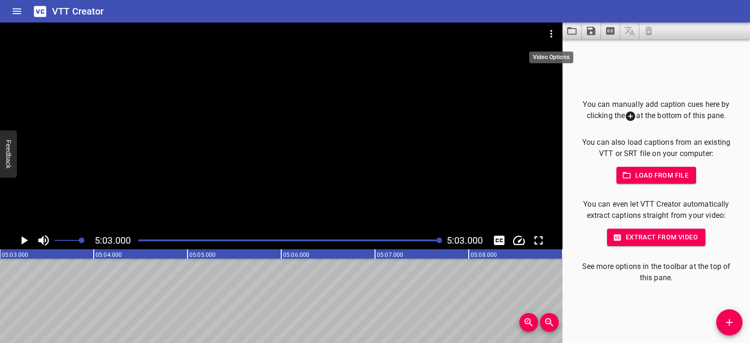
click at [398, 32] on icon "Video Options" at bounding box center [551, 33] width 11 height 11
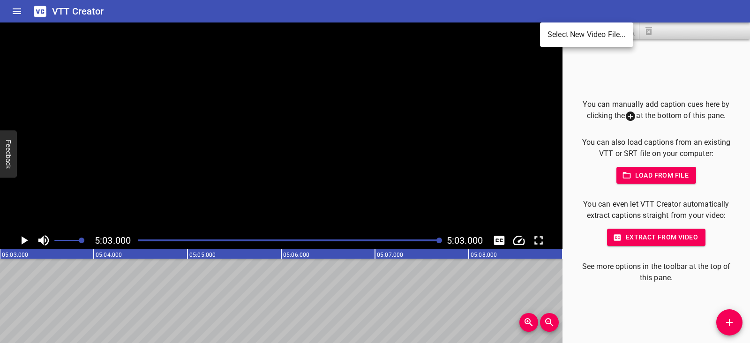
click at [398, 32] on li "Select New Video File..." at bounding box center [586, 34] width 93 height 17
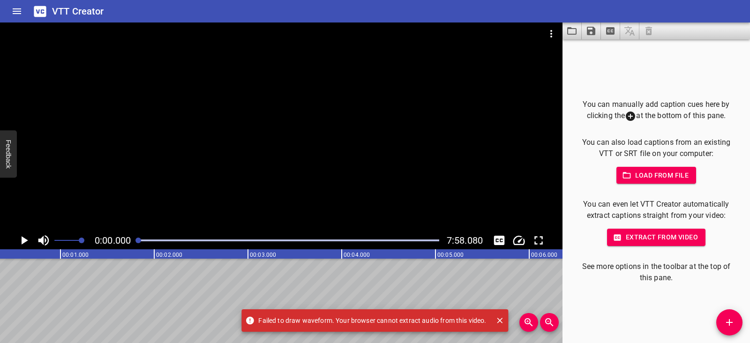
scroll to position [0, 0]
click at [28, 237] on icon "Play/Pause" at bounding box center [24, 241] width 14 height 14
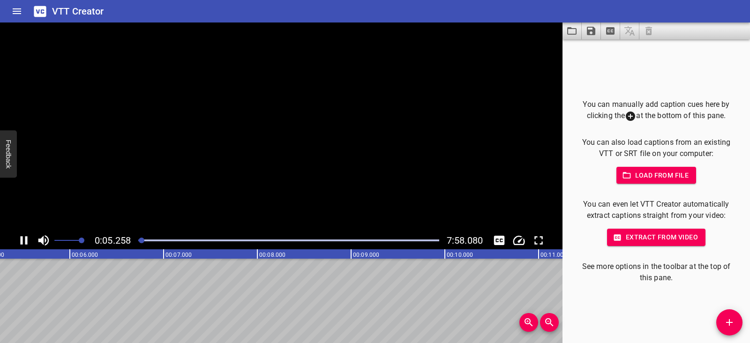
click at [28, 237] on icon "Play/Pause" at bounding box center [24, 241] width 14 height 14
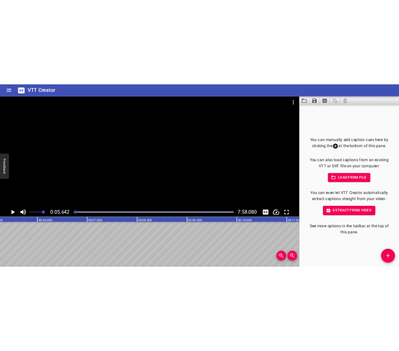
scroll to position [0, 529]
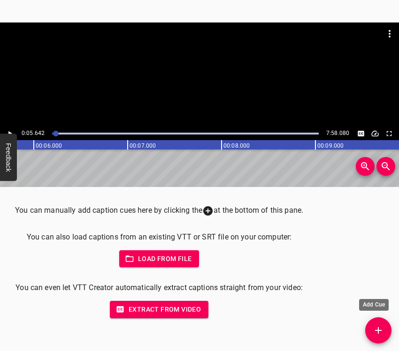
click at [382, 319] on button "Add Cue" at bounding box center [378, 331] width 26 height 26
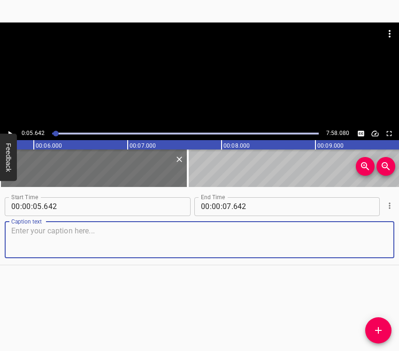
click at [153, 249] on textarea at bounding box center [199, 240] width 376 height 27
paste textarea "My wife and I were there. On [DATE] we celebrated, celebrated well – and that’s…"
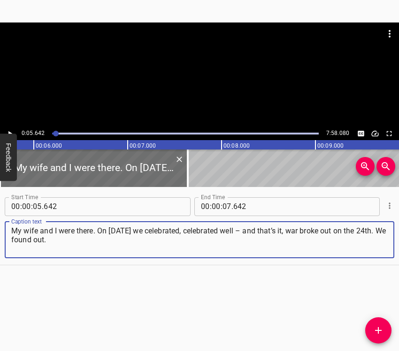
type textarea "My wife and I were there. On [DATE] we celebrated, celebrated well – and that’s…"
click at [10, 129] on icon "Play/Pause" at bounding box center [10, 133] width 8 height 8
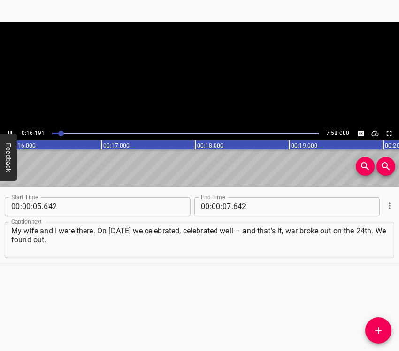
scroll to position [0, 1518]
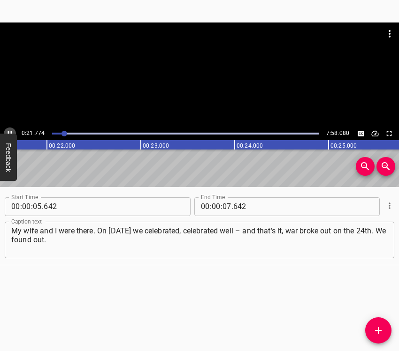
click at [10, 128] on button "Play/Pause" at bounding box center [10, 134] width 12 height 12
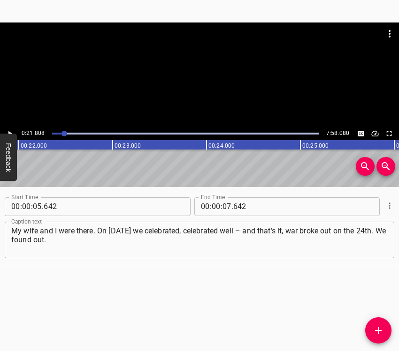
scroll to position [0, 2045]
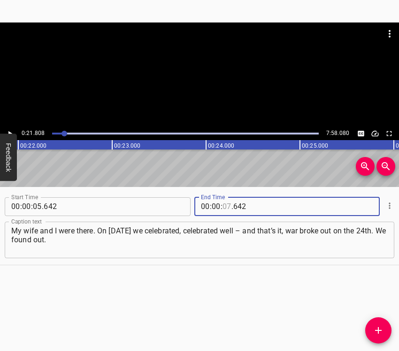
click at [225, 211] on input "number" at bounding box center [226, 206] width 9 height 19
type input "21"
type input "808"
click at [372, 329] on span "Add Cue" at bounding box center [378, 330] width 26 height 11
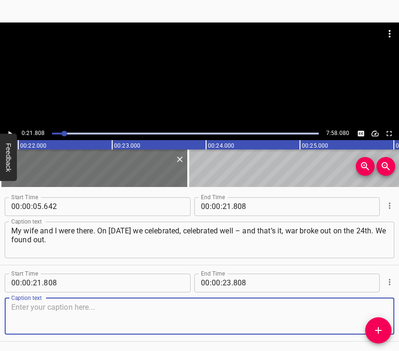
scroll to position [32, 0]
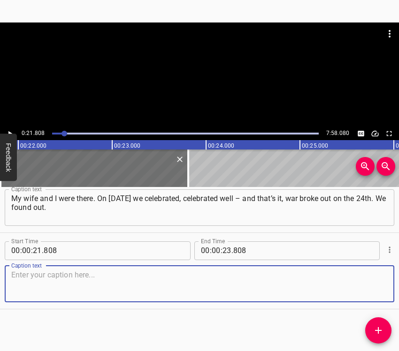
drag, startPoint x: 376, startPoint y: 278, endPoint x: 398, endPoint y: 263, distance: 27.3
click at [375, 278] on textarea at bounding box center [199, 284] width 376 height 27
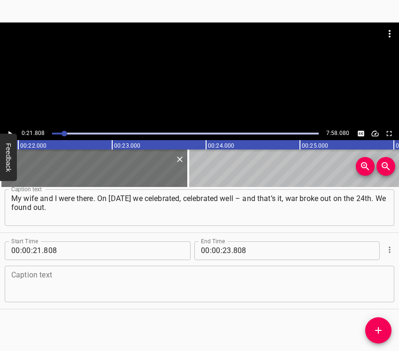
click at [90, 278] on textarea at bounding box center [199, 284] width 376 height 27
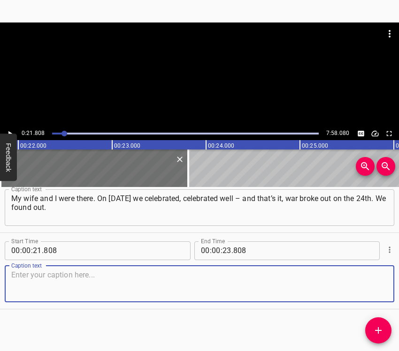
paste textarea "And on the 26th our Mariupol was already bombed. We lived in the basement. To b…"
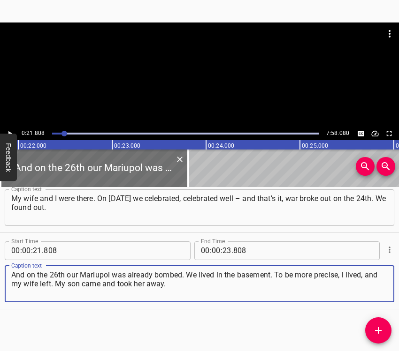
type textarea "And on the 26th our Mariupol was already bombed. We lived in the basement. To b…"
click at [13, 128] on div "0:21.808 7:58.080" at bounding box center [199, 133] width 399 height 13
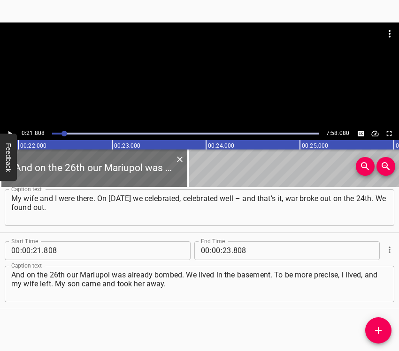
click at [7, 129] on icon "Play/Pause" at bounding box center [10, 133] width 8 height 8
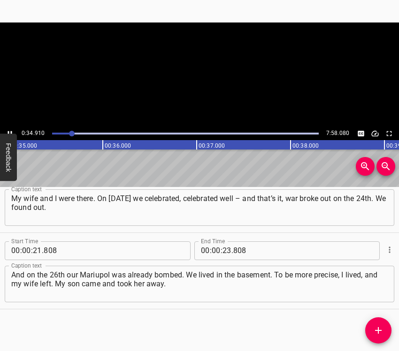
click at [7, 129] on icon "Play/Pause" at bounding box center [10, 133] width 8 height 8
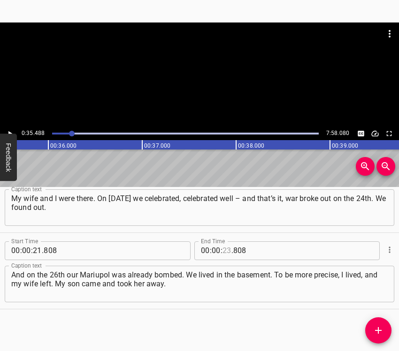
click at [225, 249] on input "number" at bounding box center [226, 251] width 9 height 19
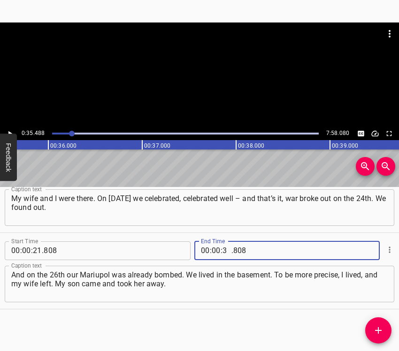
type input "35"
type input "488"
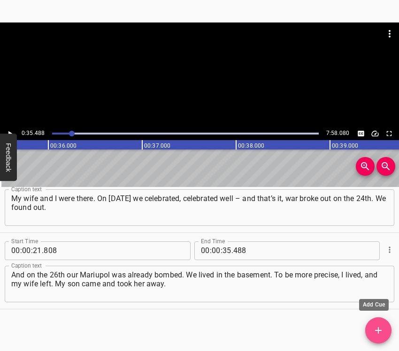
click at [385, 328] on span "Add Cue" at bounding box center [378, 330] width 26 height 11
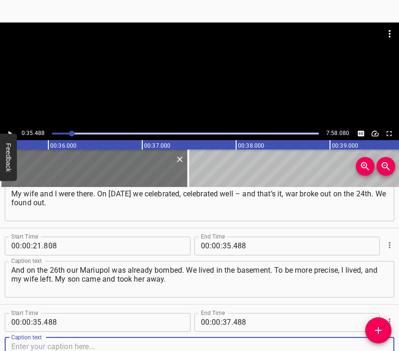
scroll to position [93, 0]
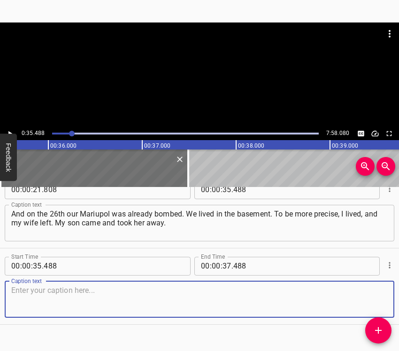
drag, startPoint x: 373, startPoint y: 292, endPoint x: 396, endPoint y: 283, distance: 25.1
click at [373, 291] on textarea at bounding box center [199, 299] width 376 height 27
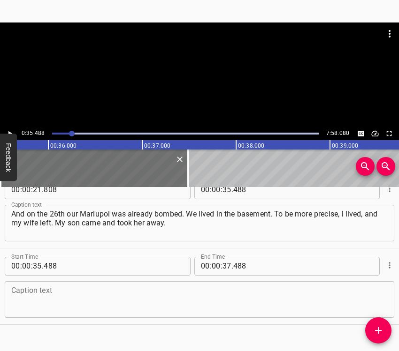
click at [69, 295] on textarea at bounding box center [199, 299] width 376 height 27
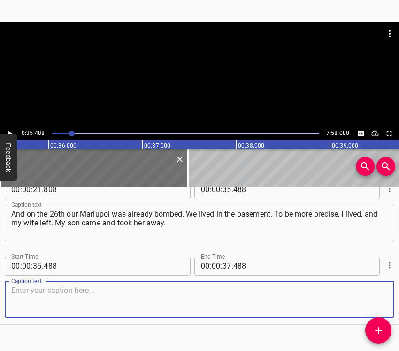
paste textarea "They left, but I stayed. Because the flat... They’ll loot it, they’ll bomb it. …"
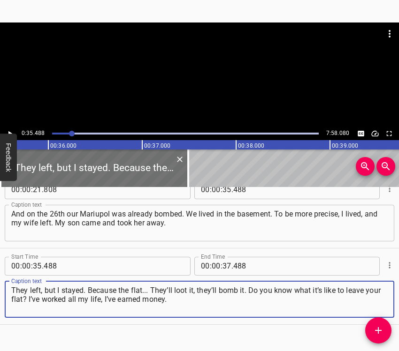
type textarea "They left, but I stayed. Because the flat... They’ll loot it, they’ll bomb it. …"
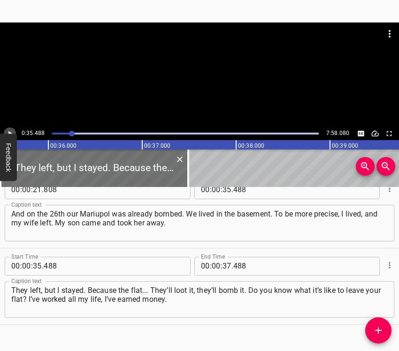
click at [11, 130] on icon "Play/Pause" at bounding box center [10, 133] width 8 height 8
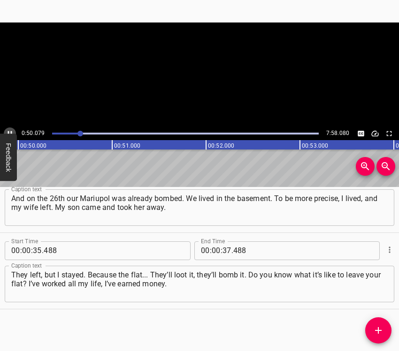
click at [11, 130] on icon "Play/Pause" at bounding box center [10, 133] width 8 height 8
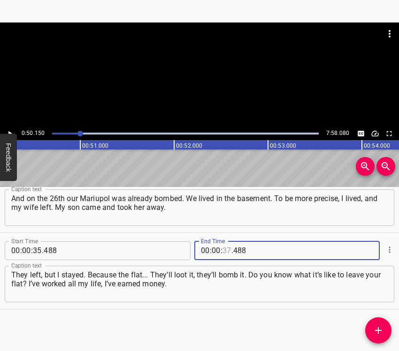
click at [227, 250] on input "number" at bounding box center [226, 251] width 9 height 19
type input "50"
type input "150"
click at [382, 328] on icon "Add Cue" at bounding box center [377, 330] width 11 height 11
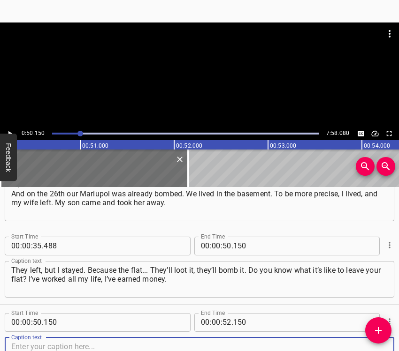
scroll to position [185, 0]
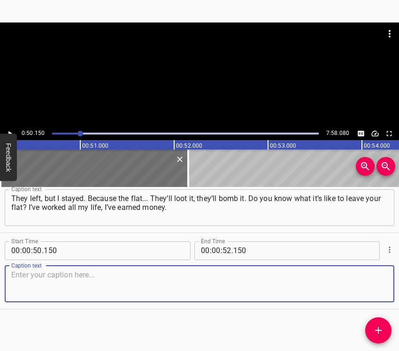
drag, startPoint x: 373, startPoint y: 286, endPoint x: 398, endPoint y: 276, distance: 27.0
click at [373, 284] on textarea at bounding box center [199, 284] width 376 height 27
click at [76, 279] on textarea at bounding box center [199, 284] width 376 height 27
paste textarea "The first entrance was burnt out and there’s a hole in it. On one side, the wal…"
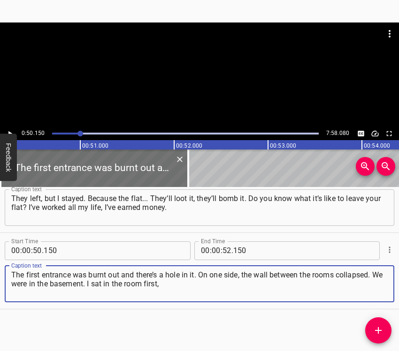
type textarea "The first entrance was burnt out and there’s a hole in it. On one side, the wal…"
click at [10, 132] on icon "Play/Pause" at bounding box center [10, 133] width 4 height 5
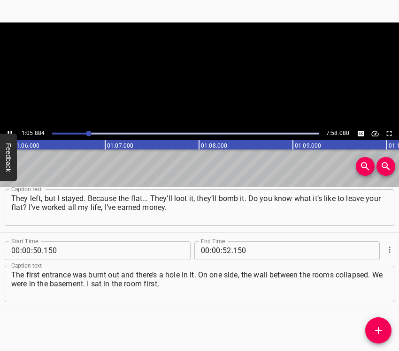
click at [10, 132] on icon "Play/Pause" at bounding box center [10, 133] width 8 height 8
click at [9, 129] on icon "Play/Pause" at bounding box center [10, 133] width 8 height 8
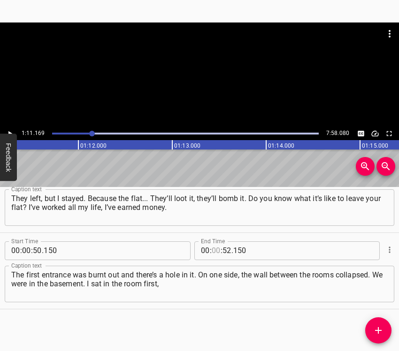
click at [213, 248] on input "number" at bounding box center [216, 251] width 9 height 19
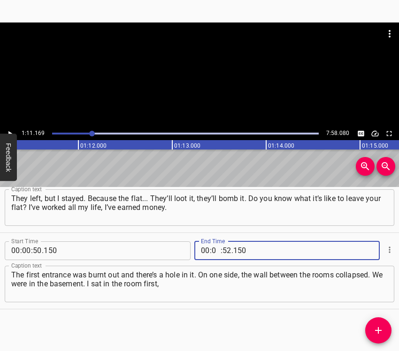
type input "01"
type input "11"
type input "169"
drag, startPoint x: 380, startPoint y: 327, endPoint x: 391, endPoint y: 308, distance: 21.8
click at [380, 327] on icon "Add Cue" at bounding box center [377, 330] width 11 height 11
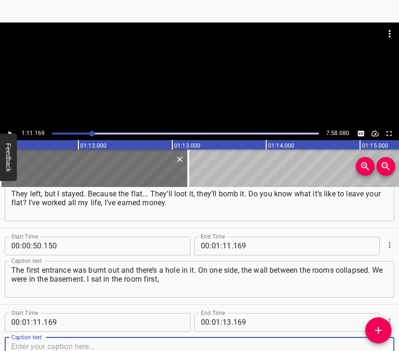
scroll to position [262, 0]
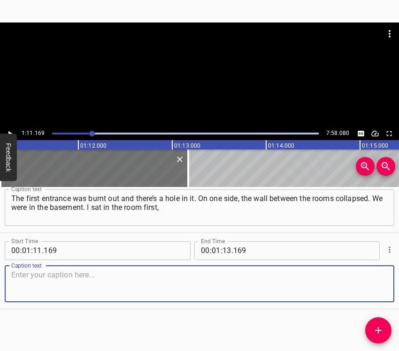
drag, startPoint x: 374, startPoint y: 287, endPoint x: 397, endPoint y: 279, distance: 24.6
click at [376, 285] on textarea at bounding box center [199, 284] width 376 height 27
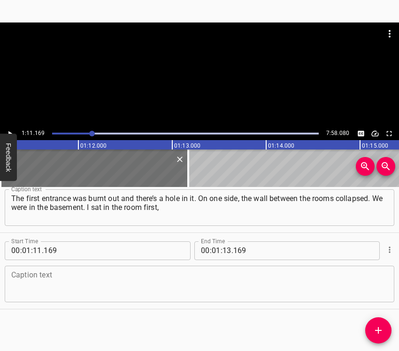
click at [83, 278] on textarea at bounding box center [199, 284] width 376 height 27
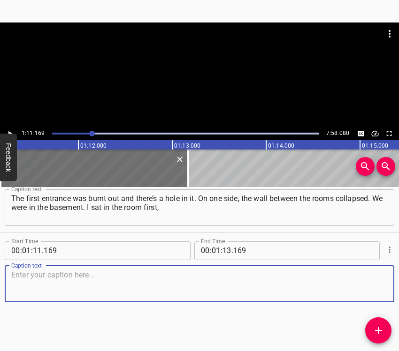
paste textarea "in the corridor, because that’s where the slab is strongest. It’s narrow, it’s …"
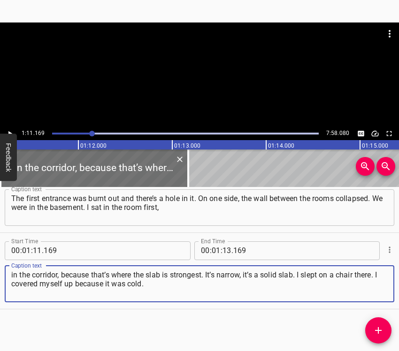
type textarea "in the corridor, because that’s where the slab is strongest. It’s narrow, it’s …"
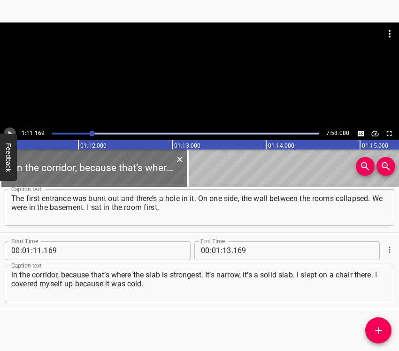
click at [11, 130] on icon "Play/Pause" at bounding box center [10, 133] width 8 height 8
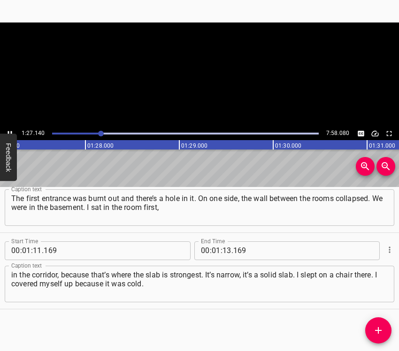
click at [11, 130] on icon "Play/Pause" at bounding box center [10, 133] width 8 height 8
click at [224, 246] on input "number" at bounding box center [226, 251] width 9 height 19
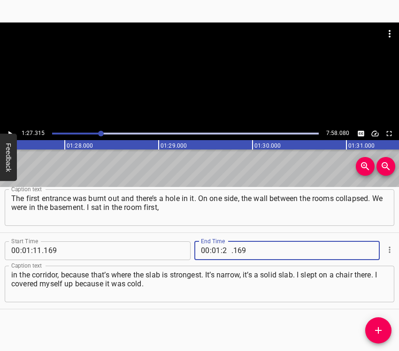
type input "27"
type input "315"
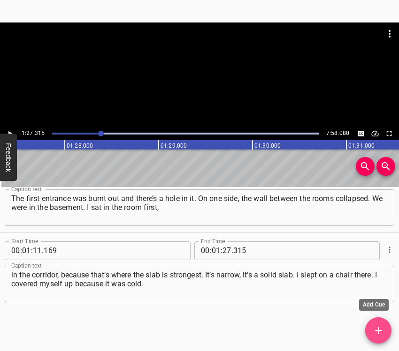
click at [373, 332] on icon "Add Cue" at bounding box center [377, 330] width 11 height 11
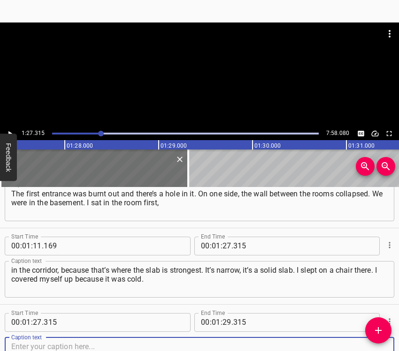
scroll to position [338, 0]
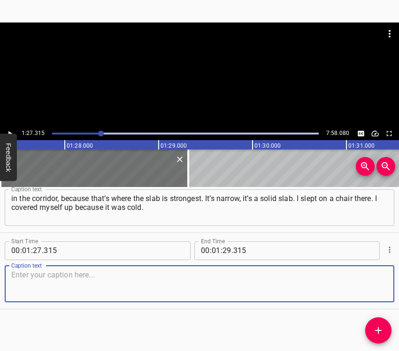
drag, startPoint x: 370, startPoint y: 289, endPoint x: 396, endPoint y: 283, distance: 27.4
click at [374, 288] on textarea at bounding box center [199, 284] width 376 height 27
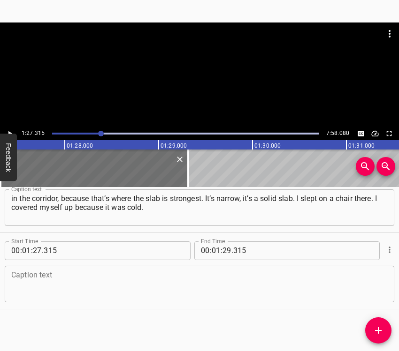
click at [81, 287] on textarea at bounding box center [199, 284] width 376 height 27
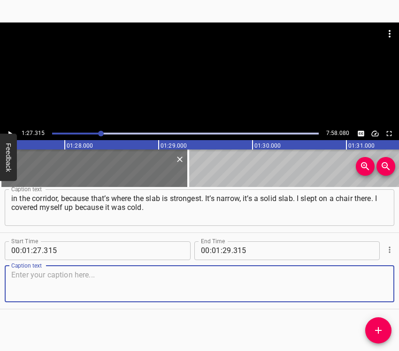
paste textarea "No windows or doors, so of course... It was a long spring, and it was cold. The…"
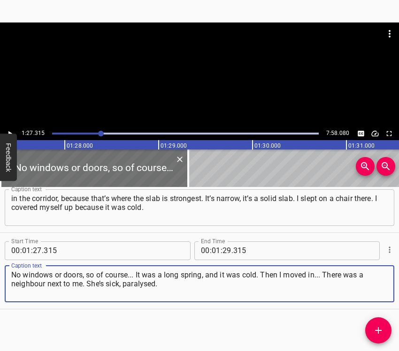
type textarea "No windows or doors, so of course... It was a long spring, and it was cold. The…"
click at [10, 132] on icon "Play/Pause" at bounding box center [10, 133] width 8 height 8
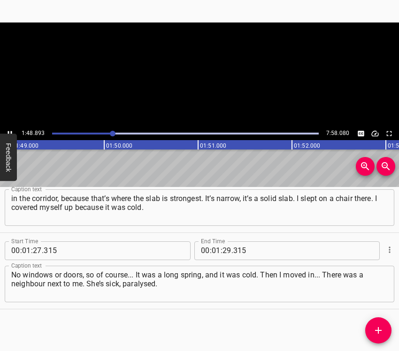
click at [10, 132] on icon "Play/Pause" at bounding box center [10, 133] width 8 height 8
click at [222, 255] on input "number" at bounding box center [226, 251] width 9 height 19
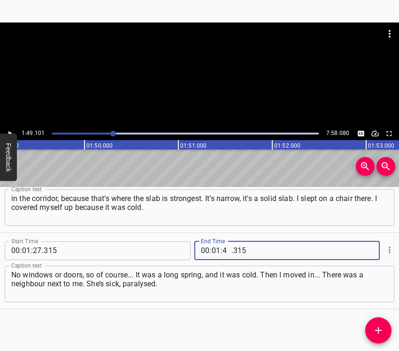
type input "49"
type input "101"
click at [376, 328] on icon "Add Cue" at bounding box center [377, 330] width 11 height 11
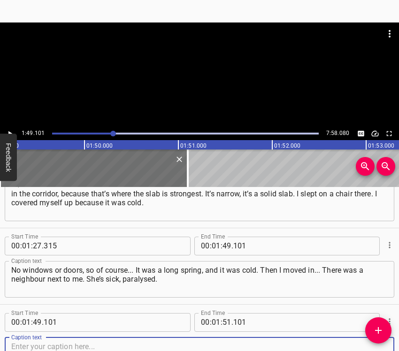
scroll to position [415, 0]
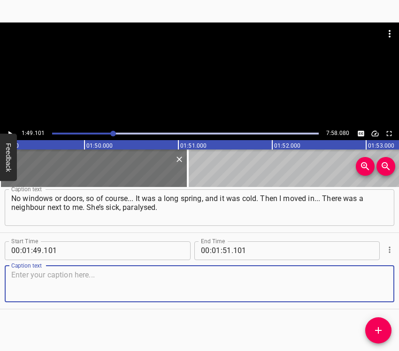
drag, startPoint x: 376, startPoint y: 294, endPoint x: 398, endPoint y: 286, distance: 23.4
click at [380, 293] on div "Caption text" at bounding box center [199, 284] width 389 height 37
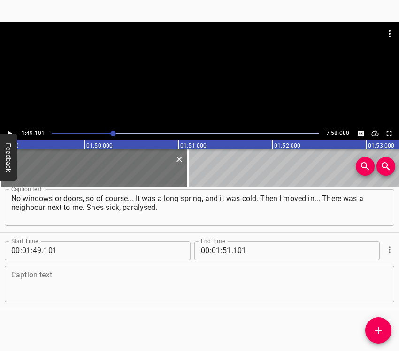
click at [48, 281] on textarea at bounding box center [199, 284] width 376 height 27
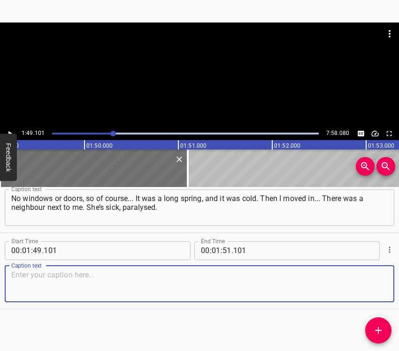
paste textarea "She was very heavy, about 120 kilograms. We wanted to move it to the basement. …"
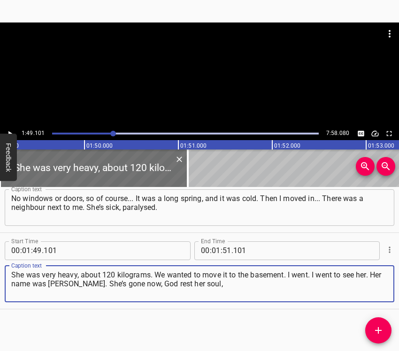
type textarea "She was very heavy, about 120 kilograms. We wanted to move it to the basement. …"
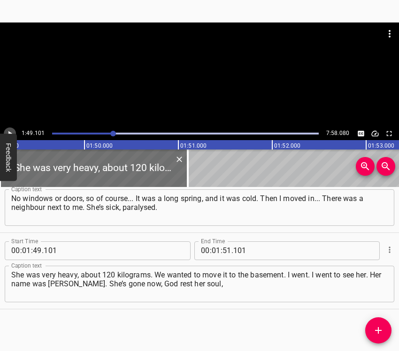
click at [11, 130] on icon "Play/Pause" at bounding box center [10, 133] width 8 height 8
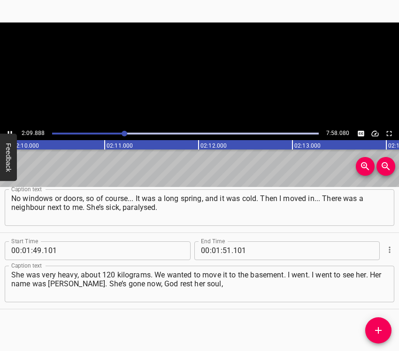
click at [11, 130] on icon "Play/Pause" at bounding box center [10, 133] width 8 height 8
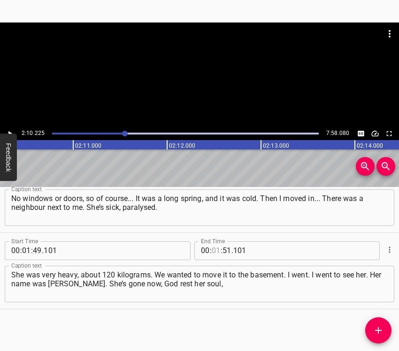
click at [214, 253] on input "number" at bounding box center [216, 251] width 9 height 19
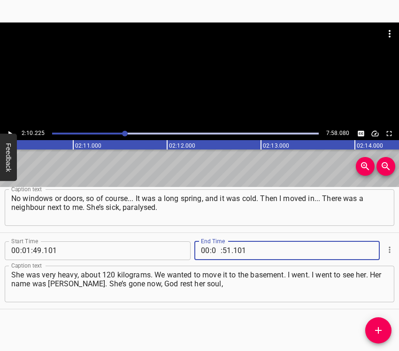
type input "02"
type input "10"
type input "225"
click at [379, 329] on icon "Add Cue" at bounding box center [377, 330] width 11 height 11
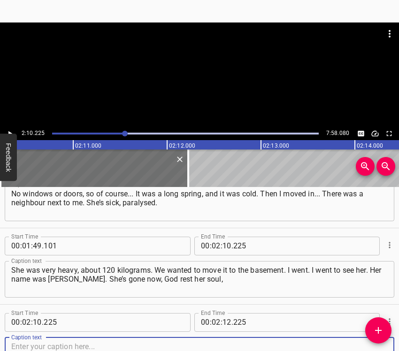
scroll to position [491, 0]
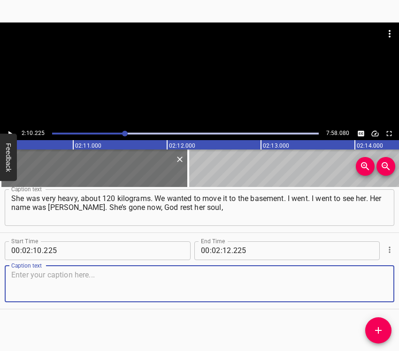
click at [375, 292] on textarea at bounding box center [199, 284] width 376 height 27
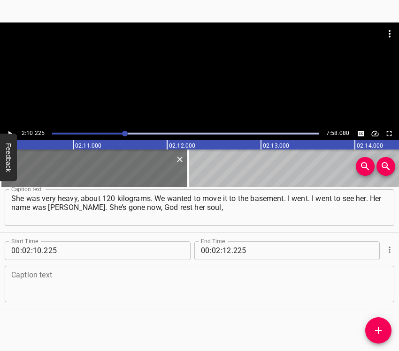
click at [44, 273] on textarea at bounding box center [199, 284] width 376 height 27
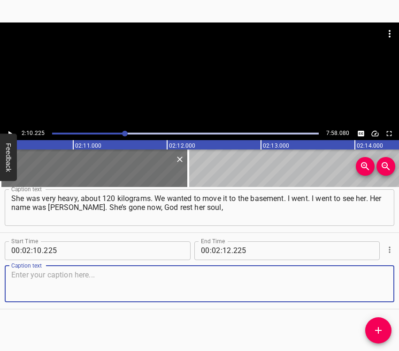
paste textarea "she didn’t survive it... I went in and said: “Now I’ll go and see if the guys w…"
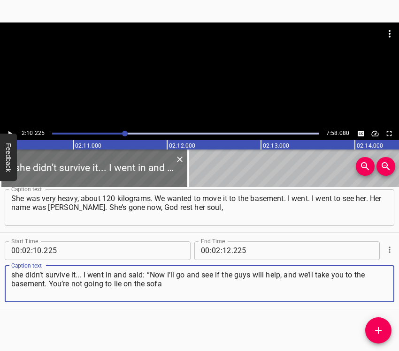
type textarea "she didn’t survive it... I went in and said: “Now I’ll go and see if the guys w…"
click at [11, 131] on icon "Play/Pause" at bounding box center [10, 133] width 8 height 8
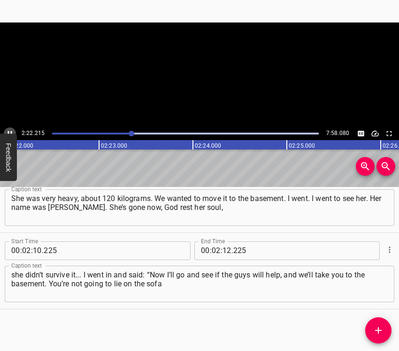
click at [12, 131] on icon "Play/Pause" at bounding box center [10, 133] width 8 height 8
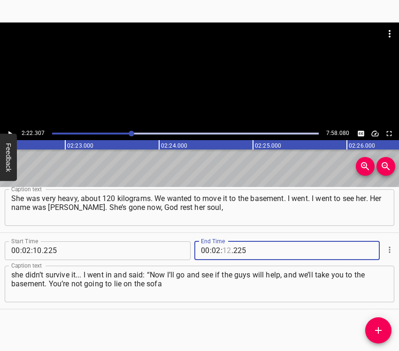
click at [223, 249] on input "number" at bounding box center [226, 251] width 9 height 19
type input "22"
type input "307"
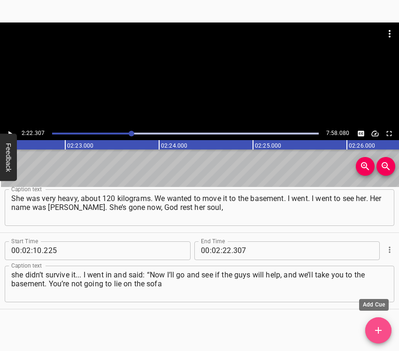
click at [380, 326] on icon "Add Cue" at bounding box center [377, 330] width 11 height 11
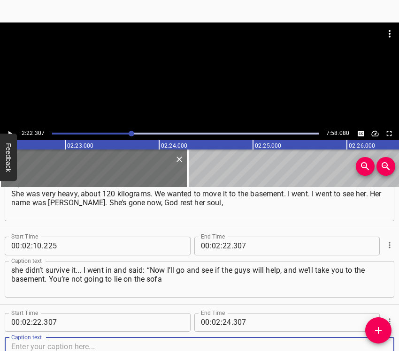
scroll to position [568, 0]
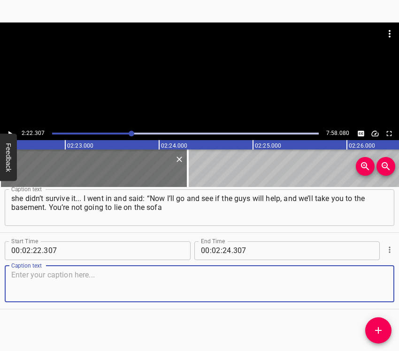
drag, startPoint x: 373, startPoint y: 283, endPoint x: 393, endPoint y: 276, distance: 21.5
click at [373, 282] on textarea at bounding box center [199, 284] width 376 height 27
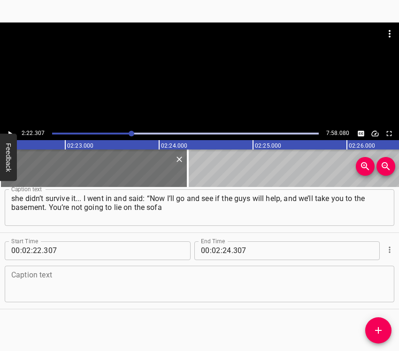
click at [45, 290] on textarea at bounding box center [199, 284] width 376 height 27
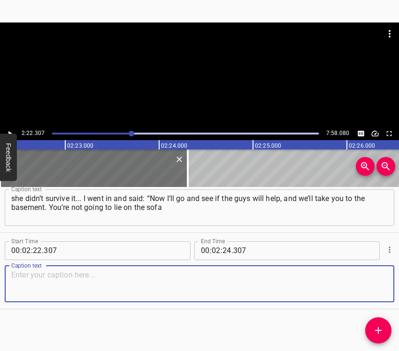
paste textarea "in your room.” I walk out from her. I just passed her door, went into the corri…"
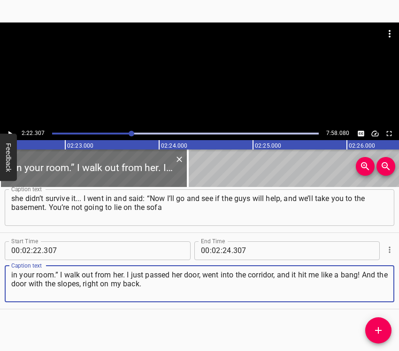
type textarea "in your room.” I walk out from her. I just passed her door, went into the corri…"
click at [10, 128] on button "Play/Pause" at bounding box center [10, 134] width 12 height 12
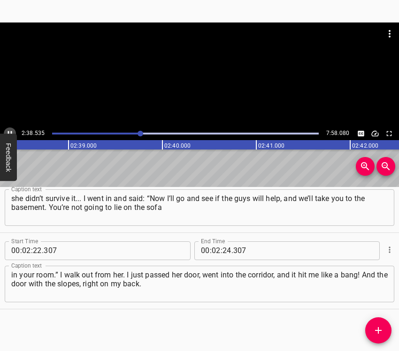
click at [10, 129] on button "Play/Pause" at bounding box center [10, 134] width 12 height 12
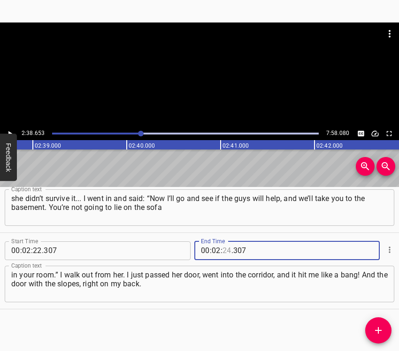
click at [224, 245] on input "number" at bounding box center [226, 251] width 9 height 19
type input "38"
type input "653"
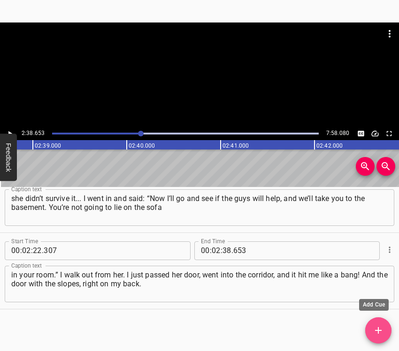
click at [376, 326] on icon "Add Cue" at bounding box center [377, 330] width 11 height 11
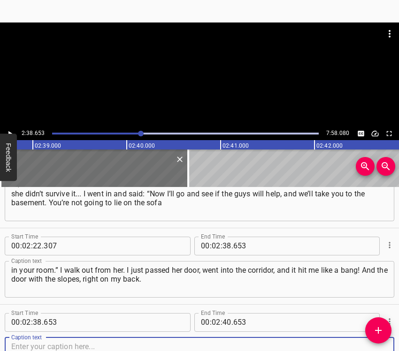
scroll to position [644, 0]
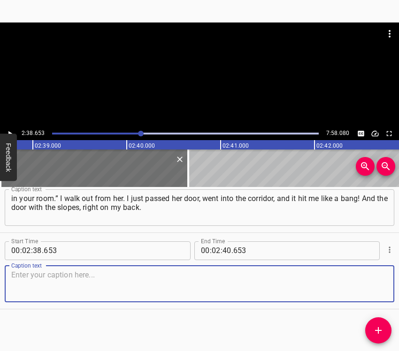
drag, startPoint x: 368, startPoint y: 288, endPoint x: 398, endPoint y: 273, distance: 34.2
click at [368, 288] on textarea at bounding box center [199, 284] width 376 height 27
click at [141, 288] on textarea at bounding box center [199, 284] width 376 height 27
paste textarea "It’s good that it was a Chinese door, and if ours was made of chipboard, that w…"
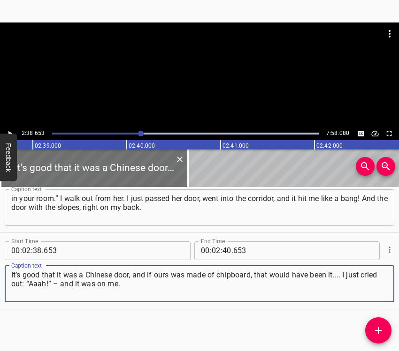
type textarea "It’s good that it was a Chinese door, and if ours was made of chipboard, that w…"
click at [7, 131] on icon "Play/Pause" at bounding box center [10, 133] width 8 height 8
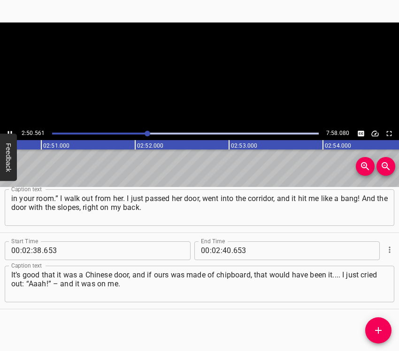
click at [9, 131] on icon "Play/Pause" at bounding box center [10, 133] width 8 height 8
click at [223, 250] on input "number" at bounding box center [226, 251] width 9 height 19
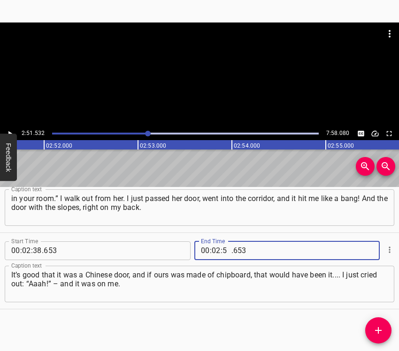
type input "51"
type input "532"
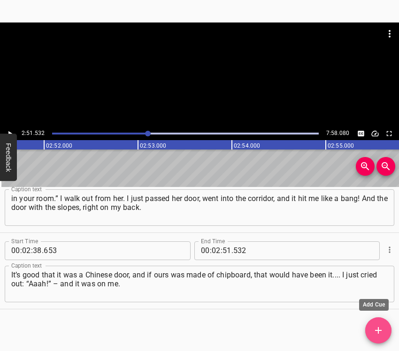
click at [371, 333] on span "Add Cue" at bounding box center [378, 330] width 26 height 11
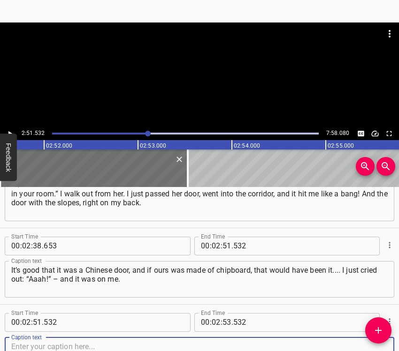
scroll to position [720, 0]
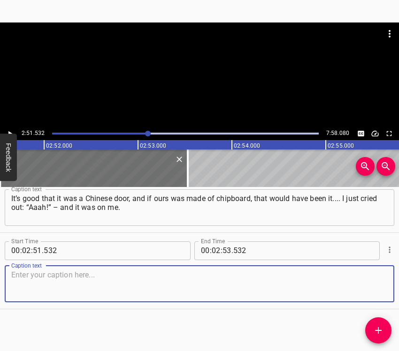
drag, startPoint x: 366, startPoint y: 276, endPoint x: 379, endPoint y: 274, distance: 12.3
click at [369, 276] on textarea at bounding box center [199, 284] width 376 height 27
click at [66, 279] on textarea at bounding box center [199, 284] width 376 height 27
paste textarea "Well, that’s all right. I put it back on and walked out. That’s one moment. And…"
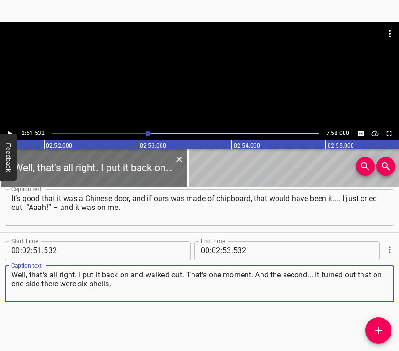
type textarea "Well, that’s all right. I put it back on and walked out. That’s one moment. And…"
click at [9, 133] on icon "Play/Pause" at bounding box center [10, 133] width 4 height 5
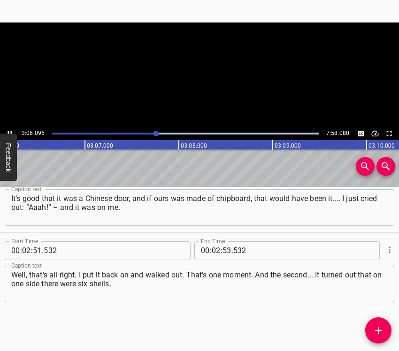
click at [9, 133] on icon "Play/Pause" at bounding box center [10, 133] width 4 height 5
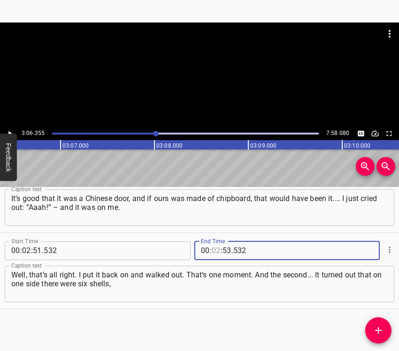
click at [212, 250] on input "number" at bounding box center [216, 251] width 9 height 19
type input "03"
type input "06"
type input "355"
click at [378, 330] on icon "Add Cue" at bounding box center [377, 330] width 11 height 11
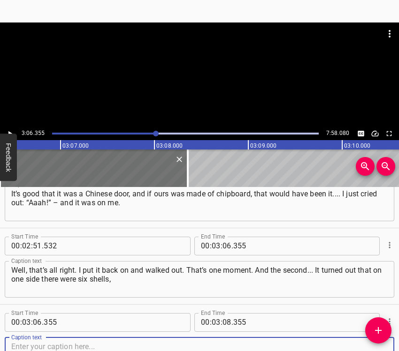
scroll to position [797, 0]
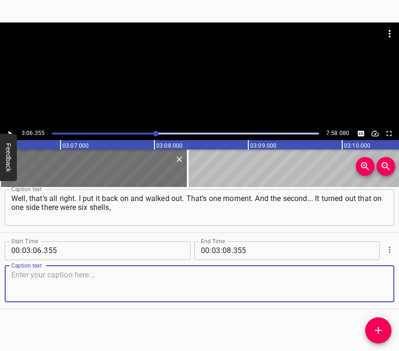
click at [367, 284] on textarea at bounding box center [199, 284] width 376 height 27
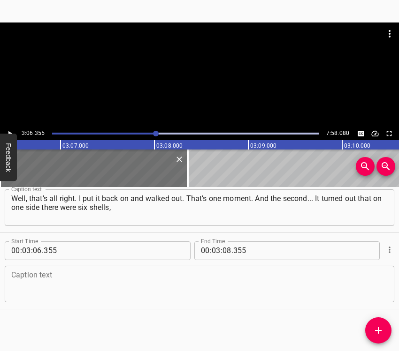
click at [46, 280] on textarea at bounding box center [199, 284] width 376 height 27
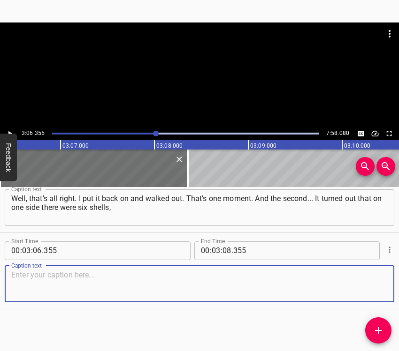
paste textarea "apparently from Grad, and on the other side of the house too... They were lying…"
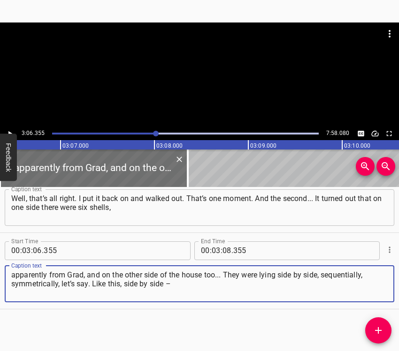
type textarea "apparently from Grad, and on the other side of the house too... They were lying…"
click at [13, 132] on icon "Play/Pause" at bounding box center [10, 133] width 8 height 8
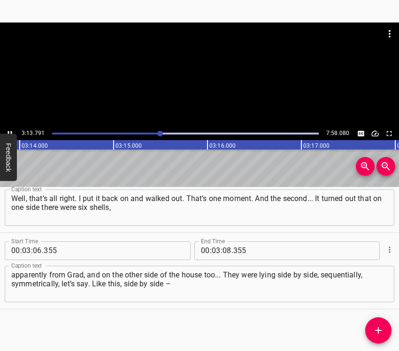
click at [9, 130] on icon "Play/Pause" at bounding box center [10, 133] width 8 height 8
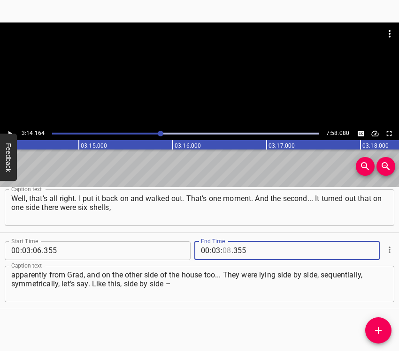
click at [222, 248] on input "number" at bounding box center [226, 251] width 9 height 19
type input "14"
type input "164"
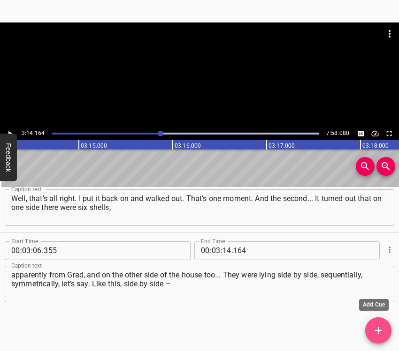
drag, startPoint x: 376, startPoint y: 324, endPoint x: 384, endPoint y: 324, distance: 7.5
click at [377, 325] on button "Add Cue" at bounding box center [378, 331] width 26 height 26
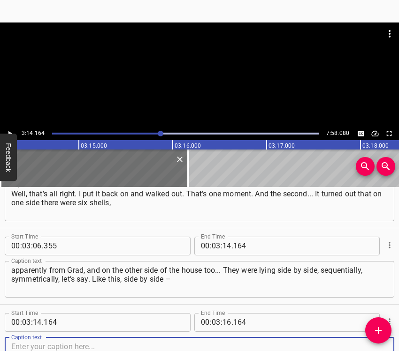
scroll to position [873, 0]
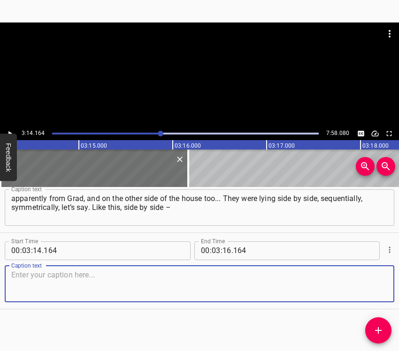
drag, startPoint x: 375, startPoint y: 290, endPoint x: 398, endPoint y: 276, distance: 26.8
click at [376, 288] on textarea at bounding box center [199, 284] width 376 height 27
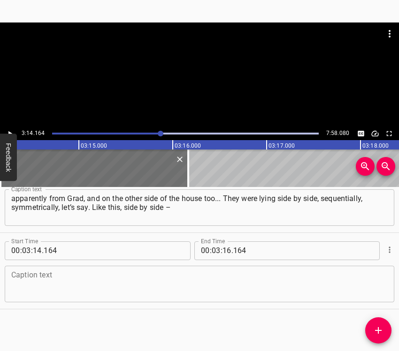
click at [30, 288] on textarea at bounding box center [199, 284] width 376 height 27
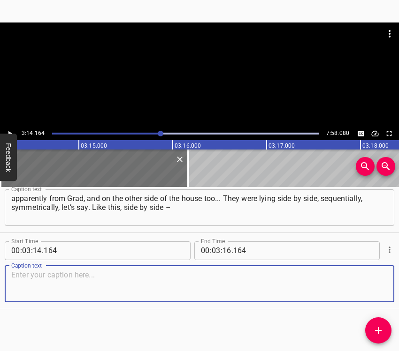
paste textarea "six on one side and six on the other. And there were two blast waves: one on on…"
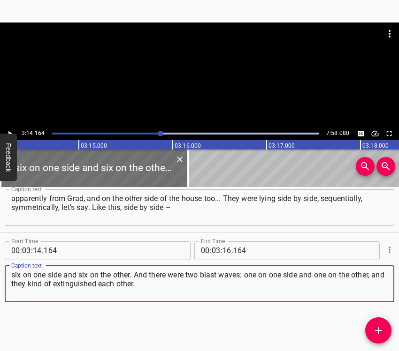
type textarea "six on one side and six on the other. And there were two blast waves: one on on…"
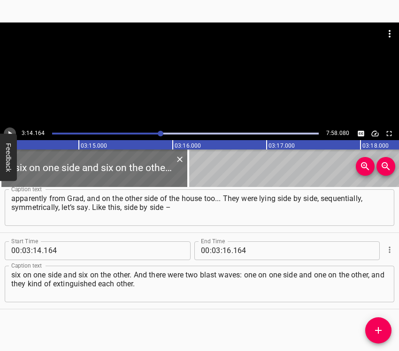
click at [10, 131] on icon "Play/Pause" at bounding box center [10, 133] width 8 height 8
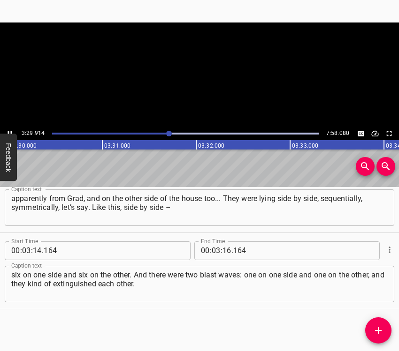
click at [10, 132] on icon "Play/Pause" at bounding box center [10, 133] width 8 height 8
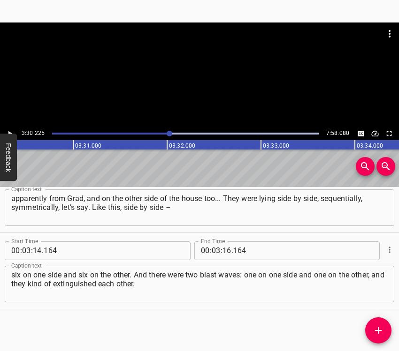
click at [11, 129] on button "Play/Pause" at bounding box center [10, 134] width 12 height 12
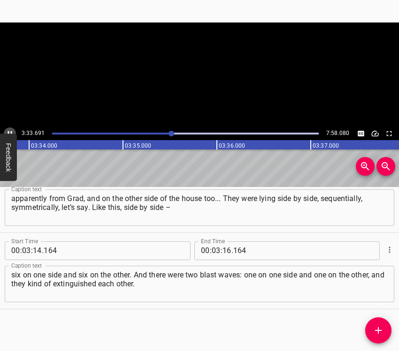
click at [11, 129] on button "Play/Pause" at bounding box center [10, 134] width 12 height 12
click at [223, 245] on input "number" at bounding box center [226, 251] width 9 height 19
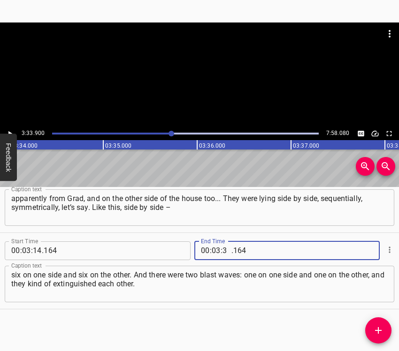
type input "33"
type input "900"
click at [376, 329] on icon "Add Cue" at bounding box center [377, 330] width 11 height 11
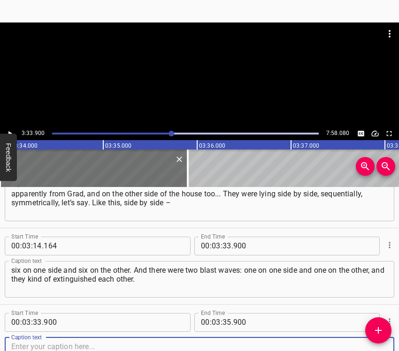
scroll to position [950, 0]
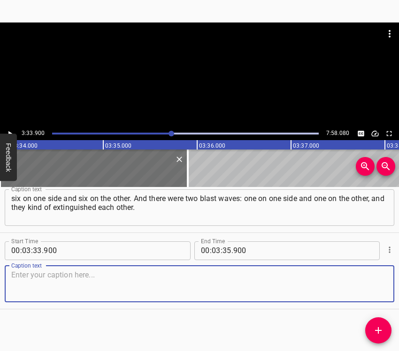
click at [376, 286] on textarea at bounding box center [199, 284] width 376 height 27
click at [57, 278] on textarea at bounding box center [199, 284] width 376 height 27
paste textarea "If only on one side, there would probably be more there... At least that’s what…"
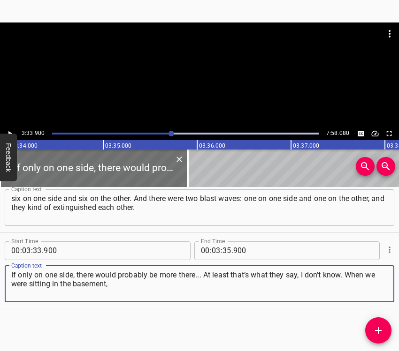
type textarea "If only on one side, there would probably be more there... At least that’s what…"
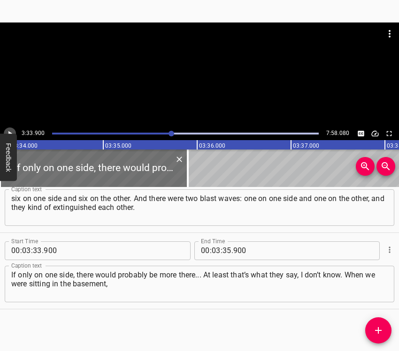
click at [8, 131] on icon "Play/Pause" at bounding box center [10, 133] width 8 height 8
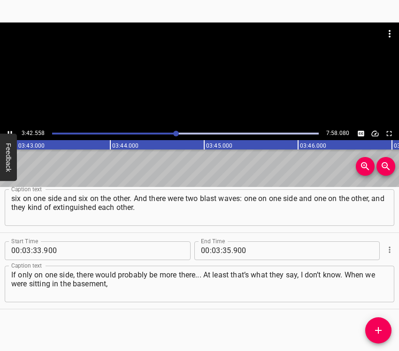
click at [10, 131] on icon "Play/Pause" at bounding box center [10, 133] width 8 height 8
click at [227, 247] on input "number" at bounding box center [226, 251] width 9 height 19
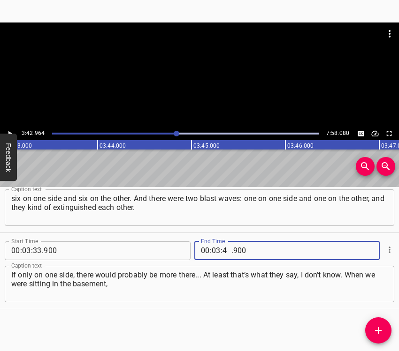
type input "42"
type input "964"
drag, startPoint x: 382, startPoint y: 333, endPoint x: 386, endPoint y: 327, distance: 6.9
click at [382, 333] on icon "Add Cue" at bounding box center [377, 330] width 11 height 11
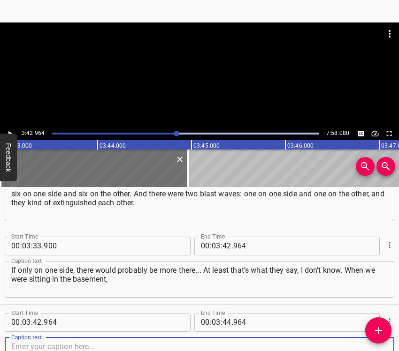
scroll to position [1026, 0]
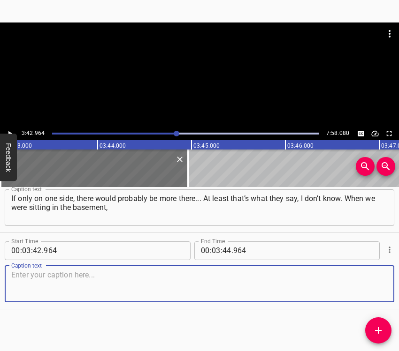
click at [360, 281] on textarea at bounding box center [199, 284] width 376 height 27
click at [69, 282] on textarea at bounding box center [199, 284] width 376 height 27
paste textarea "we were shot at from the school. There were military men sitting there, and the…"
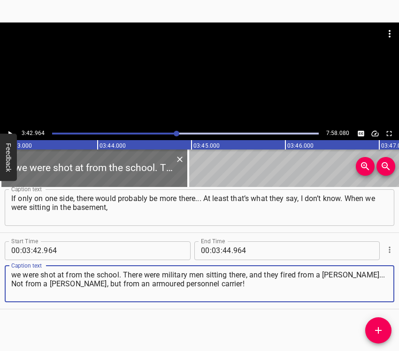
type textarea "we were shot at from the school. There were military men sitting there, and the…"
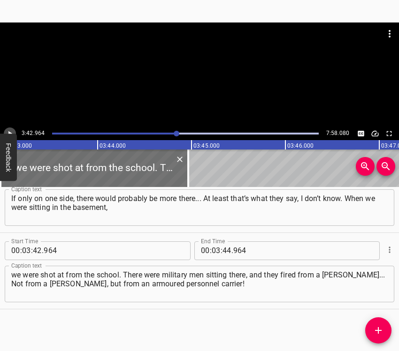
click at [13, 131] on icon "Play/Pause" at bounding box center [10, 133] width 8 height 8
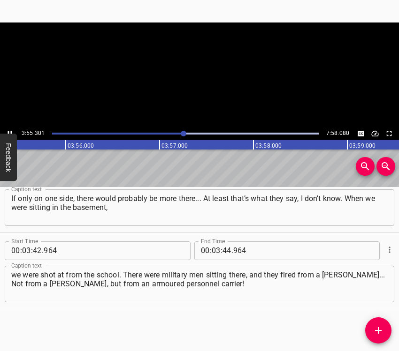
click at [13, 131] on icon "Play/Pause" at bounding box center [10, 133] width 8 height 8
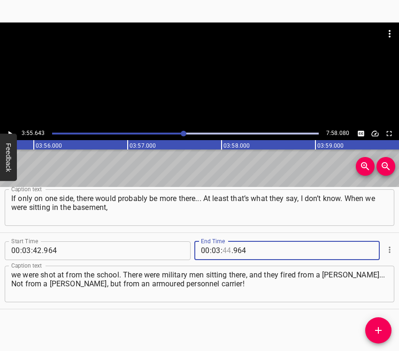
click at [222, 251] on input "number" at bounding box center [226, 251] width 9 height 19
type input "55"
type input "643"
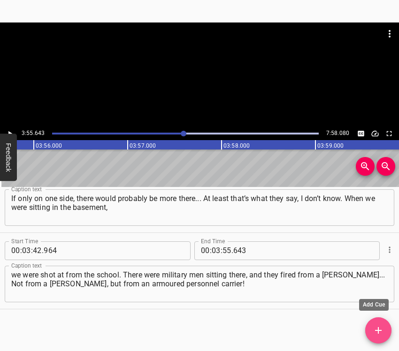
click at [377, 325] on icon "Add Cue" at bounding box center [377, 330] width 11 height 11
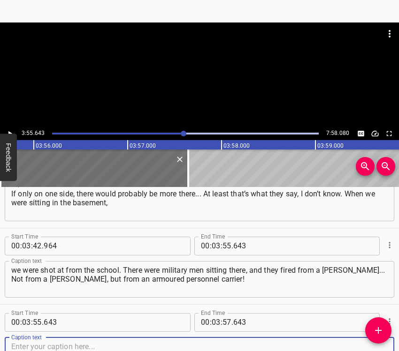
scroll to position [1103, 0]
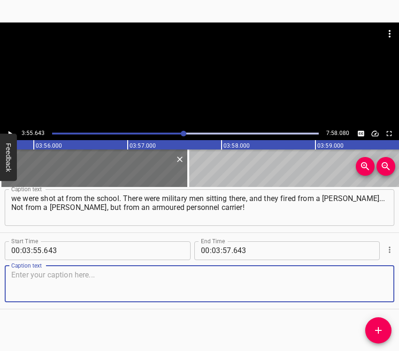
drag, startPoint x: 373, startPoint y: 288, endPoint x: 396, endPoint y: 278, distance: 24.8
click at [380, 284] on div "Caption text" at bounding box center [199, 284] width 389 height 37
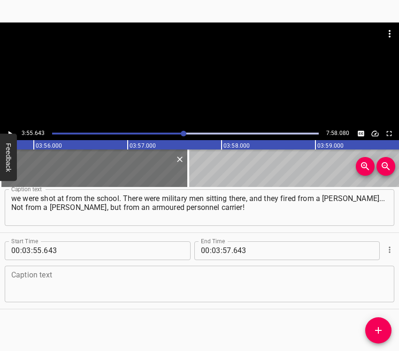
click at [42, 288] on textarea at bounding box center [199, 284] width 376 height 27
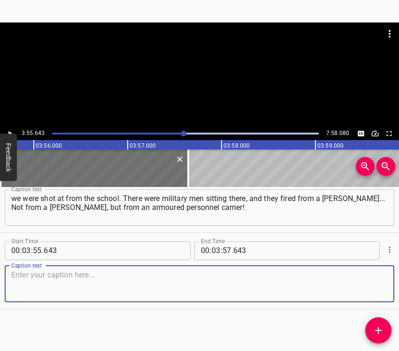
paste textarea "A one-inch thing like that through the wall. Good thing we were sitting on the …"
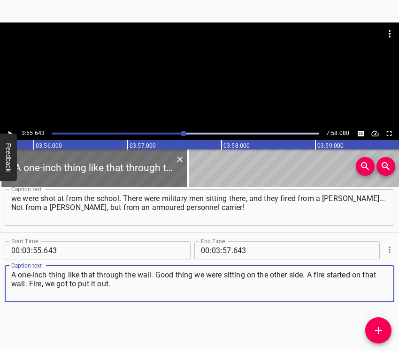
type textarea "A one-inch thing like that through the wall. Good thing we were sitting on the …"
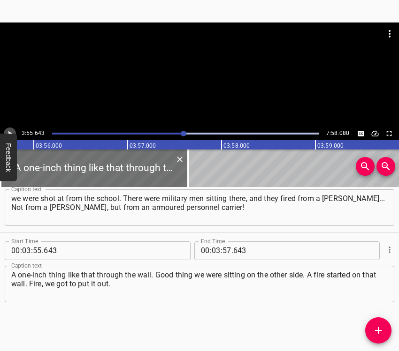
click at [10, 131] on icon "Play/Pause" at bounding box center [10, 133] width 8 height 8
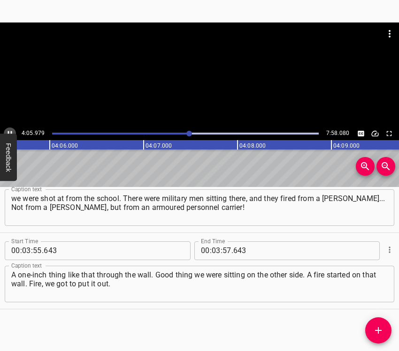
click at [8, 130] on icon "Play/Pause" at bounding box center [10, 133] width 8 height 8
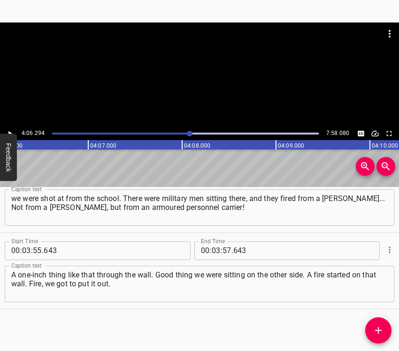
scroll to position [0, 23103]
click at [212, 250] on input "number" at bounding box center [216, 251] width 9 height 19
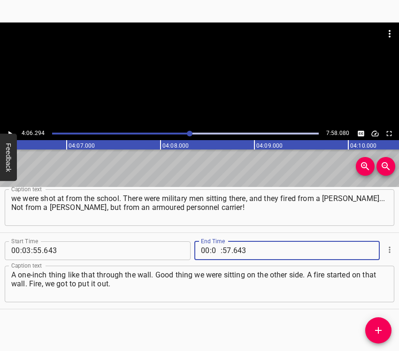
type input "04"
type input "06"
type input "294"
click at [377, 336] on button "Add Cue" at bounding box center [378, 331] width 26 height 26
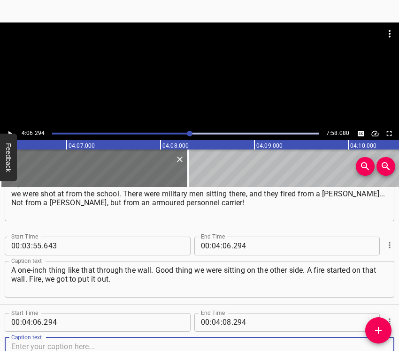
scroll to position [1179, 0]
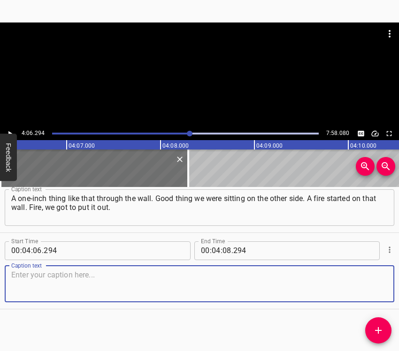
drag, startPoint x: 369, startPoint y: 286, endPoint x: 375, endPoint y: 283, distance: 6.7
click at [371, 285] on textarea at bounding box center [199, 284] width 376 height 27
click at [60, 282] on textarea at bounding box center [199, 284] width 376 height 27
paste textarea "But the fire stopped at the second wall, and we were at the first wall, by the …"
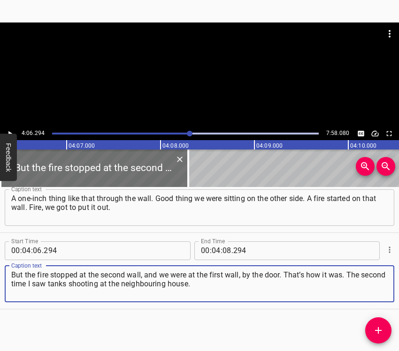
type textarea "But the fire stopped at the second wall, and we were at the first wall, by the …"
click at [10, 131] on icon "Play/Pause" at bounding box center [10, 133] width 8 height 8
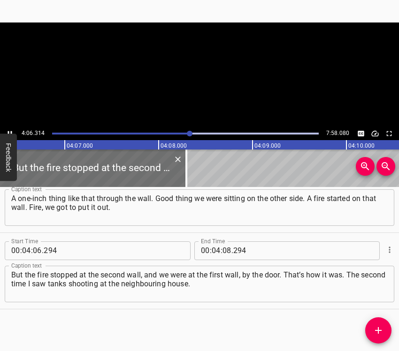
scroll to position [0, 23130]
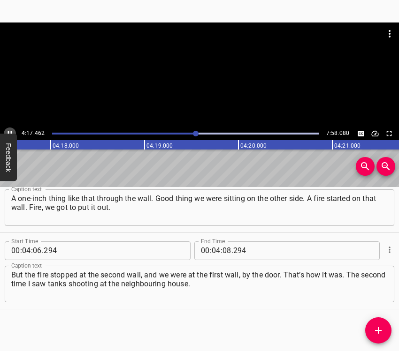
click at [9, 129] on icon "Play/Pause" at bounding box center [10, 133] width 8 height 8
click at [224, 247] on input "number" at bounding box center [226, 251] width 9 height 19
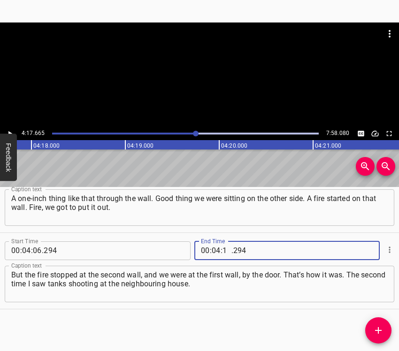
type input "17"
type input "665"
click at [374, 328] on icon "Add Cue" at bounding box center [377, 330] width 11 height 11
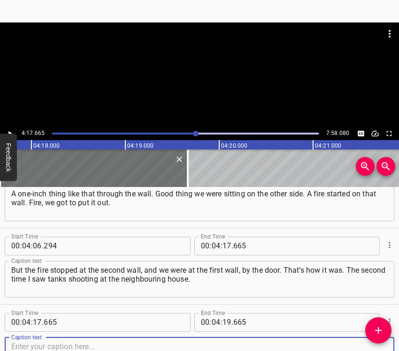
scroll to position [1256, 0]
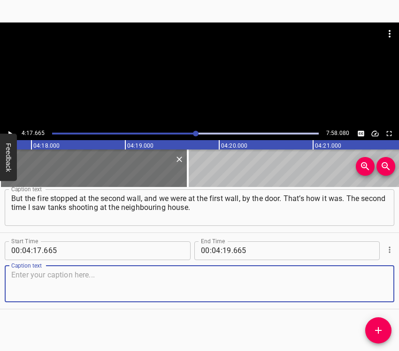
click at [362, 279] on textarea at bounding box center [199, 284] width 376 height 27
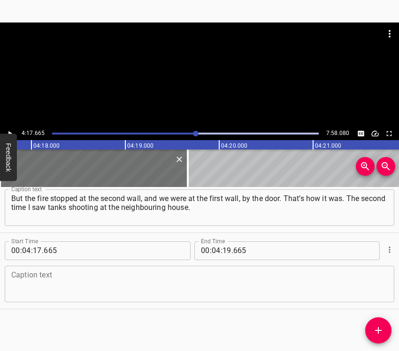
click at [44, 282] on textarea at bounding box center [199, 284] width 376 height 27
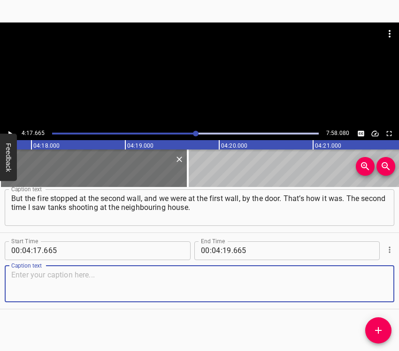
paste textarea "I live on [STREET_ADDRESS], and this was on [STREET_ADDRESS]. The tanks were sh…"
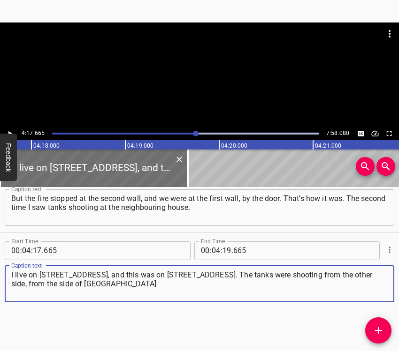
type textarea "I live on [STREET_ADDRESS], and this was on [STREET_ADDRESS]. The tanks were sh…"
click at [13, 132] on icon "Play/Pause" at bounding box center [10, 133] width 8 height 8
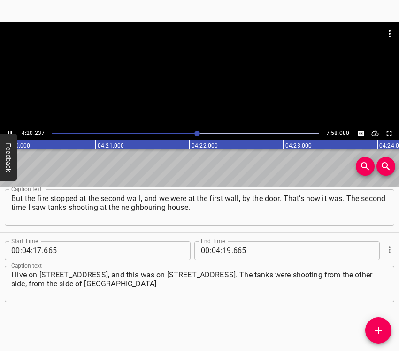
scroll to position [0, 24411]
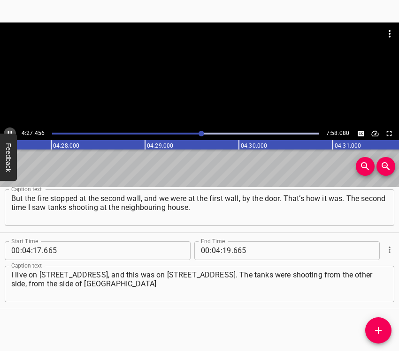
click at [9, 131] on icon "Play/Pause" at bounding box center [10, 133] width 8 height 8
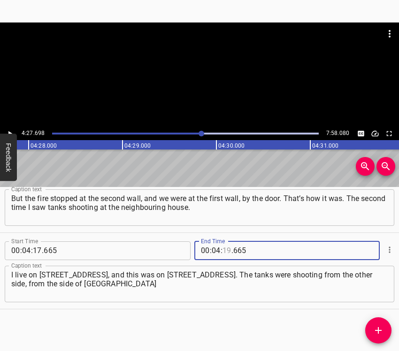
click at [225, 248] on input "number" at bounding box center [226, 251] width 9 height 19
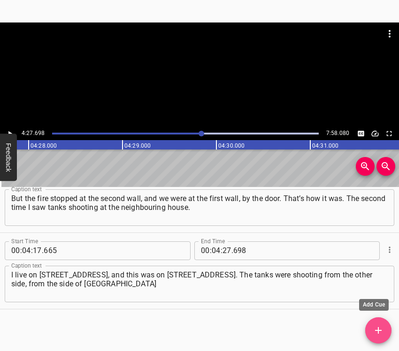
drag, startPoint x: 378, startPoint y: 326, endPoint x: 389, endPoint y: 325, distance: 10.8
click at [378, 325] on button "Add Cue" at bounding box center [378, 331] width 26 height 26
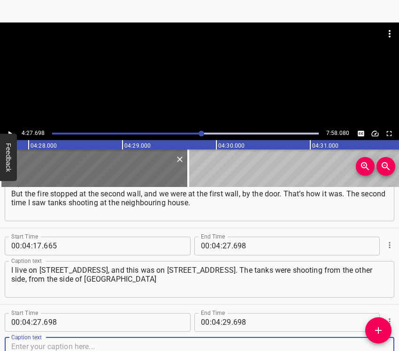
scroll to position [1332, 0]
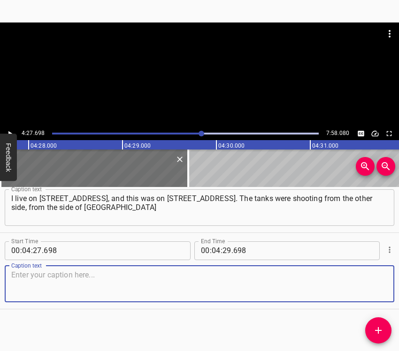
drag, startPoint x: 377, startPoint y: 291, endPoint x: 398, endPoint y: 286, distance: 22.2
click at [377, 290] on textarea at bounding box center [199, 284] width 376 height 27
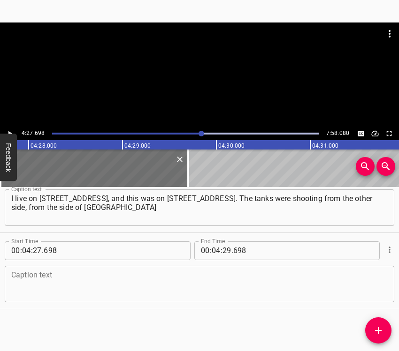
click at [66, 286] on textarea at bounding box center [199, 284] width 376 height 27
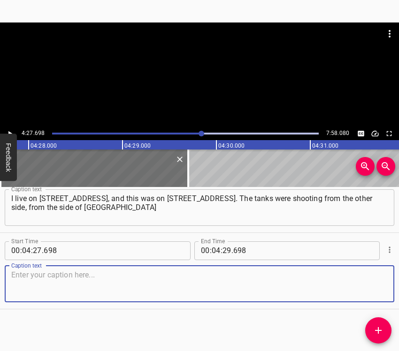
paste textarea "[now Nikolskoho]. Tanks drove in and hit the windows, the walls. They bombed ev…"
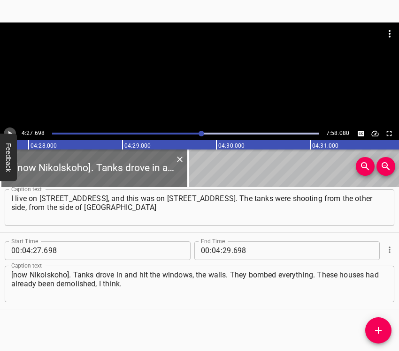
click at [11, 130] on icon "Play/Pause" at bounding box center [10, 133] width 8 height 8
click at [10, 133] on icon "Play/Pause" at bounding box center [10, 133] width 4 height 5
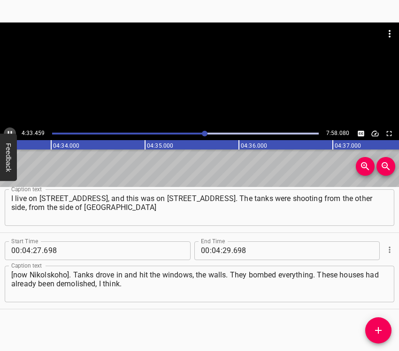
click at [10, 132] on icon "Play/Pause" at bounding box center [10, 133] width 8 height 8
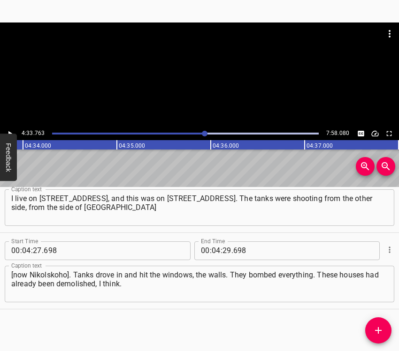
scroll to position [0, 25680]
click at [10, 130] on icon "Play/Pause" at bounding box center [10, 133] width 8 height 8
click at [222, 248] on input "number" at bounding box center [226, 251] width 9 height 19
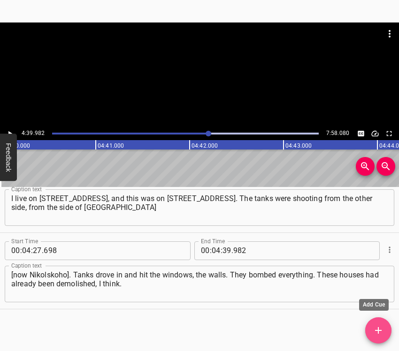
click at [378, 330] on icon "Add Cue" at bounding box center [377, 330] width 11 height 11
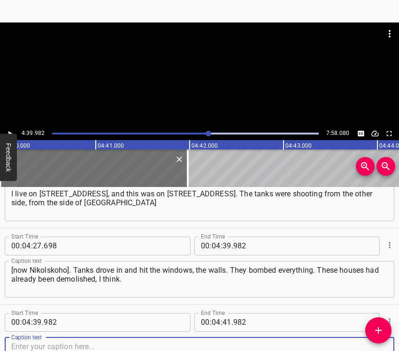
scroll to position [1408, 0]
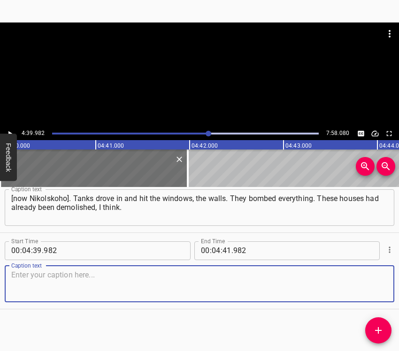
click at [367, 287] on textarea at bounding box center [199, 284] width 376 height 27
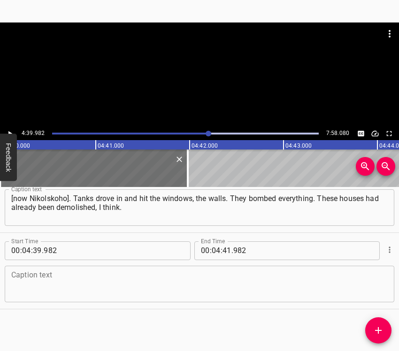
click at [31, 280] on textarea at bounding box center [199, 284] width 376 height 27
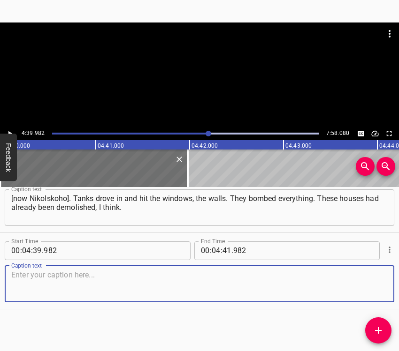
paste textarea "We used to go to the neighbouring entrance to go to the bathroom. We were in th…"
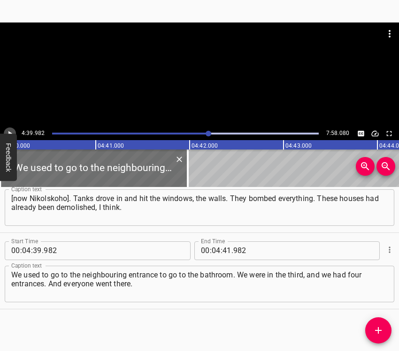
click at [8, 128] on button "Play/Pause" at bounding box center [10, 134] width 12 height 12
click at [10, 129] on icon "Play/Pause" at bounding box center [10, 133] width 8 height 8
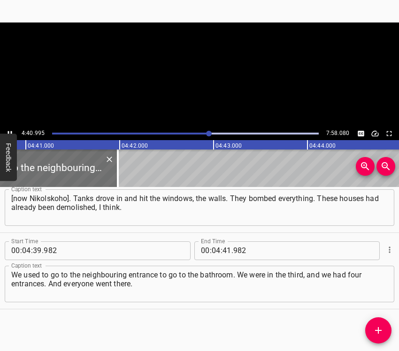
scroll to position [0, 26353]
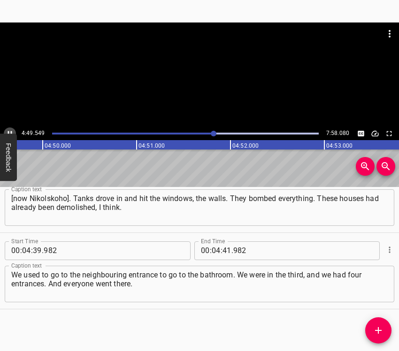
click at [9, 130] on icon "Play/Pause" at bounding box center [10, 133] width 8 height 8
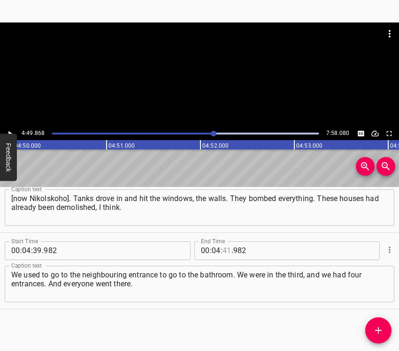
click at [226, 247] on input "number" at bounding box center [226, 251] width 9 height 19
drag, startPoint x: 378, startPoint y: 331, endPoint x: 398, endPoint y: 327, distance: 20.9
click at [378, 329] on icon "Add Cue" at bounding box center [378, 330] width 7 height 7
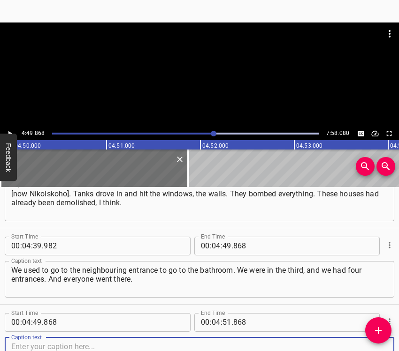
scroll to position [1485, 0]
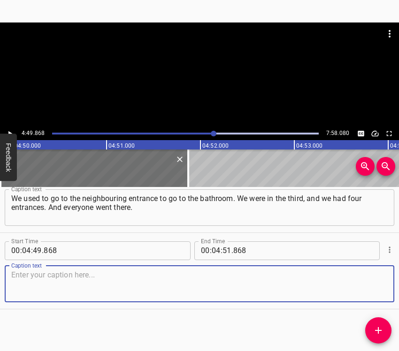
click at [371, 289] on textarea at bounding box center [199, 284] width 376 height 27
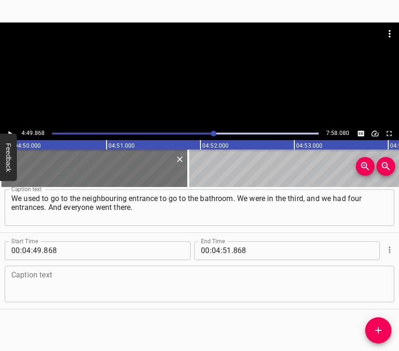
click at [44, 276] on textarea at bounding box center [199, 284] width 376 height 27
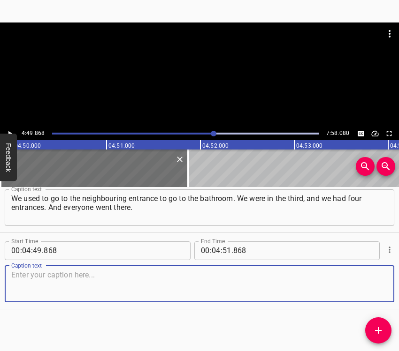
paste textarea "[DEMOGRAPHIC_DATA] came to [GEOGRAPHIC_DATA]. I went over and asked: “Guys, wha…"
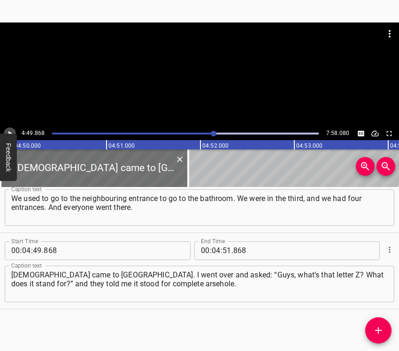
click at [10, 129] on button "Play/Pause" at bounding box center [10, 134] width 12 height 12
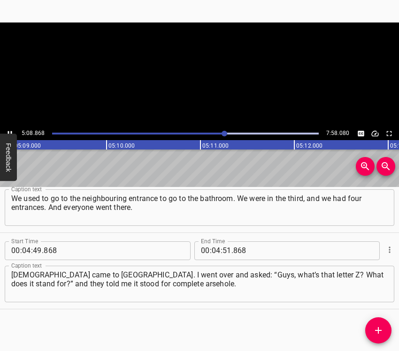
click at [10, 129] on icon "Play/Pause" at bounding box center [10, 133] width 8 height 8
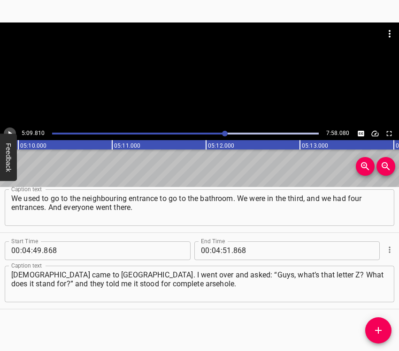
click at [10, 129] on icon "Play/Pause" at bounding box center [10, 133] width 8 height 8
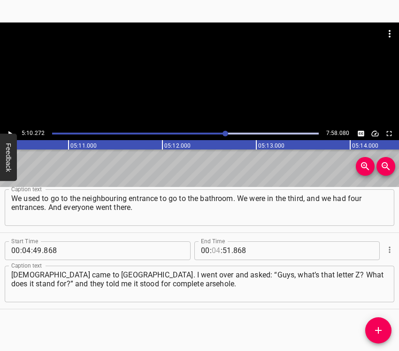
click at [212, 250] on input "number" at bounding box center [216, 251] width 9 height 19
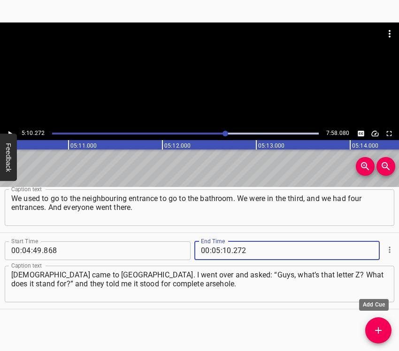
click at [373, 328] on icon "Add Cue" at bounding box center [377, 330] width 11 height 11
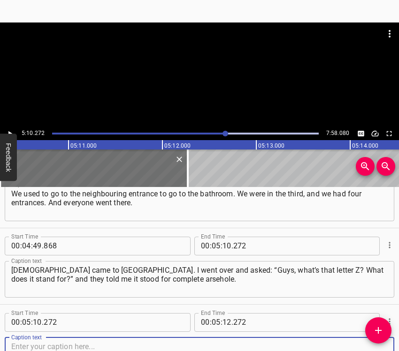
scroll to position [1561, 0]
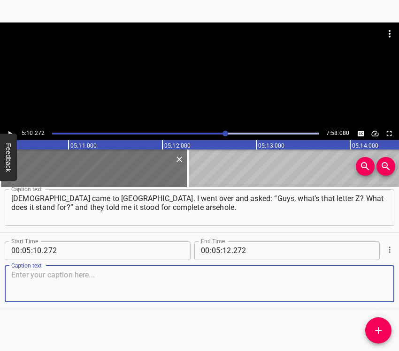
click at [377, 280] on textarea at bounding box center [199, 284] width 376 height 27
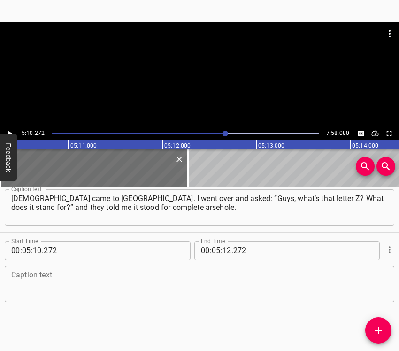
click at [34, 278] on textarea at bounding box center [199, 284] width 376 height 27
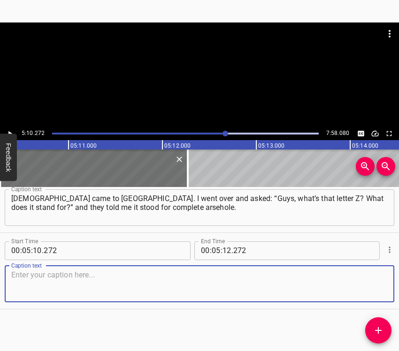
paste textarea "I didn’t say anything. That’s what he said. We had to get out of [GEOGRAPHIC_DA…"
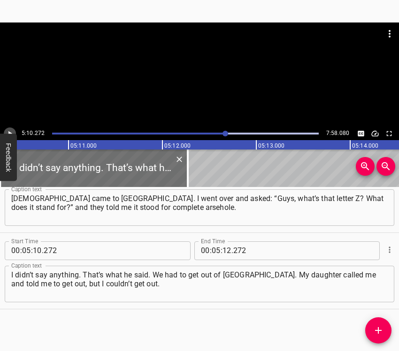
click at [11, 130] on icon "Play/Pause" at bounding box center [10, 133] width 8 height 8
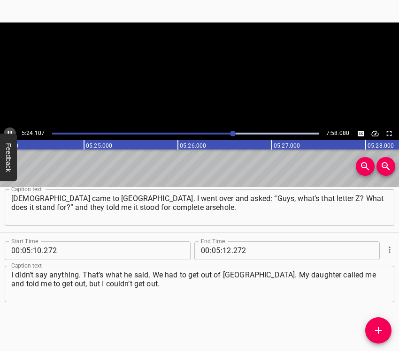
click at [11, 130] on icon "Play/Pause" at bounding box center [10, 133] width 8 height 8
click at [224, 250] on input "number" at bounding box center [226, 251] width 9 height 19
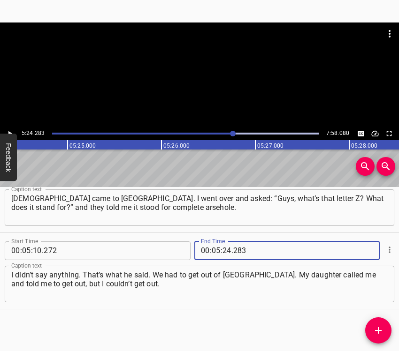
click at [379, 326] on icon "Add Cue" at bounding box center [377, 330] width 11 height 11
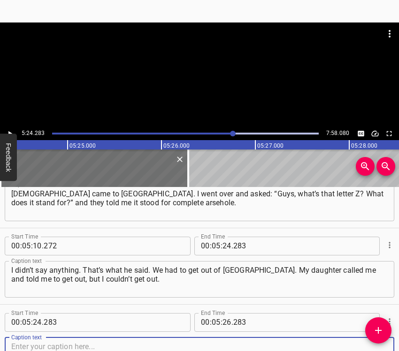
scroll to position [1638, 0]
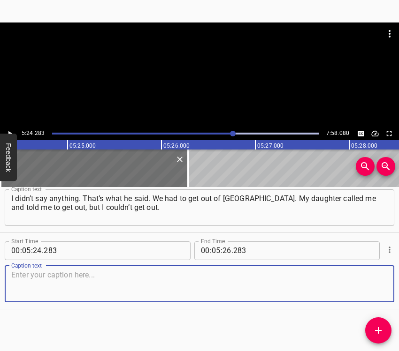
drag, startPoint x: 367, startPoint y: 280, endPoint x: 398, endPoint y: 279, distance: 30.5
click at [372, 280] on textarea at bounding box center [199, 284] width 376 height 27
click at [44, 279] on textarea at bounding box center [199, 284] width 376 height 27
paste textarea "Till I’ve got everything glassed up, until I’ve closed up. At least this way. O…"
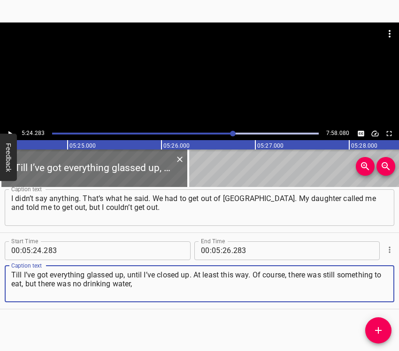
click at [13, 132] on icon "Play/Pause" at bounding box center [10, 133] width 8 height 8
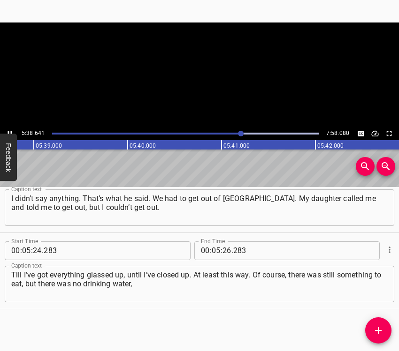
click at [8, 130] on icon "Play/Pause" at bounding box center [10, 133] width 8 height 8
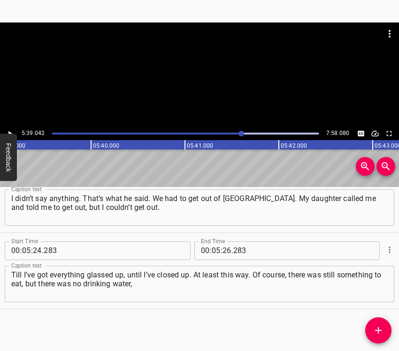
scroll to position [0, 31804]
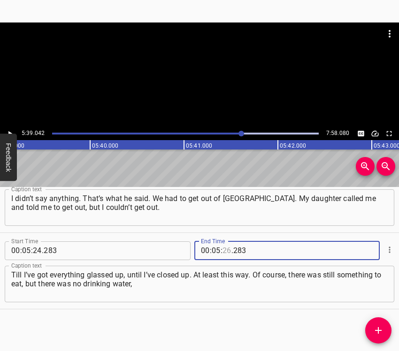
click at [227, 250] on input "number" at bounding box center [226, 251] width 9 height 19
click at [379, 325] on icon "Add Cue" at bounding box center [377, 330] width 11 height 11
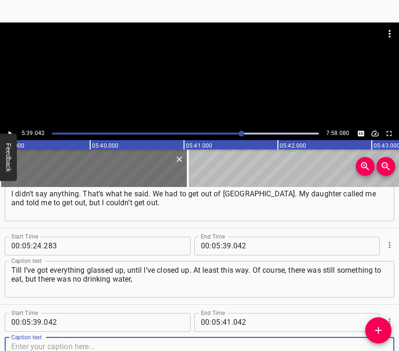
scroll to position [1714, 0]
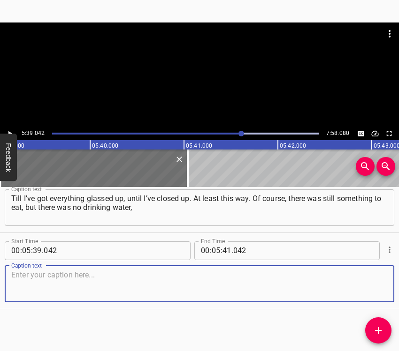
drag, startPoint x: 367, startPoint y: 287, endPoint x: 397, endPoint y: 272, distance: 34.2
click at [367, 285] on textarea at bounding box center [199, 284] width 376 height 27
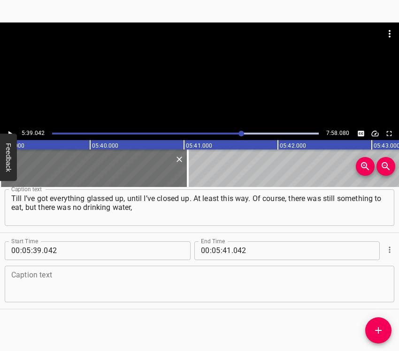
click at [38, 289] on textarea at bounding box center [199, 284] width 376 height 27
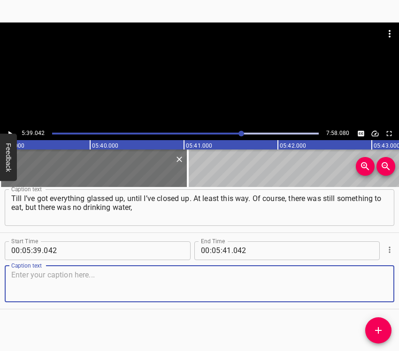
paste textarea "nothing, no electricity. We cooked on fires. My daughter phoned and said that a…"
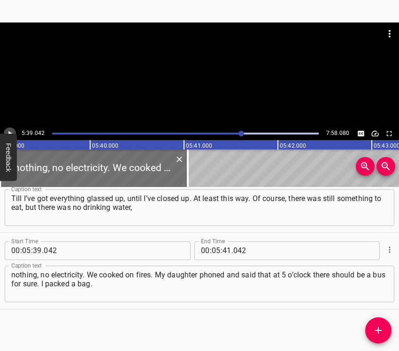
click at [11, 130] on icon "Play/Pause" at bounding box center [10, 133] width 8 height 8
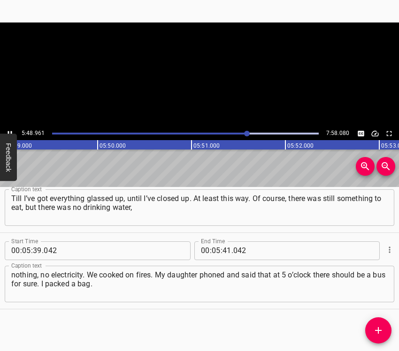
click at [8, 131] on icon "Play/Pause" at bounding box center [10, 133] width 8 height 8
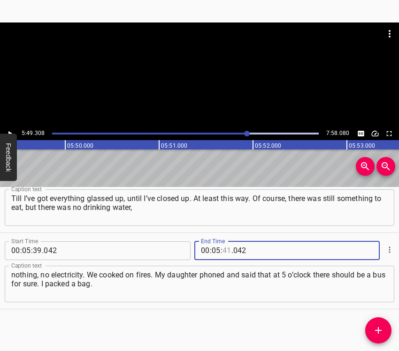
click at [226, 250] on input "number" at bounding box center [226, 251] width 9 height 19
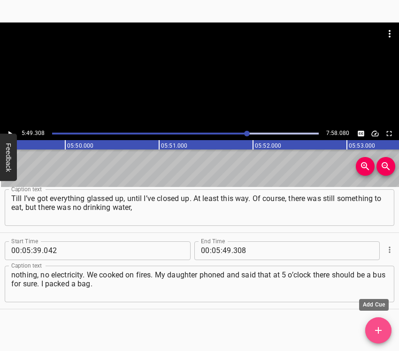
click at [381, 332] on icon "Add Cue" at bounding box center [377, 330] width 11 height 11
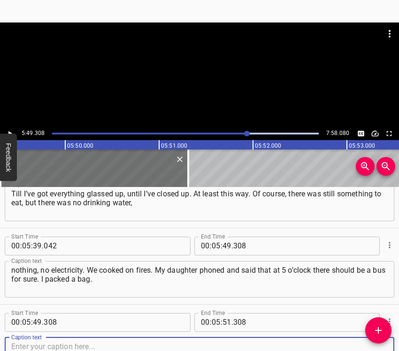
scroll to position [1791, 0]
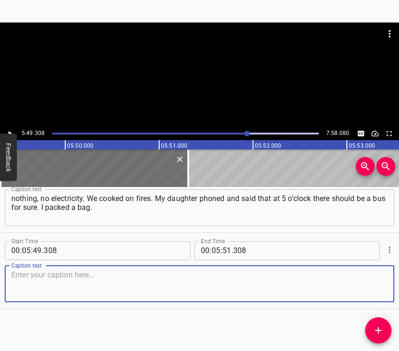
click at [375, 280] on textarea at bounding box center [199, 284] width 376 height 27
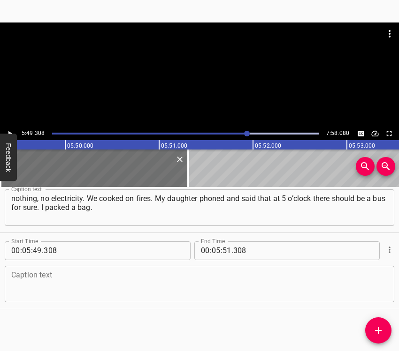
click at [44, 281] on textarea at bounding box center [199, 284] width 376 height 27
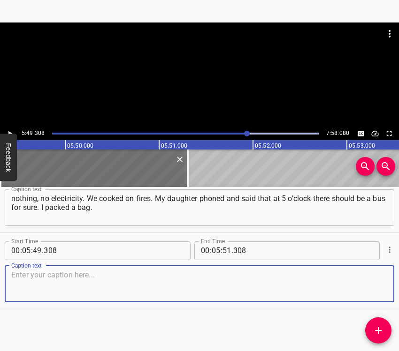
paste textarea "I put apples, something else I had, a can of condensed milk to eat, a loaf of b…"
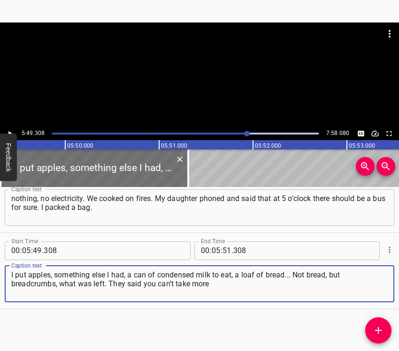
click at [9, 132] on icon "Play/Pause" at bounding box center [10, 133] width 4 height 5
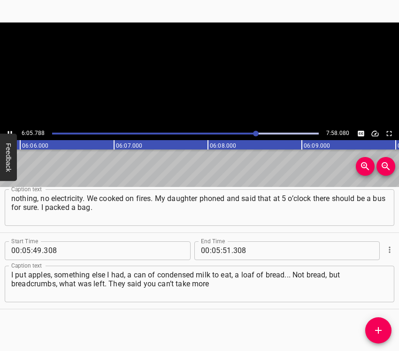
click at [10, 132] on icon "Play/Pause" at bounding box center [10, 133] width 8 height 8
click at [12, 131] on icon "Play/Pause" at bounding box center [10, 133] width 8 height 8
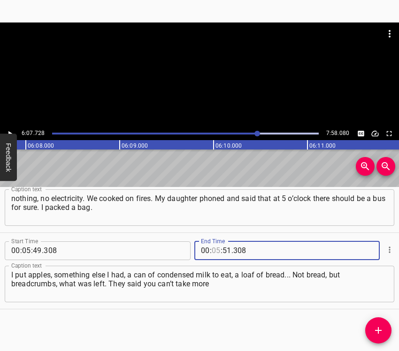
click at [214, 247] on input "number" at bounding box center [216, 251] width 9 height 19
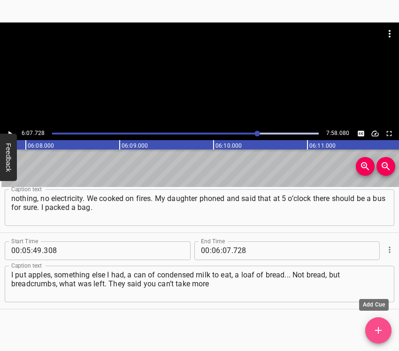
click at [380, 332] on icon "Add Cue" at bounding box center [377, 330] width 11 height 11
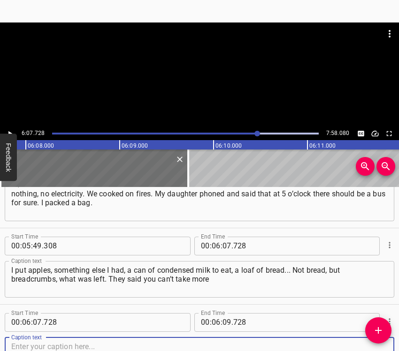
scroll to position [1867, 0]
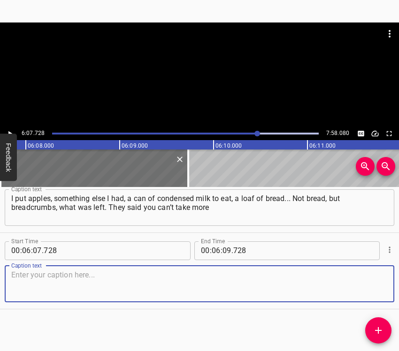
drag, startPoint x: 376, startPoint y: 294, endPoint x: 384, endPoint y: 287, distance: 11.0
click at [376, 293] on textarea at bounding box center [199, 284] width 376 height 27
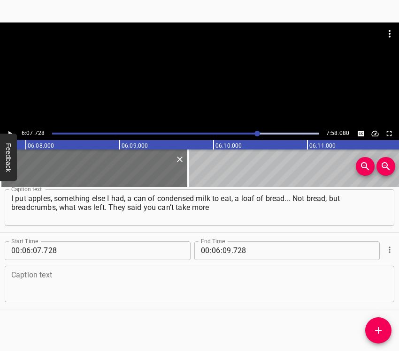
click at [47, 284] on textarea at bounding box center [199, 284] width 376 height 27
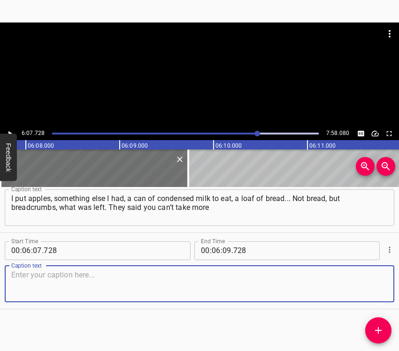
paste textarea "than a rucksack. A crowd of 400 people – and two buses were coming. I rushed of…"
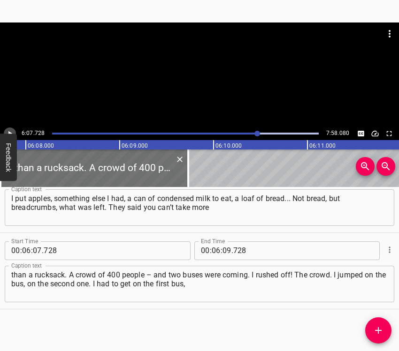
click at [9, 129] on icon "Play/Pause" at bounding box center [10, 133] width 8 height 8
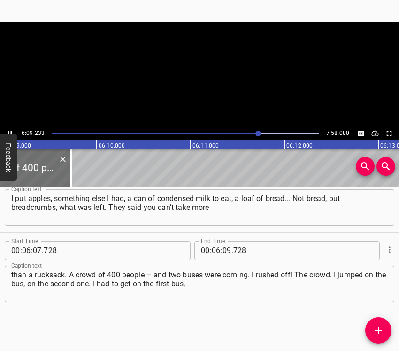
scroll to position [0, 34636]
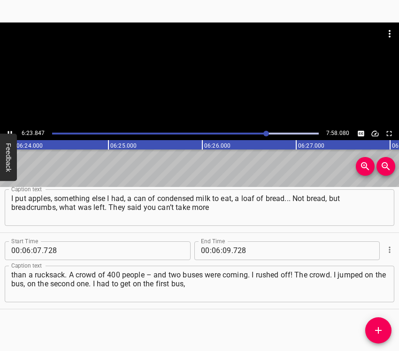
click at [13, 122] on div at bounding box center [199, 75] width 399 height 105
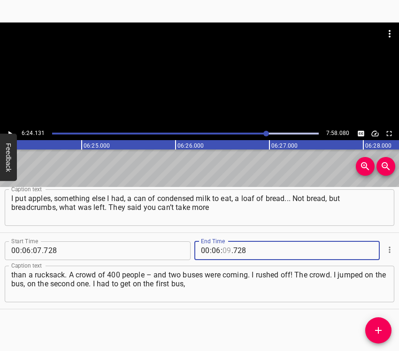
click at [226, 251] on input "number" at bounding box center [226, 251] width 9 height 19
click at [380, 327] on icon "Add Cue" at bounding box center [377, 330] width 11 height 11
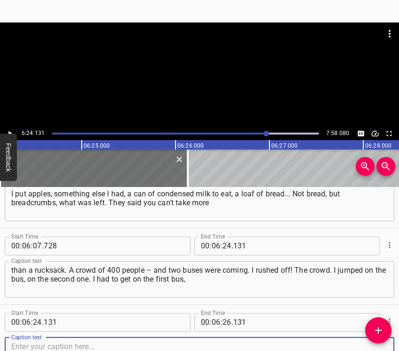
scroll to position [1944, 0]
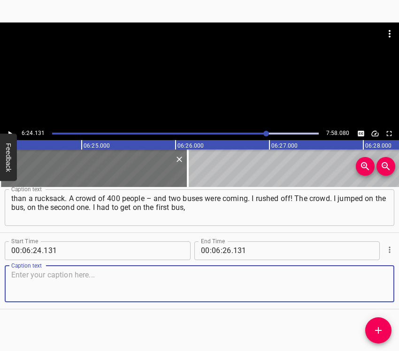
click at [368, 286] on textarea at bounding box center [199, 284] width 376 height 27
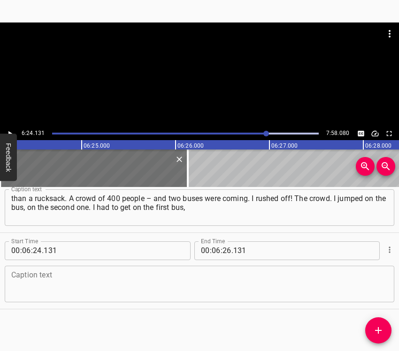
click at [67, 269] on div "Caption text" at bounding box center [199, 284] width 389 height 37
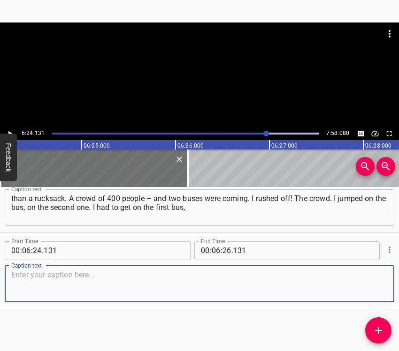
paste textarea "and there were 45 people... The buses are big, good, warm. Only two buses. I ju…"
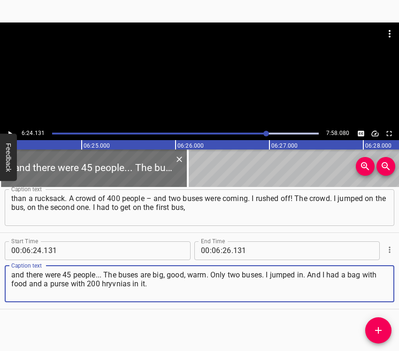
click at [11, 129] on icon "Play/Pause" at bounding box center [10, 133] width 8 height 8
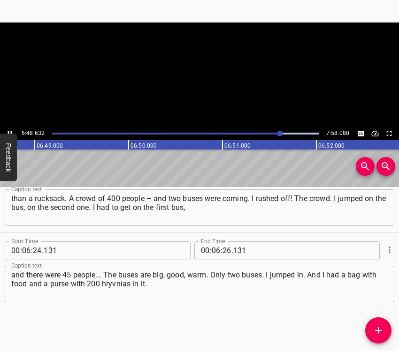
click at [11, 129] on icon "Play/Pause" at bounding box center [10, 133] width 8 height 8
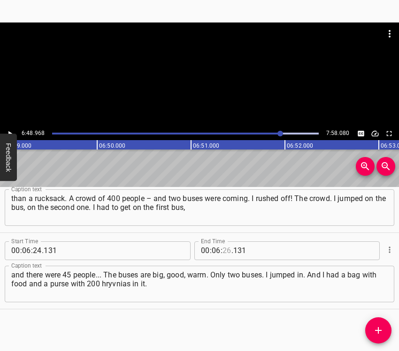
click at [223, 249] on input "number" at bounding box center [226, 251] width 9 height 19
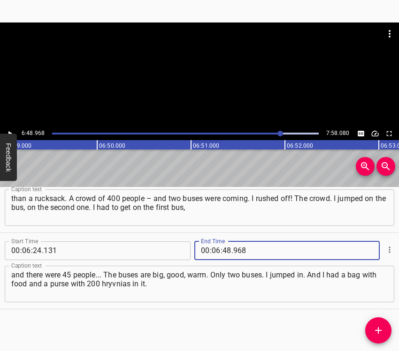
click at [380, 328] on icon "Add Cue" at bounding box center [377, 330] width 11 height 11
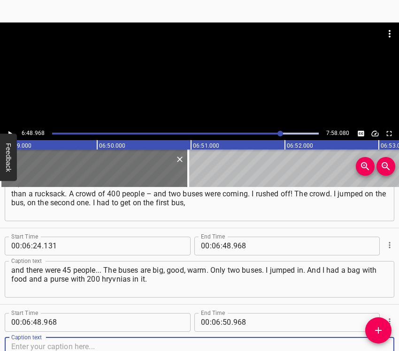
scroll to position [2020, 0]
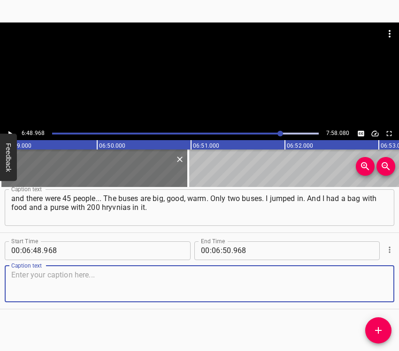
drag, startPoint x: 363, startPoint y: 285, endPoint x: 395, endPoint y: 278, distance: 33.0
click at [371, 284] on textarea at bounding box center [199, 284] width 376 height 27
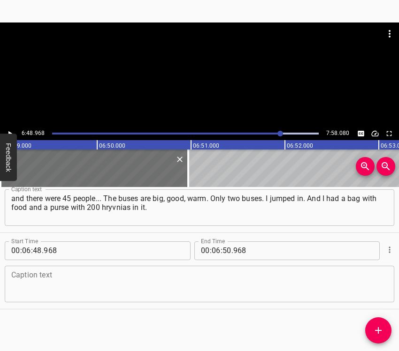
click at [21, 283] on textarea at bounding box center [199, 284] width 376 height 27
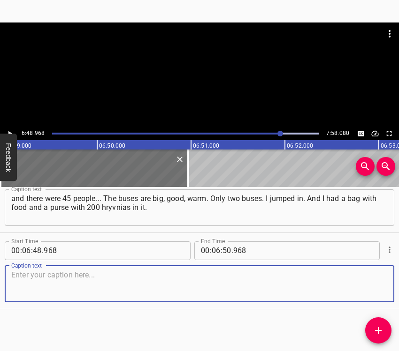
paste textarea "And someone stole it from me: I had no bag and no purse. A lot of people who ha…"
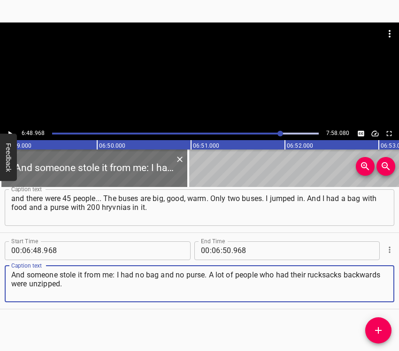
click at [9, 130] on icon "Play/Pause" at bounding box center [10, 133] width 8 height 8
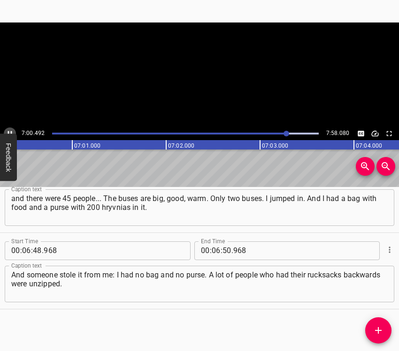
click at [9, 130] on icon "Play/Pause" at bounding box center [10, 133] width 8 height 8
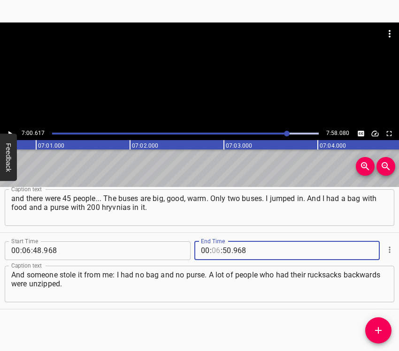
click at [213, 249] on input "number" at bounding box center [216, 251] width 9 height 19
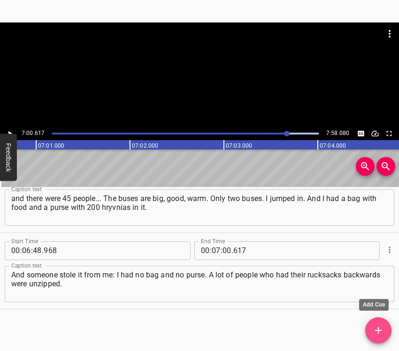
click at [377, 326] on icon "Add Cue" at bounding box center [377, 330] width 11 height 11
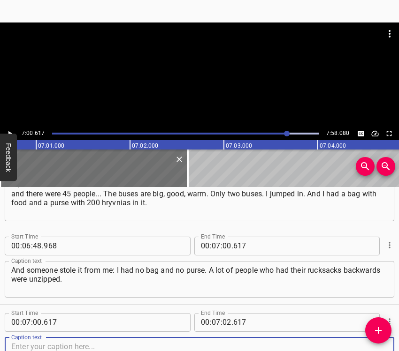
scroll to position [2097, 0]
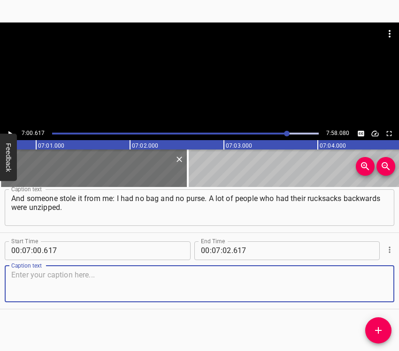
drag, startPoint x: 373, startPoint y: 284, endPoint x: 395, endPoint y: 269, distance: 26.7
click at [373, 284] on textarea at bounding box center [199, 284] width 376 height 27
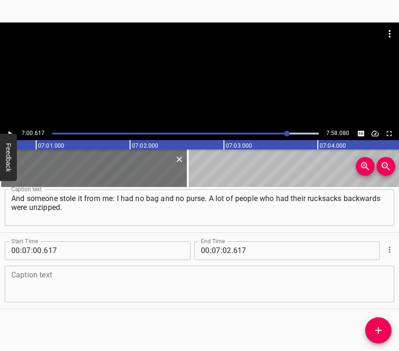
click at [32, 295] on textarea at bounding box center [199, 284] width 376 height 27
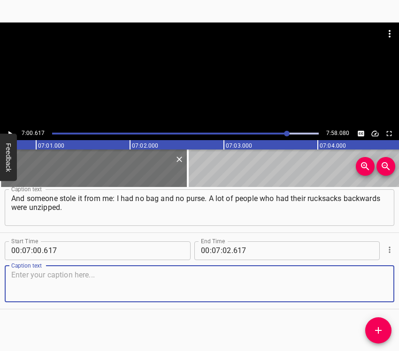
paste textarea "People were scrambling around as much as they could. They brought me to filtrat…"
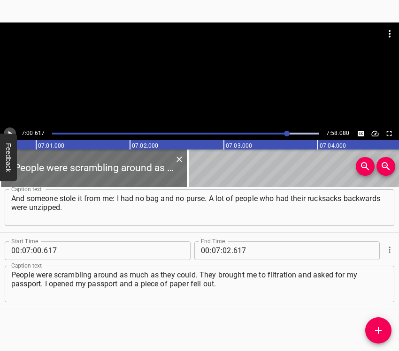
click at [9, 131] on icon "Play/Pause" at bounding box center [10, 133] width 4 height 5
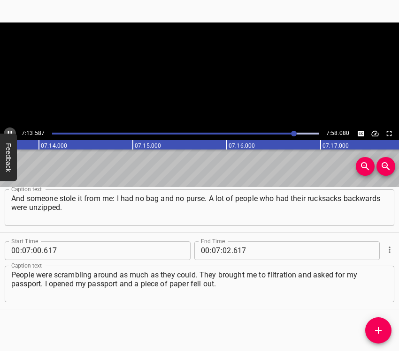
click at [9, 131] on icon "Play/Pause" at bounding box center [10, 133] width 4 height 5
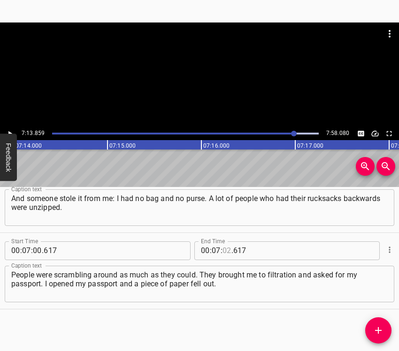
click at [225, 249] on input "number" at bounding box center [226, 251] width 9 height 19
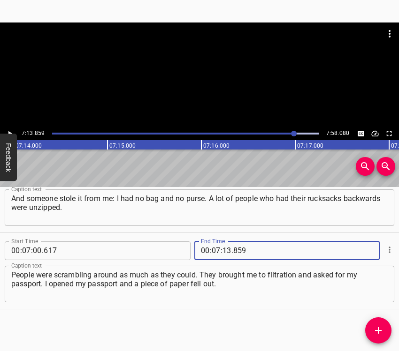
drag, startPoint x: 376, startPoint y: 328, endPoint x: 398, endPoint y: 327, distance: 22.1
click at [378, 328] on icon "Add Cue" at bounding box center [377, 330] width 11 height 11
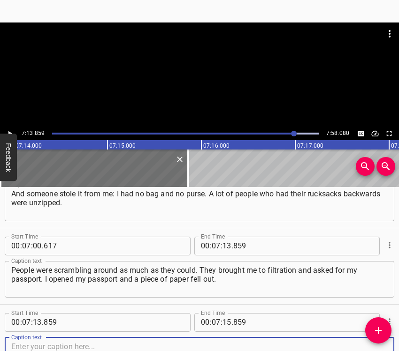
scroll to position [2173, 0]
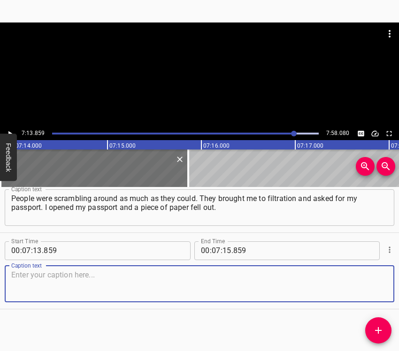
drag, startPoint x: 373, startPoint y: 282, endPoint x: 397, endPoint y: 281, distance: 23.9
click at [380, 285] on div "Caption text" at bounding box center [199, 284] width 389 height 37
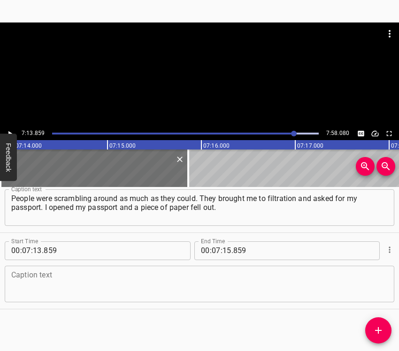
click at [41, 289] on textarea at bounding box center [199, 284] width 376 height 27
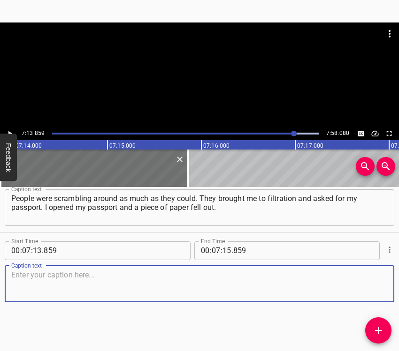
paste textarea "It came off. The passport was old. And one of them looked at me and said: “This…"
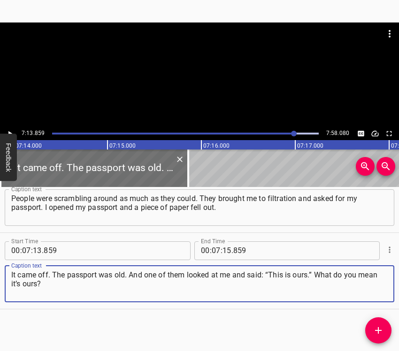
click at [12, 129] on icon "Play/Pause" at bounding box center [10, 133] width 8 height 8
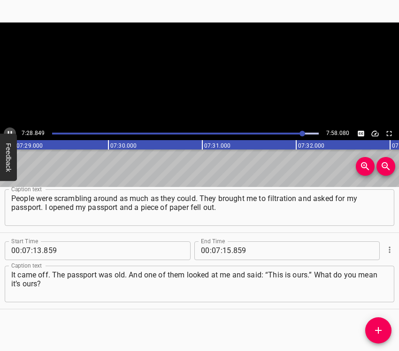
click at [12, 129] on icon "Play/Pause" at bounding box center [10, 133] width 8 height 8
click at [222, 246] on input "number" at bounding box center [226, 251] width 9 height 19
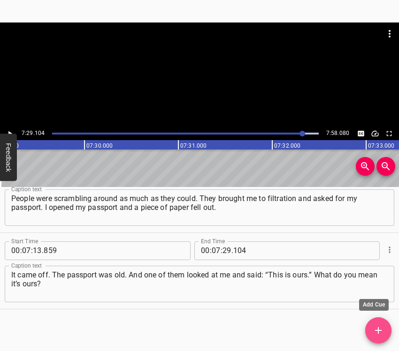
click at [379, 333] on icon "Add Cue" at bounding box center [377, 330] width 11 height 11
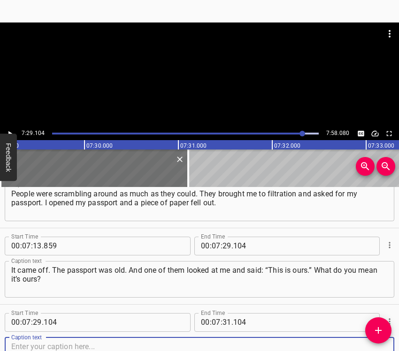
scroll to position [2249, 0]
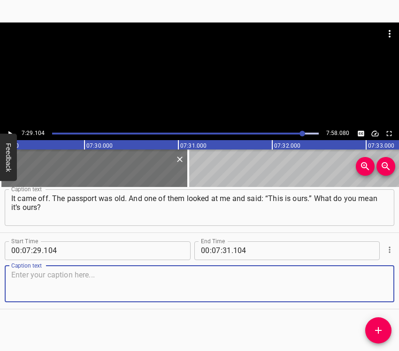
drag, startPoint x: 377, startPoint y: 287, endPoint x: 396, endPoint y: 280, distance: 21.1
click at [377, 287] on textarea at bounding box center [199, 284] width 376 height 27
click at [31, 287] on textarea at bounding box center [199, 284] width 376 height 27
paste textarea "Meaning that I would go back to [GEOGRAPHIC_DATA]. The passport’s no good. I th…"
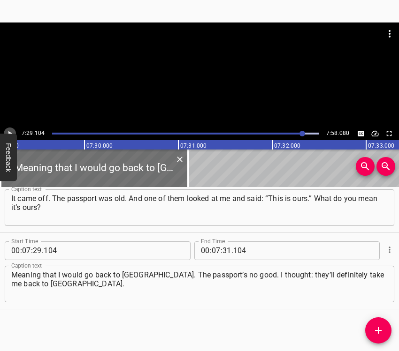
click at [11, 131] on icon "Play/Pause" at bounding box center [10, 133] width 8 height 8
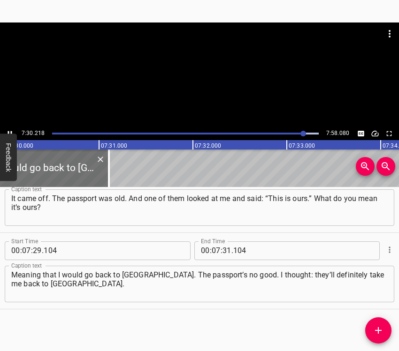
scroll to position [0, 42232]
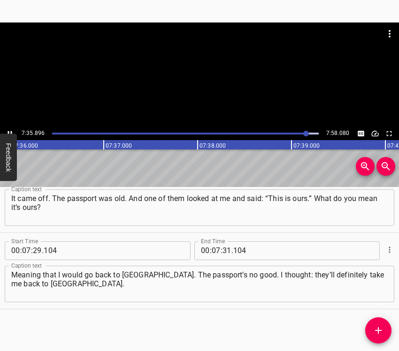
click at [9, 132] on icon "Play/Pause" at bounding box center [10, 133] width 4 height 5
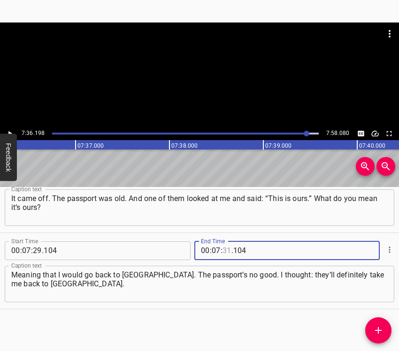
click at [222, 250] on input "number" at bounding box center [226, 251] width 9 height 19
click at [377, 328] on icon "Add Cue" at bounding box center [377, 330] width 11 height 11
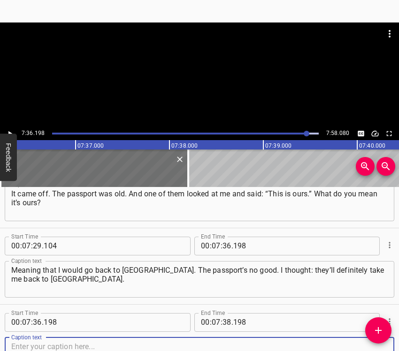
scroll to position [2326, 0]
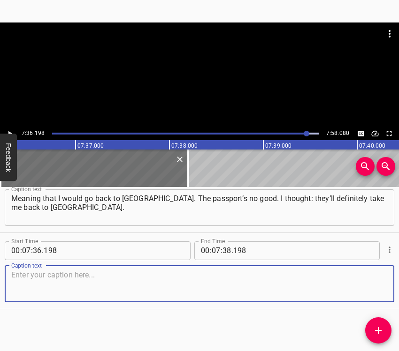
drag, startPoint x: 368, startPoint y: 290, endPoint x: 397, endPoint y: 283, distance: 30.0
click at [371, 288] on textarea at bounding box center [199, 284] width 376 height 27
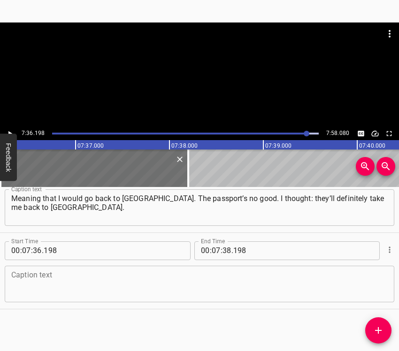
click at [75, 283] on textarea at bounding box center [199, 284] width 376 height 27
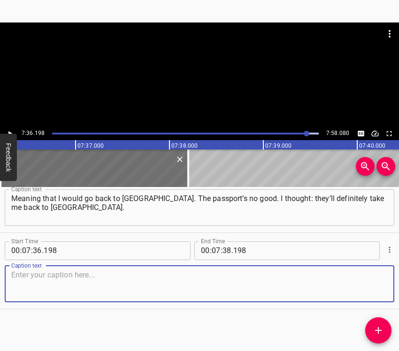
paste textarea "But the other [soldier] was normal. He said: “Look, grandfather, don’t lose thi…"
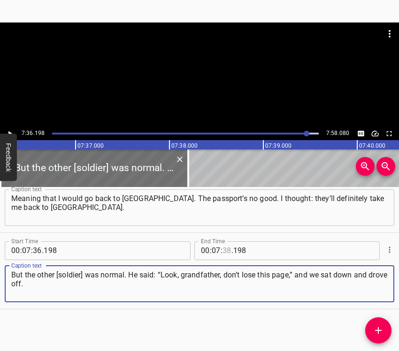
click at [225, 249] on input "number" at bounding box center [226, 251] width 9 height 19
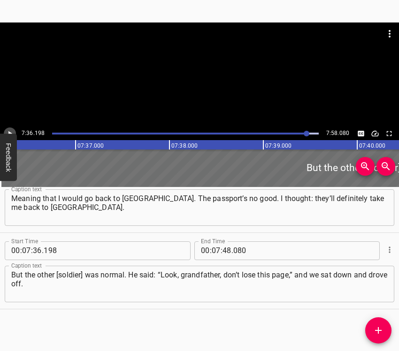
click at [8, 132] on icon "Play/Pause" at bounding box center [10, 133] width 4 height 5
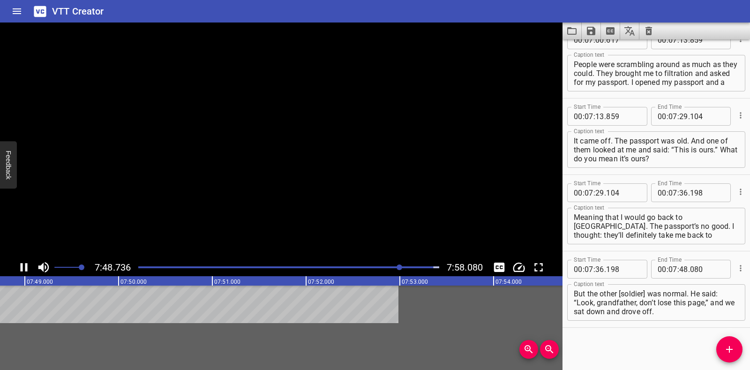
scroll to position [2160, 0]
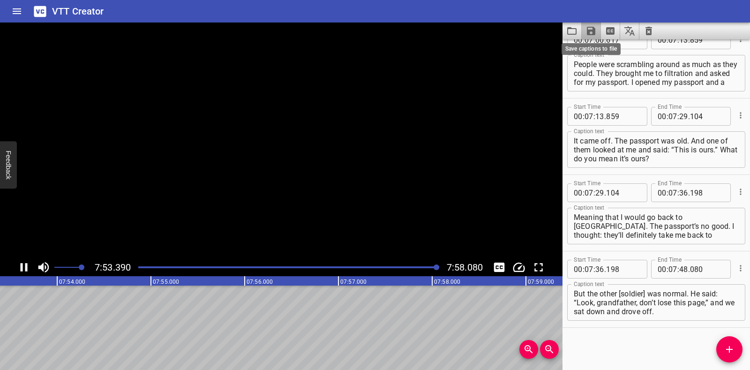
click at [398, 31] on icon "Save captions to file" at bounding box center [591, 31] width 8 height 8
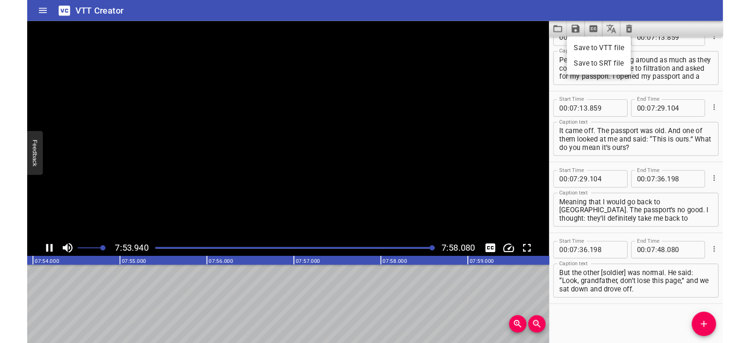
scroll to position [0, 44464]
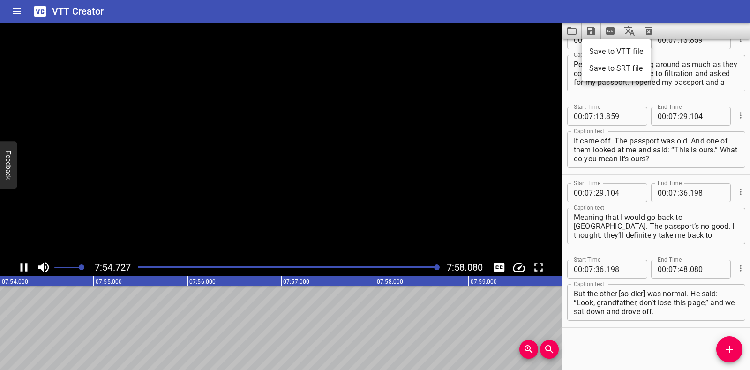
click at [398, 52] on li "Save to VTT file" at bounding box center [616, 51] width 69 height 17
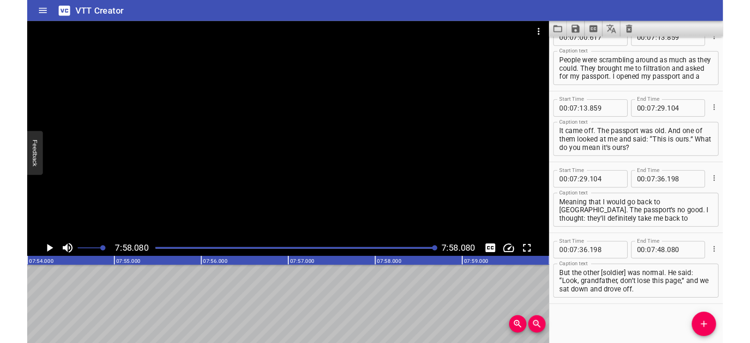
scroll to position [2187, 0]
